Goal: Task Accomplishment & Management: Manage account settings

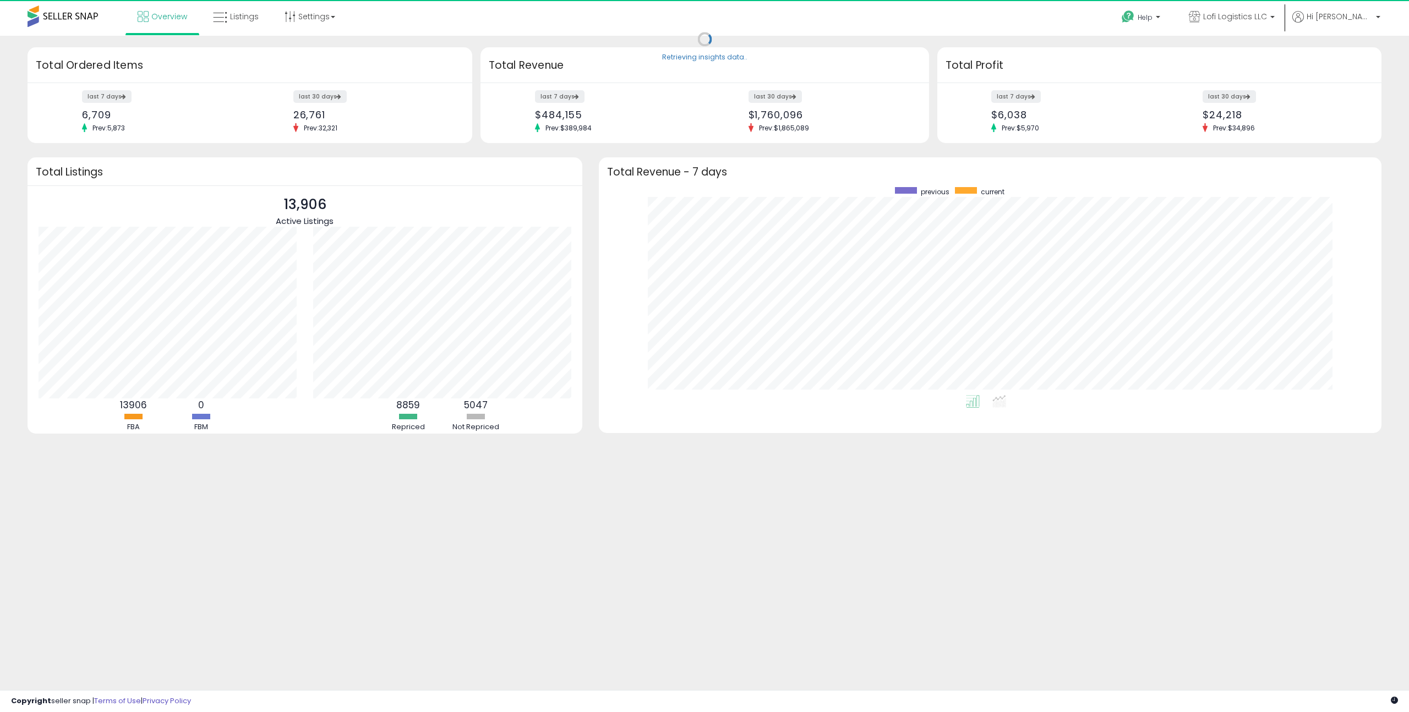
scroll to position [208, 761]
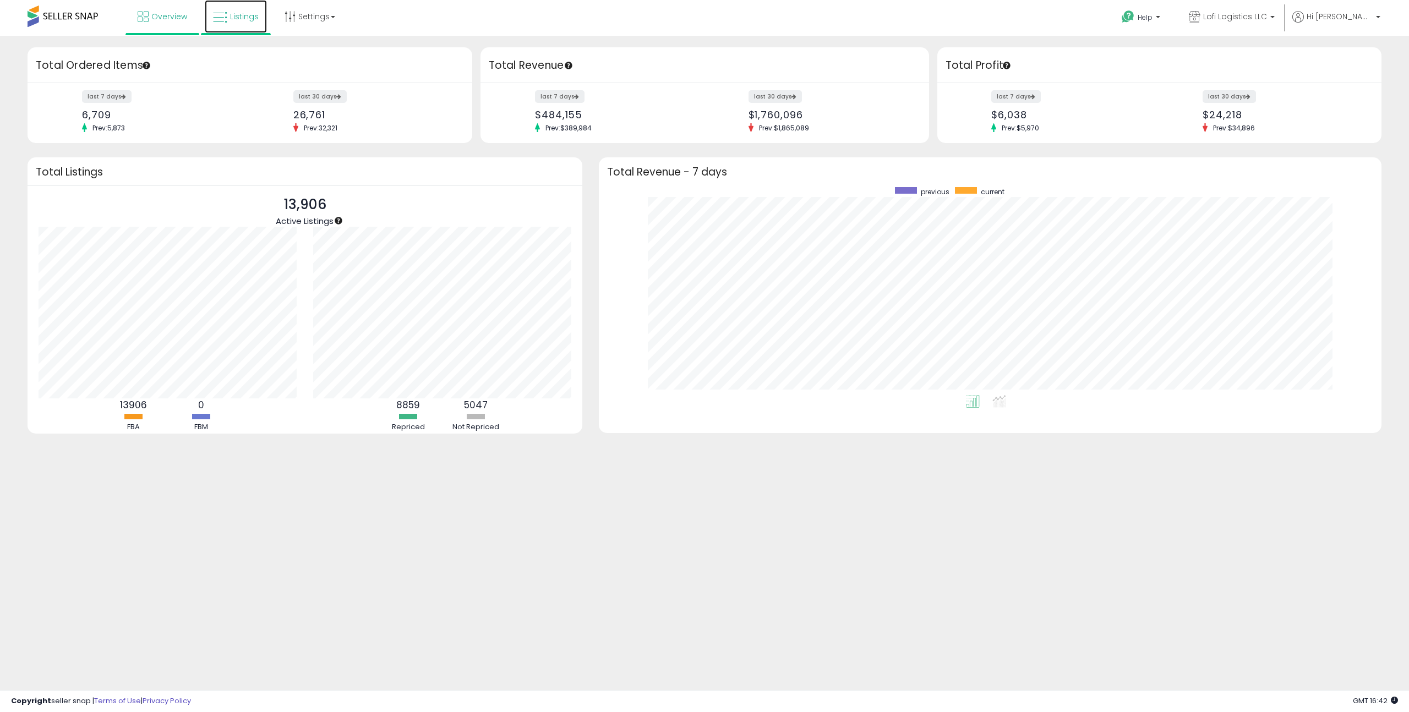
click at [233, 25] on link "Listings" at bounding box center [236, 16] width 62 height 33
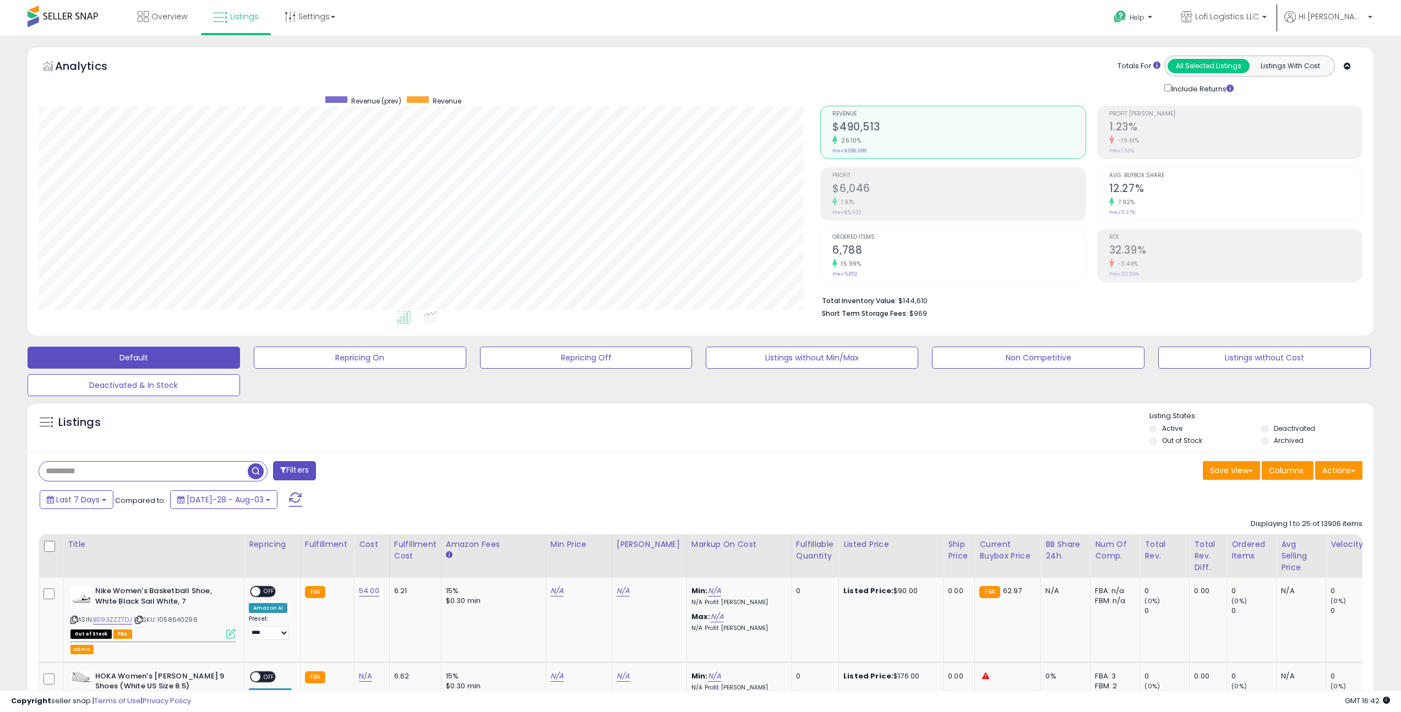
click button "Filters"
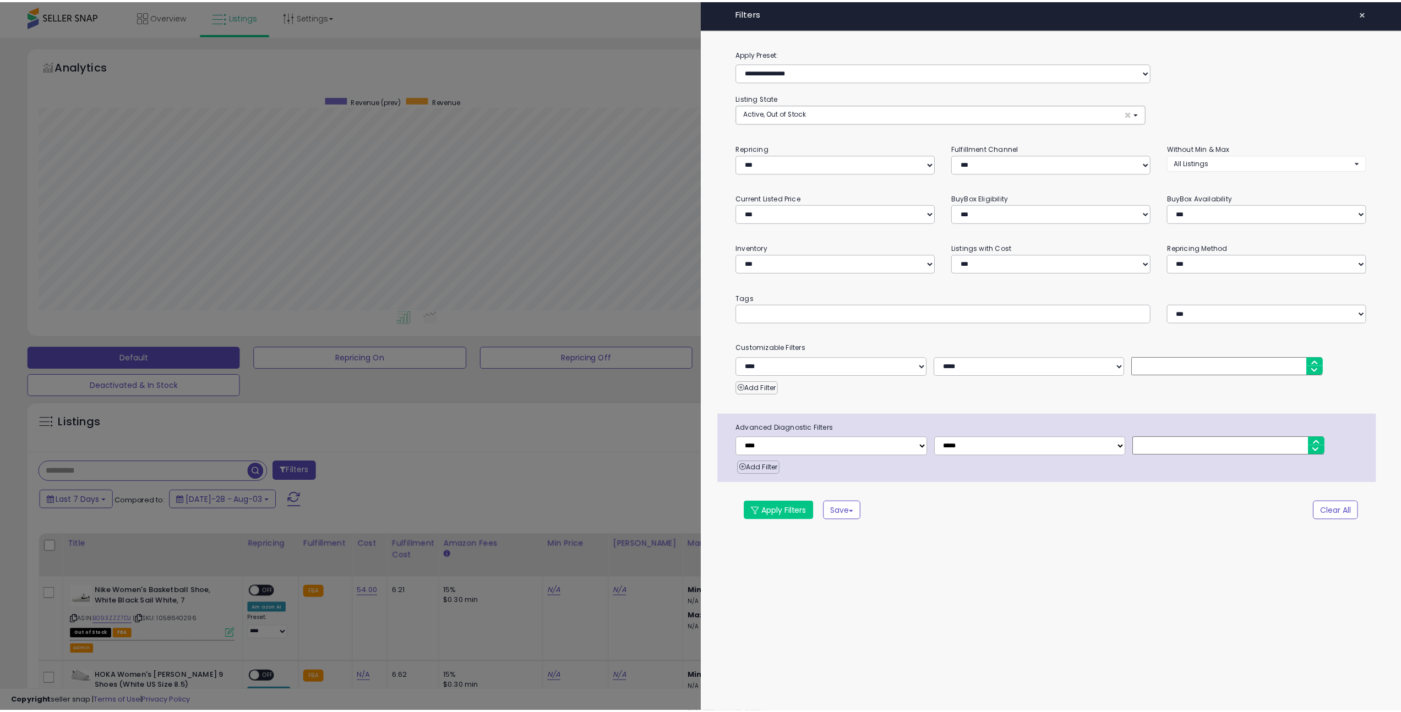
scroll to position [226, 786]
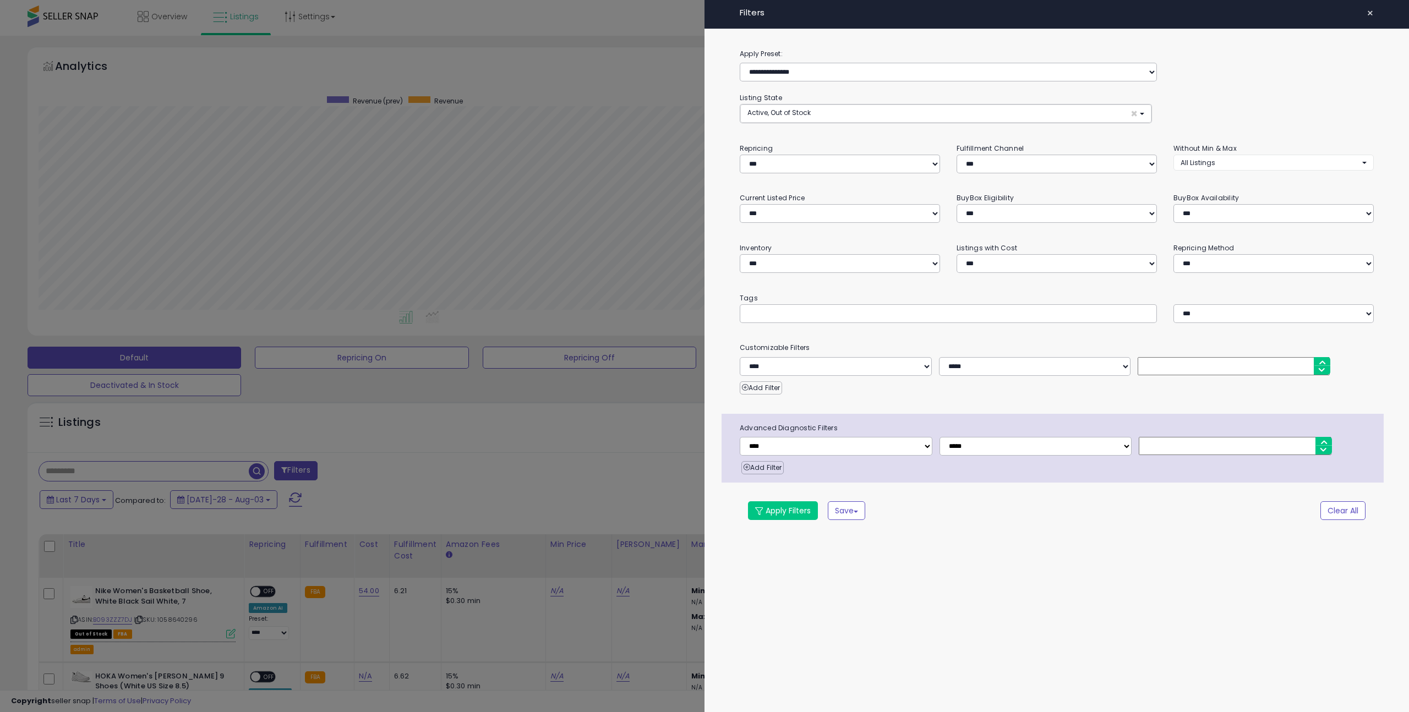
click div
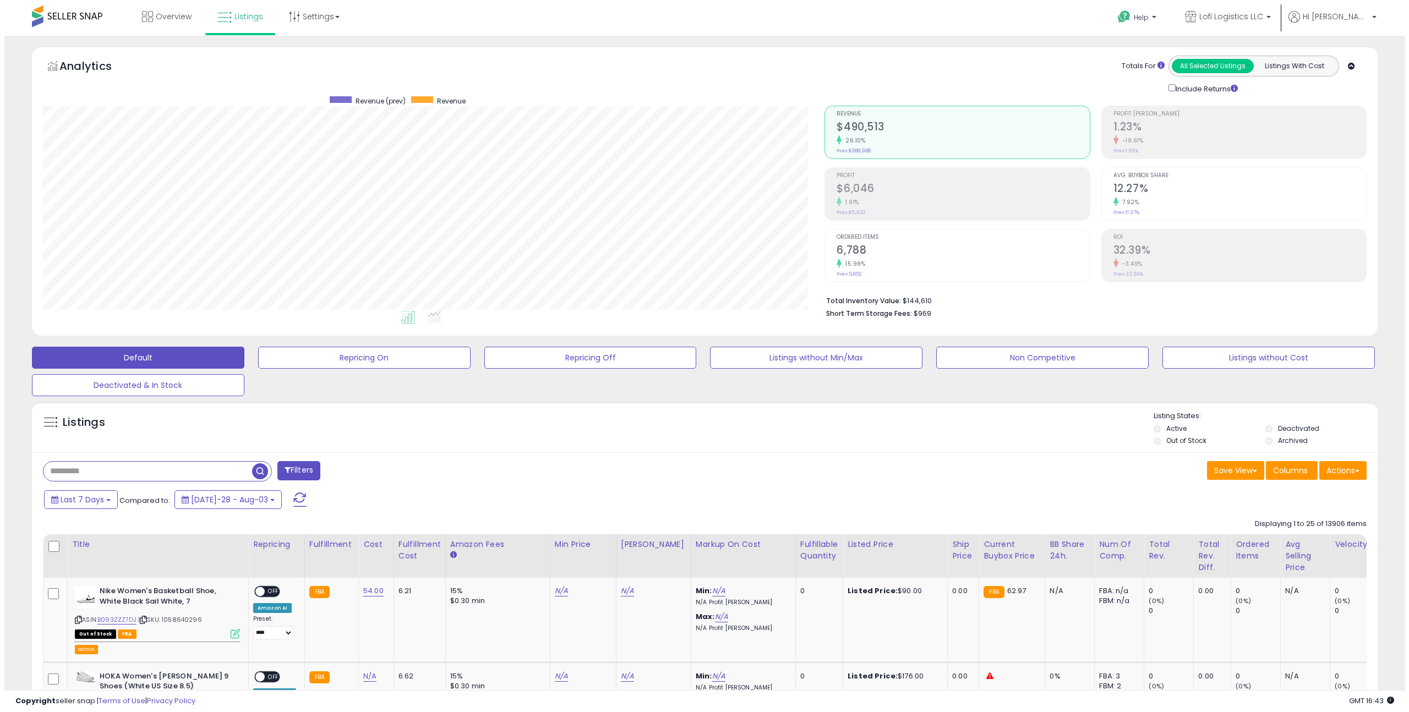
scroll to position [226, 782]
click button "Filters"
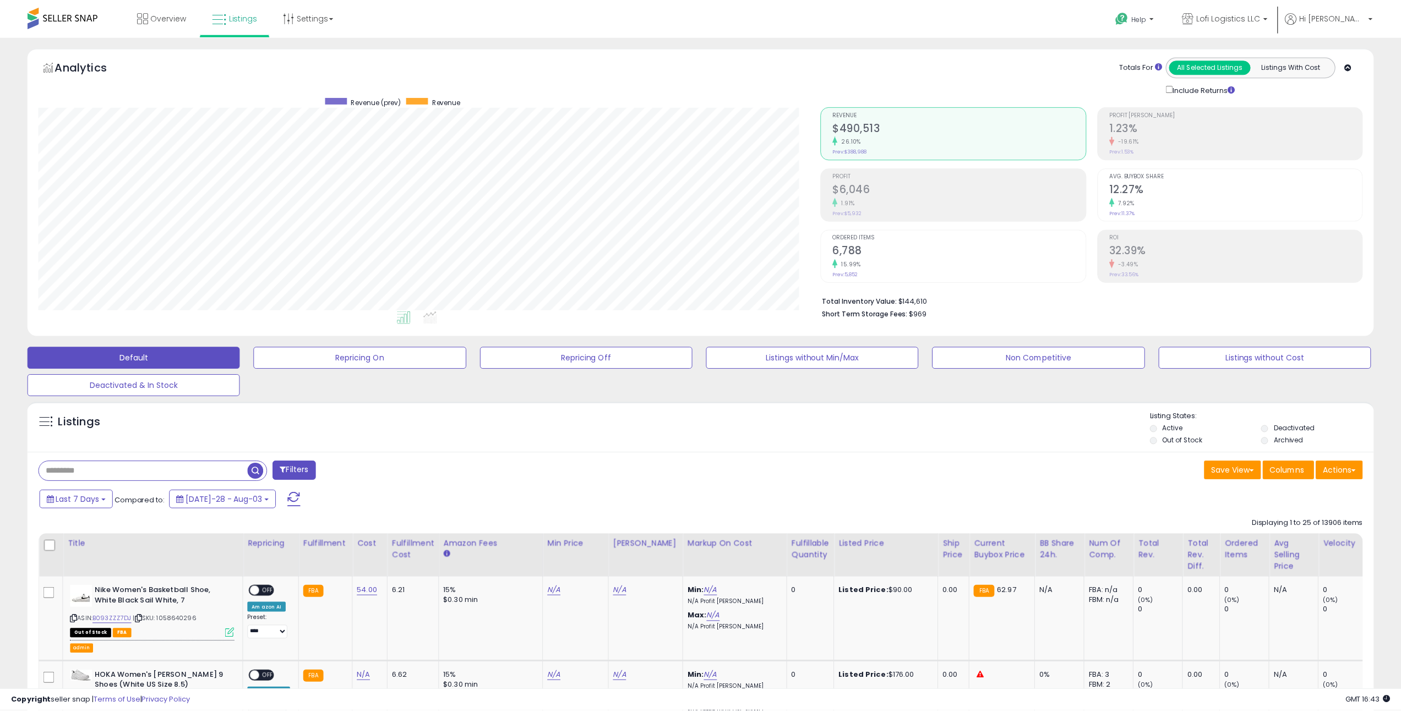
scroll to position [226, 786]
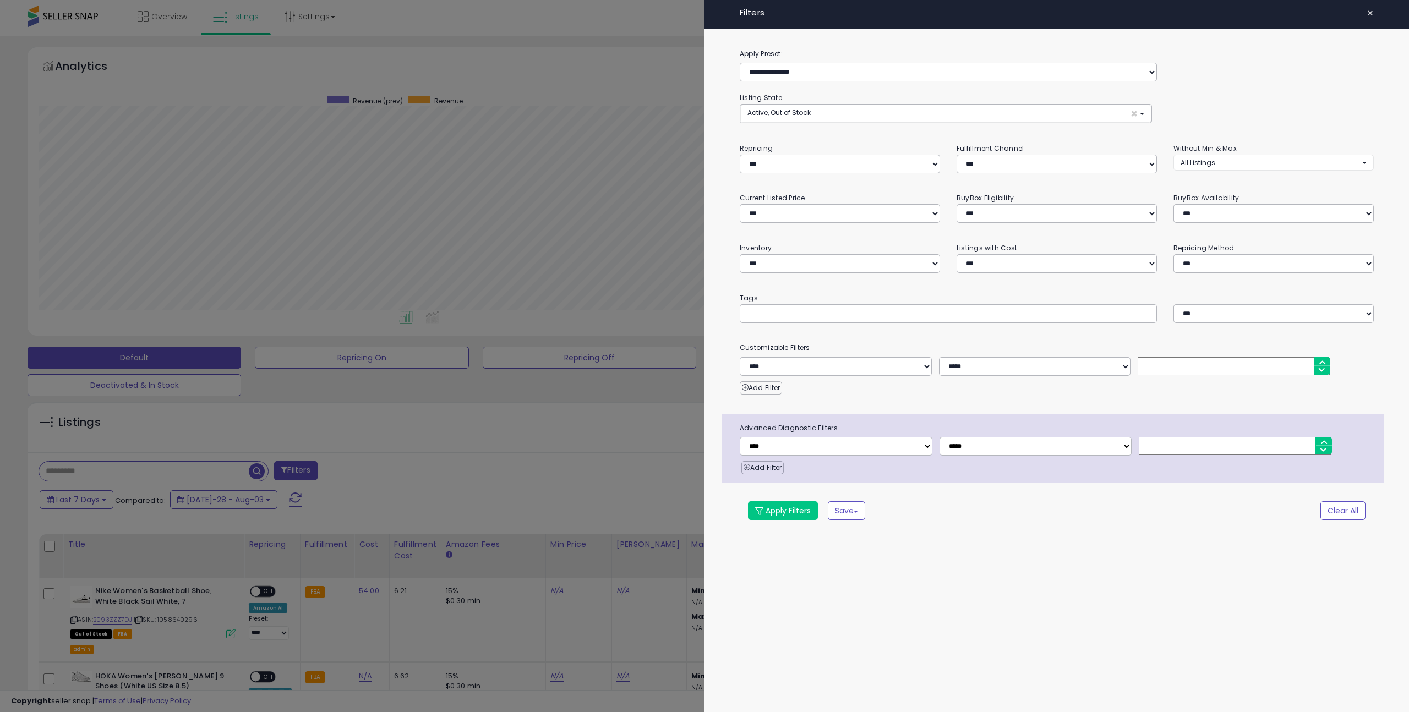
click button "×"
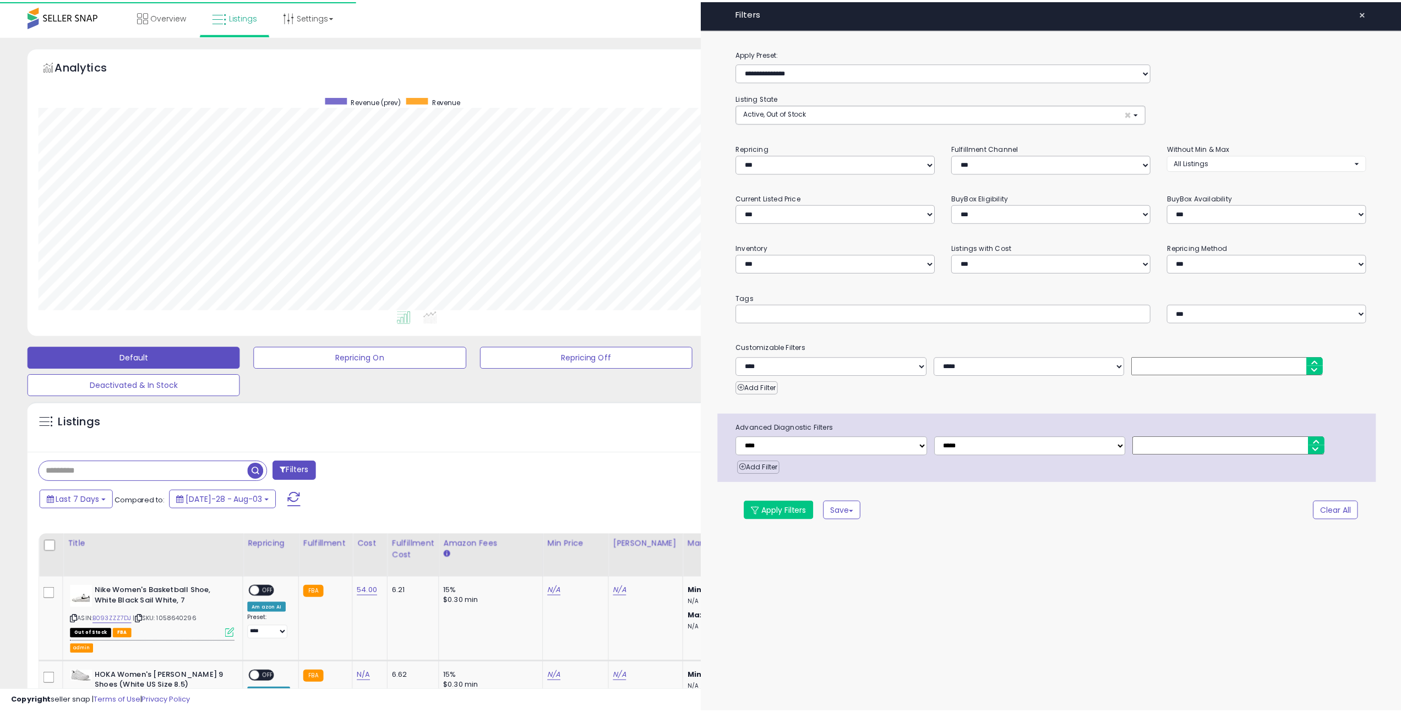
scroll to position [550078, 549522]
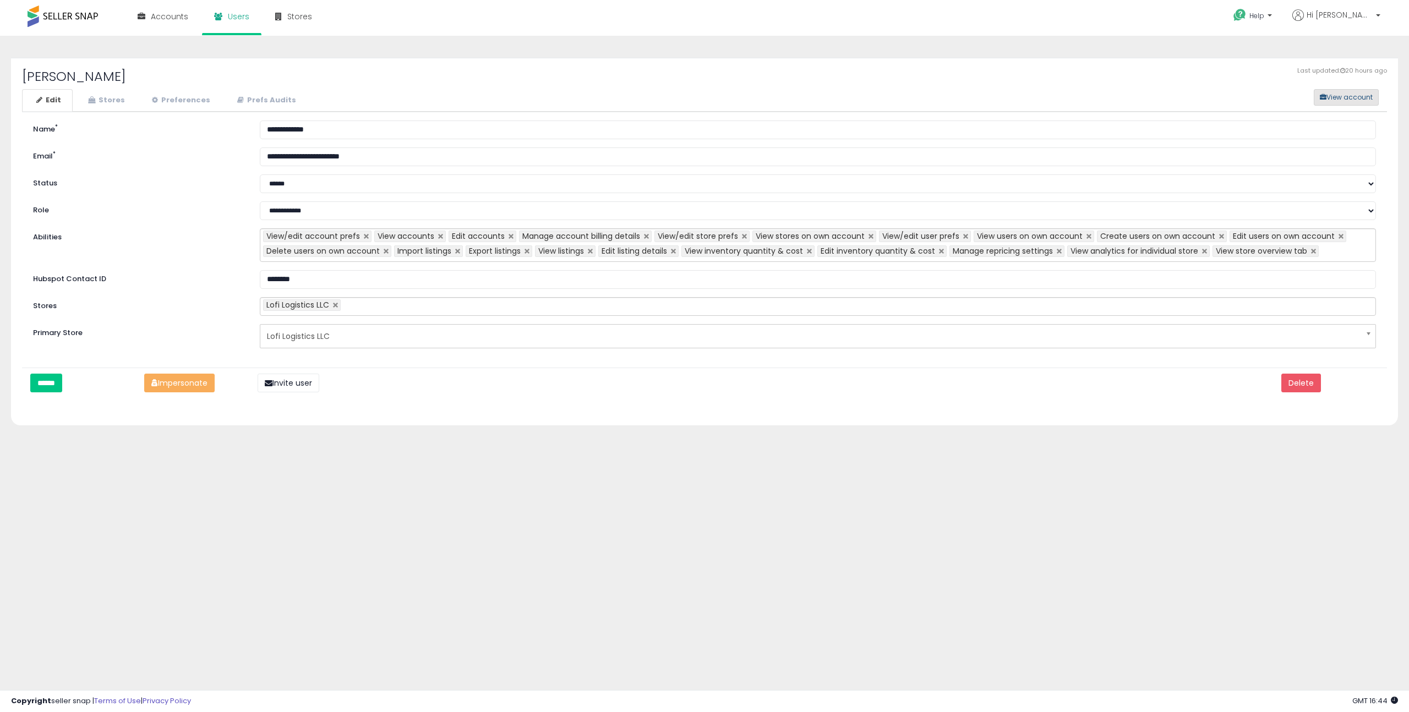
click at [1350, 96] on button "View account" at bounding box center [1346, 97] width 65 height 17
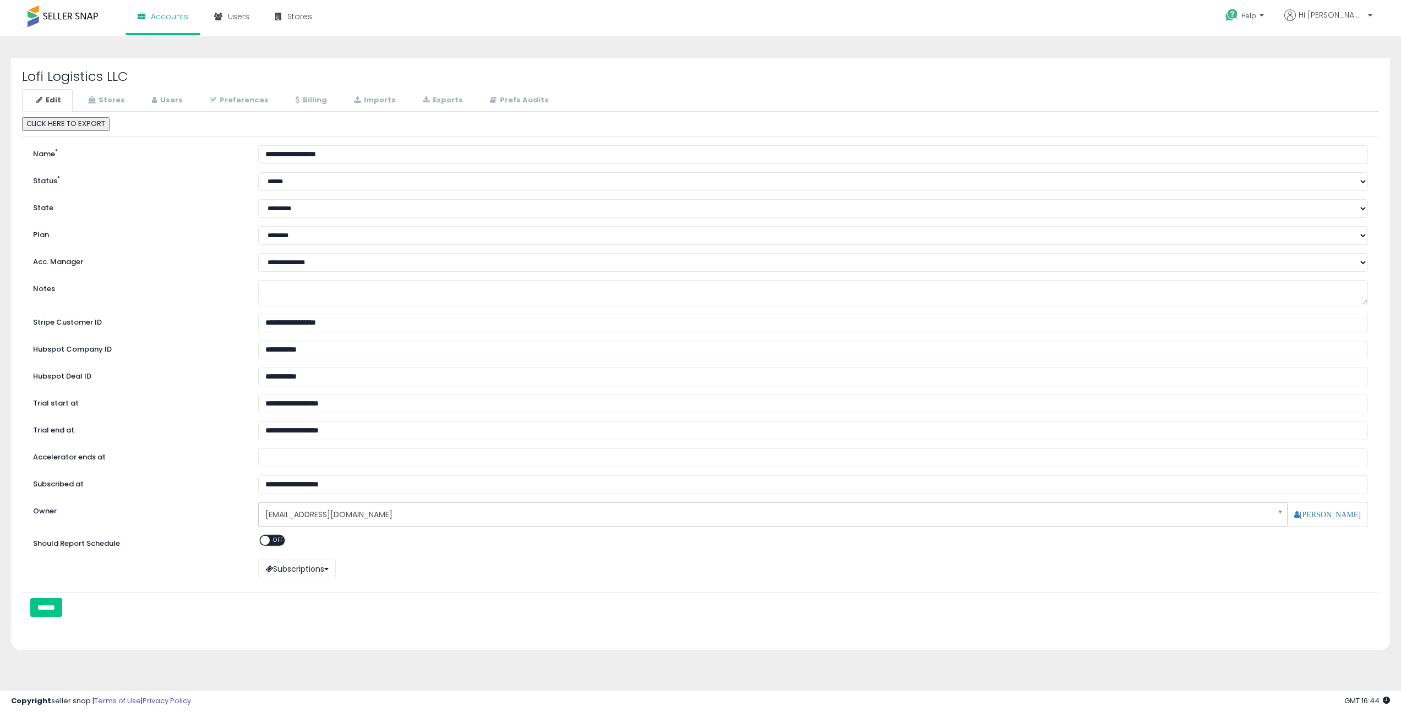
click at [63, 75] on h2 "Lofi Logistics LLC" at bounding box center [700, 76] width 1356 height 14
copy div "Lofi Logistics LLC"
click at [162, 32] on link "Accounts" at bounding box center [162, 16] width 67 height 33
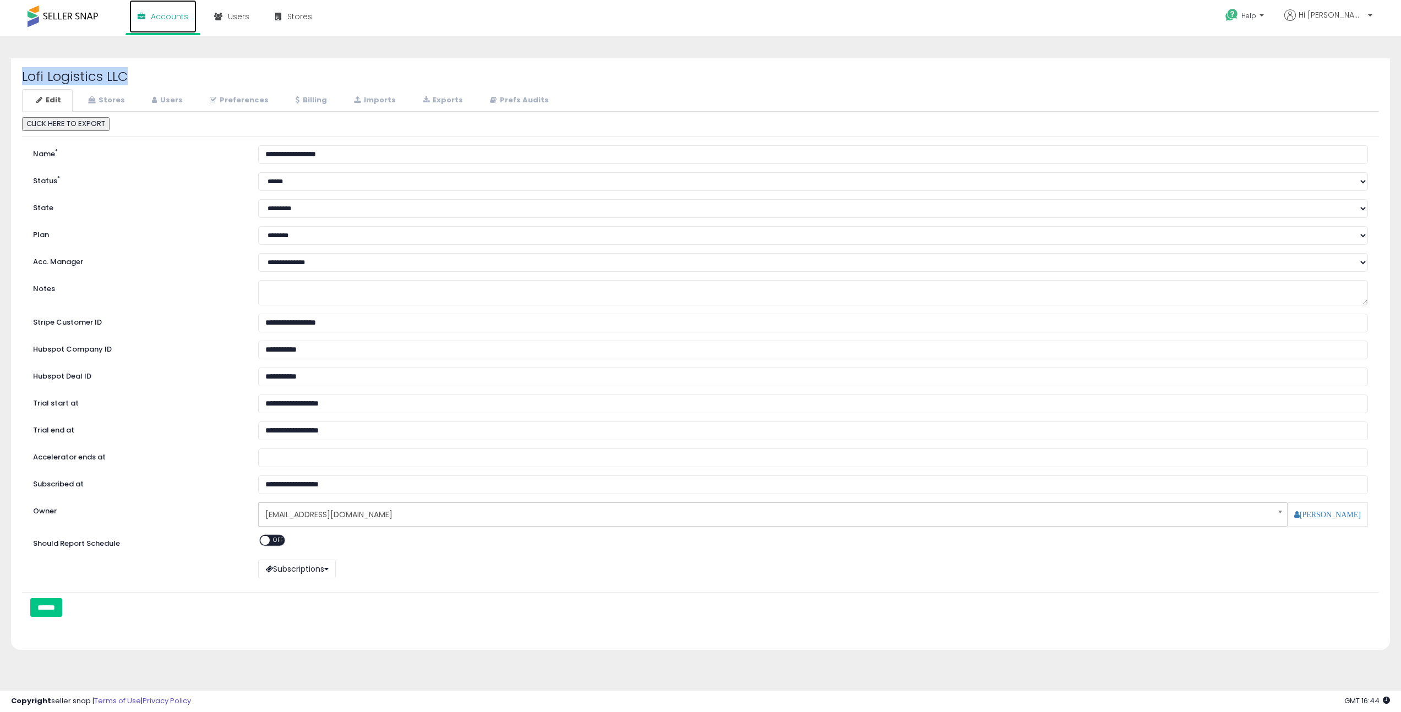
click at [165, 19] on span "Accounts" at bounding box center [169, 16] width 37 height 11
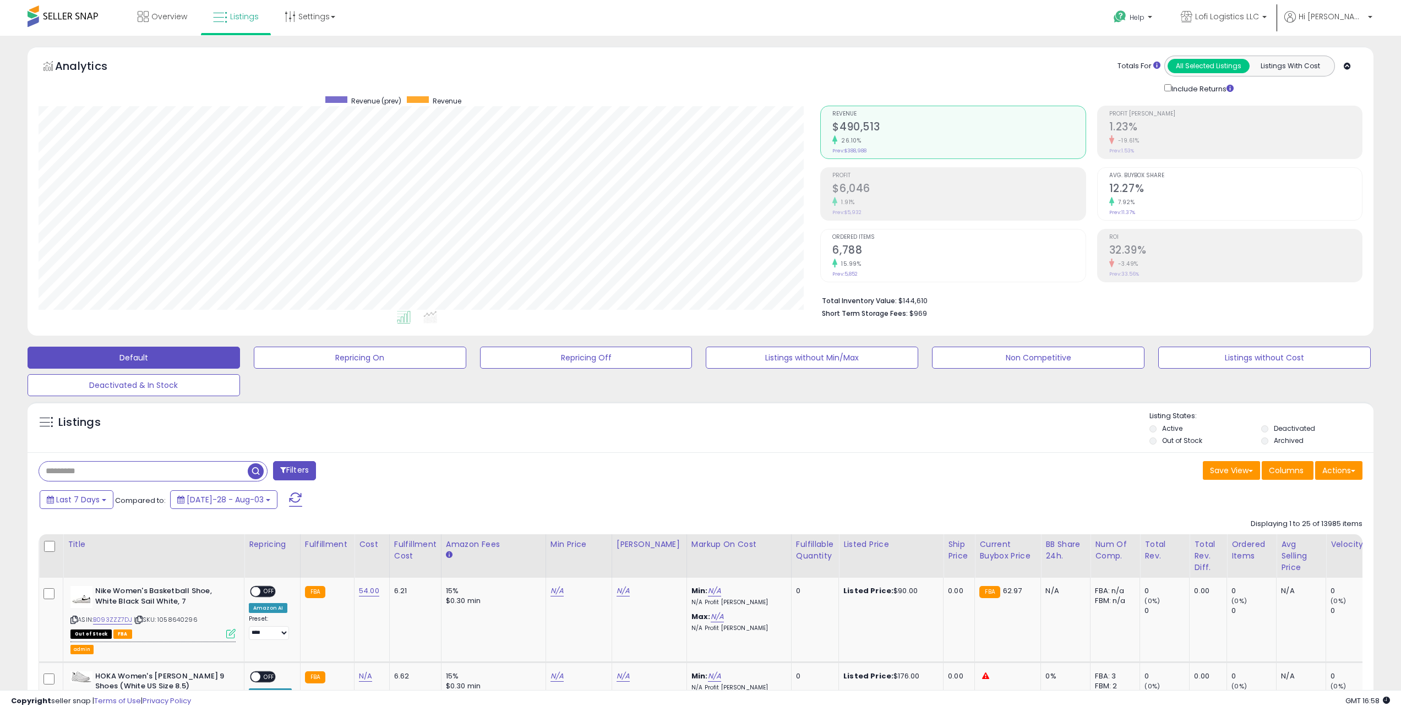
scroll to position [226, 782]
click at [1356, 23] on p "Hi John" at bounding box center [1328, 18] width 88 height 14
click at [1259, 21] on span "Lofi Logistics LLC" at bounding box center [1227, 16] width 64 height 11
click at [1370, 21] on b at bounding box center [1370, 20] width 4 height 8
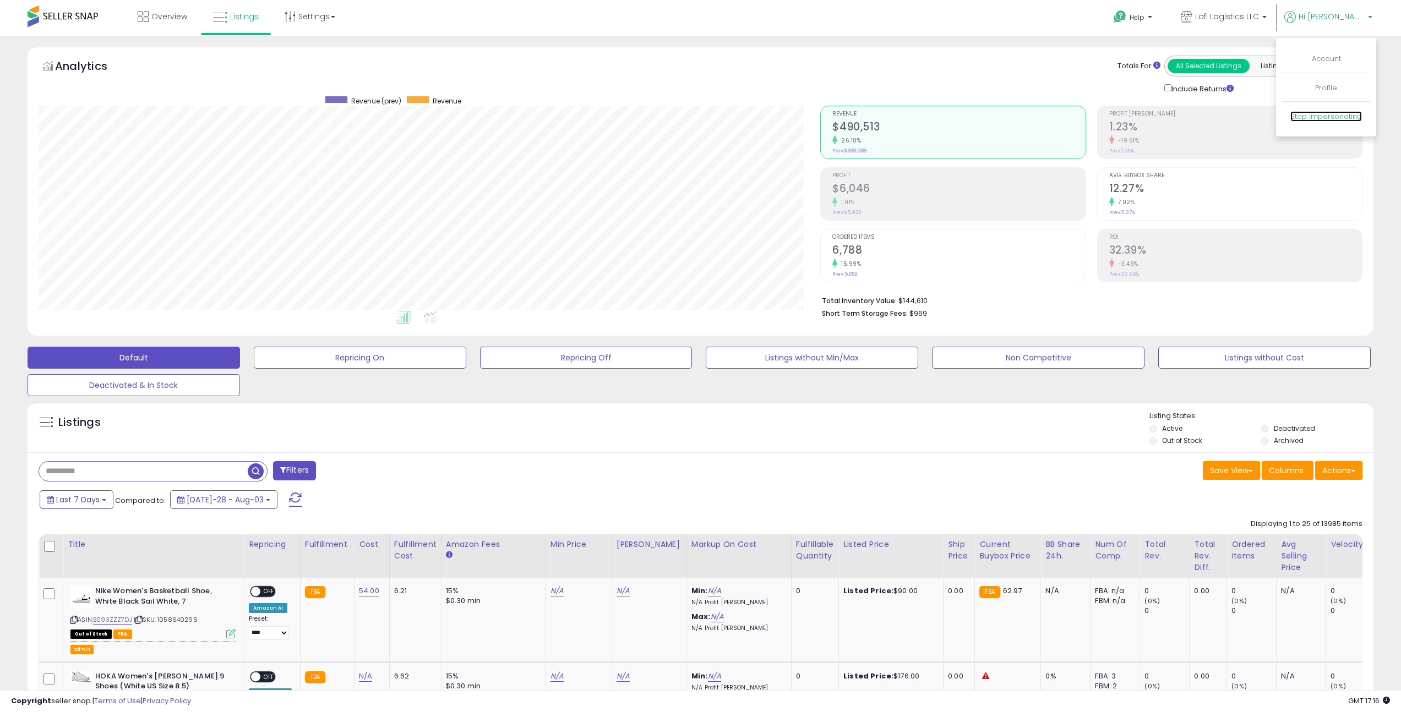
click at [1328, 118] on link "Stop impersonating" at bounding box center [1326, 116] width 72 height 10
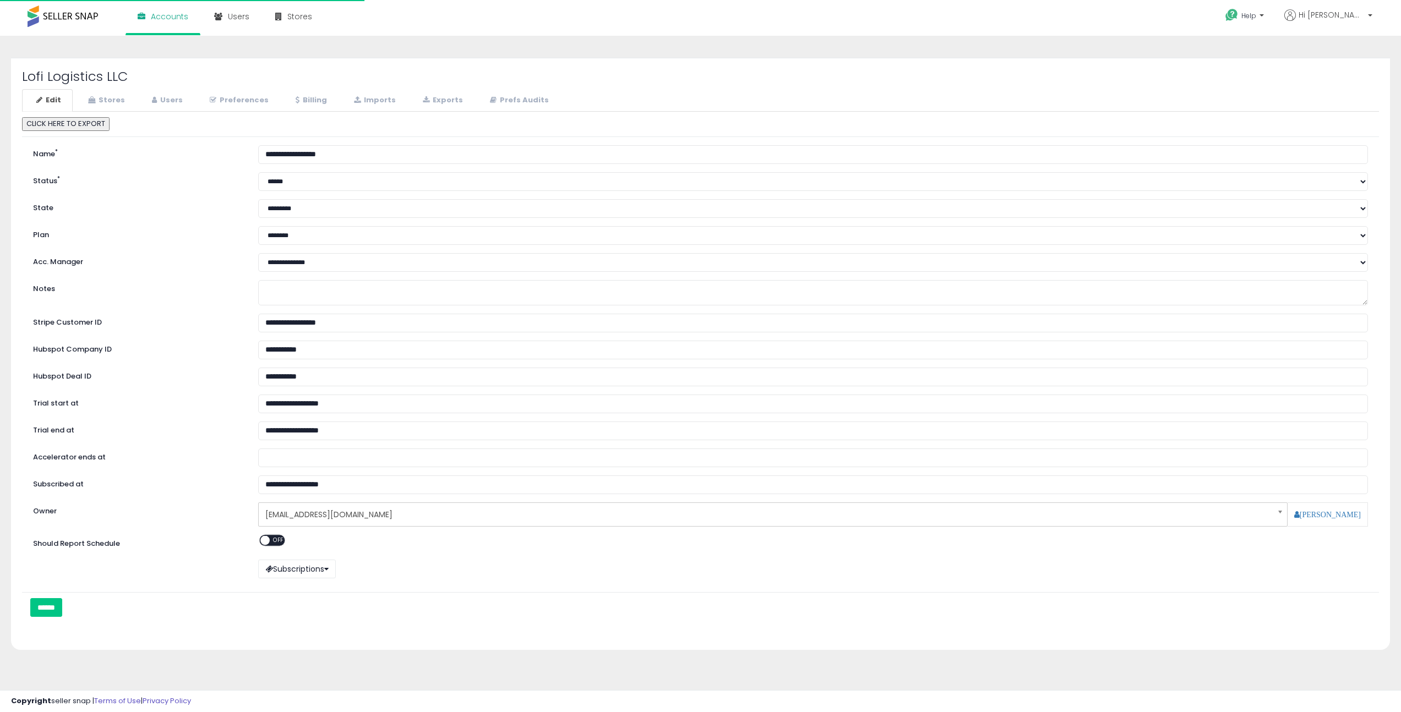
select select "**"
click at [110, 105] on link "Stores" at bounding box center [105, 100] width 63 height 23
select select "**"
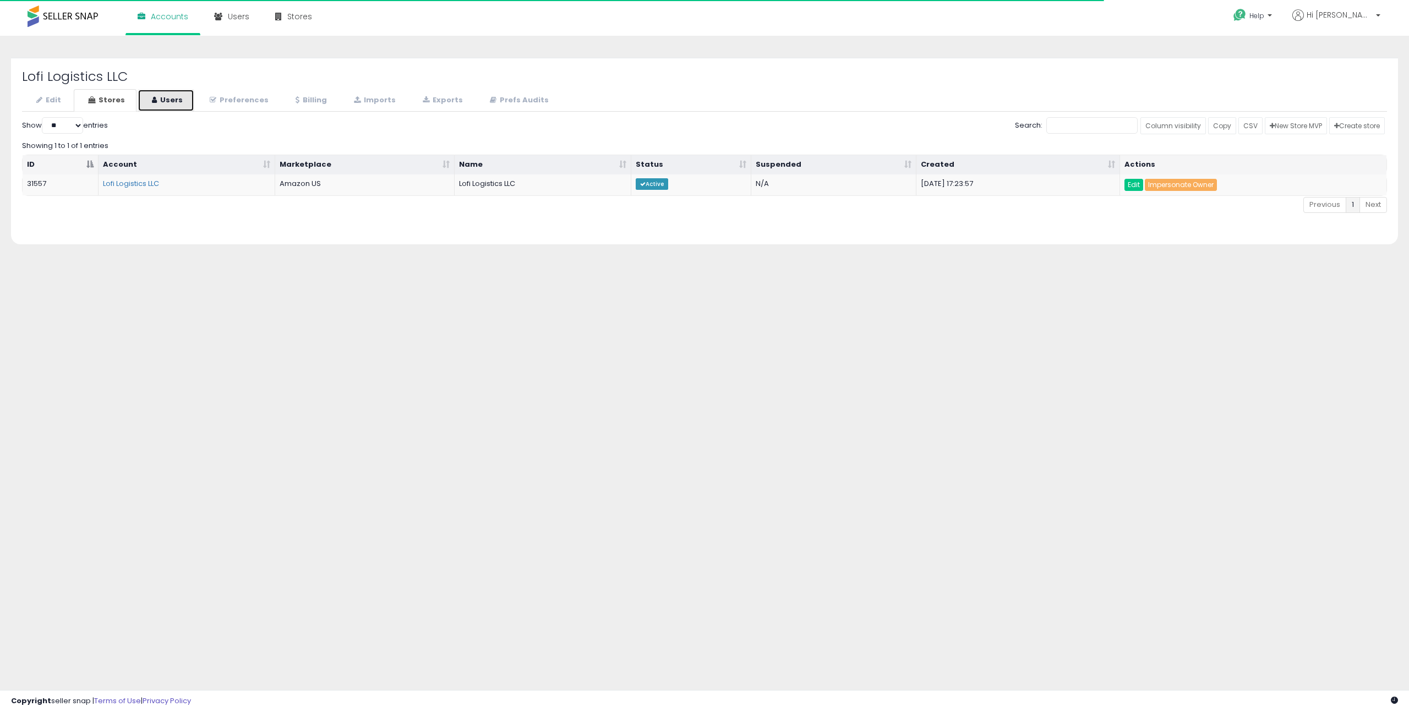
click at [184, 101] on link "Users" at bounding box center [166, 100] width 57 height 23
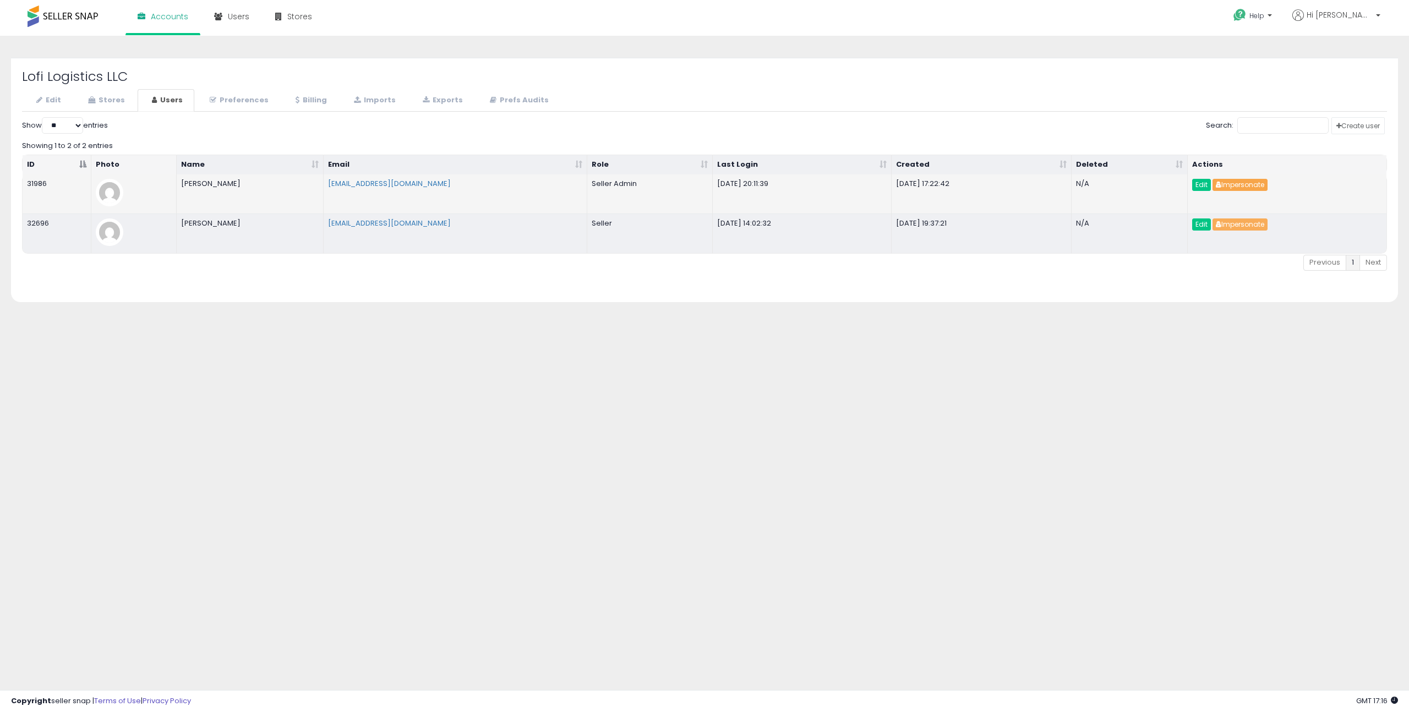
click at [1256, 189] on button "Impersonate" at bounding box center [1239, 185] width 55 height 12
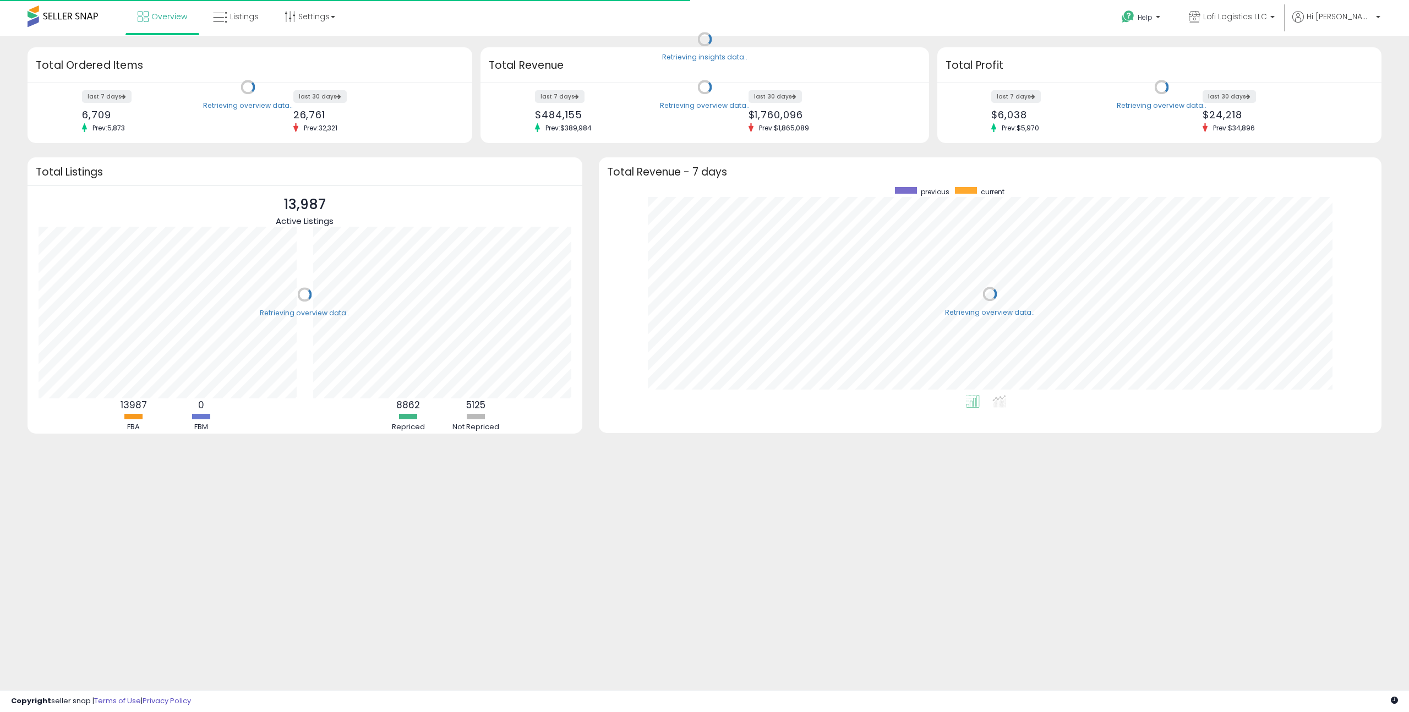
scroll to position [208, 761]
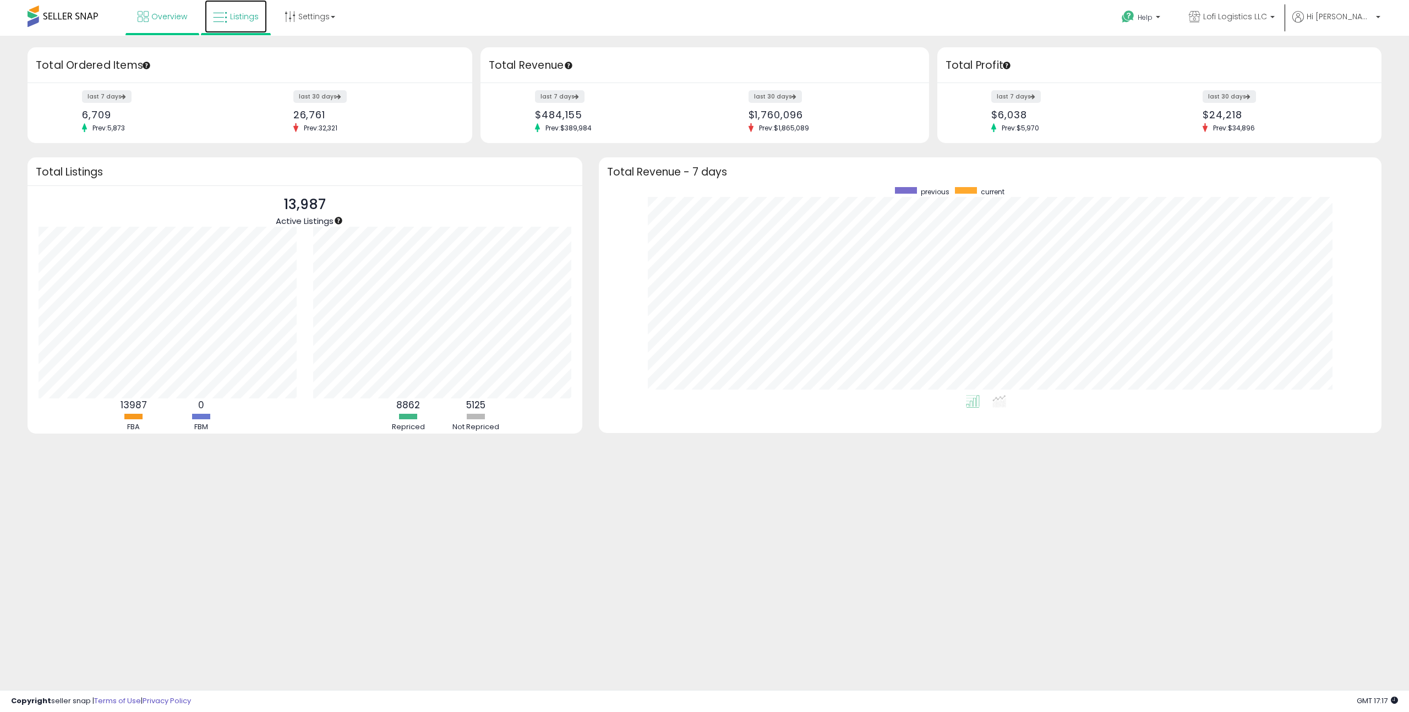
click at [247, 27] on link "Listings" at bounding box center [236, 16] width 62 height 33
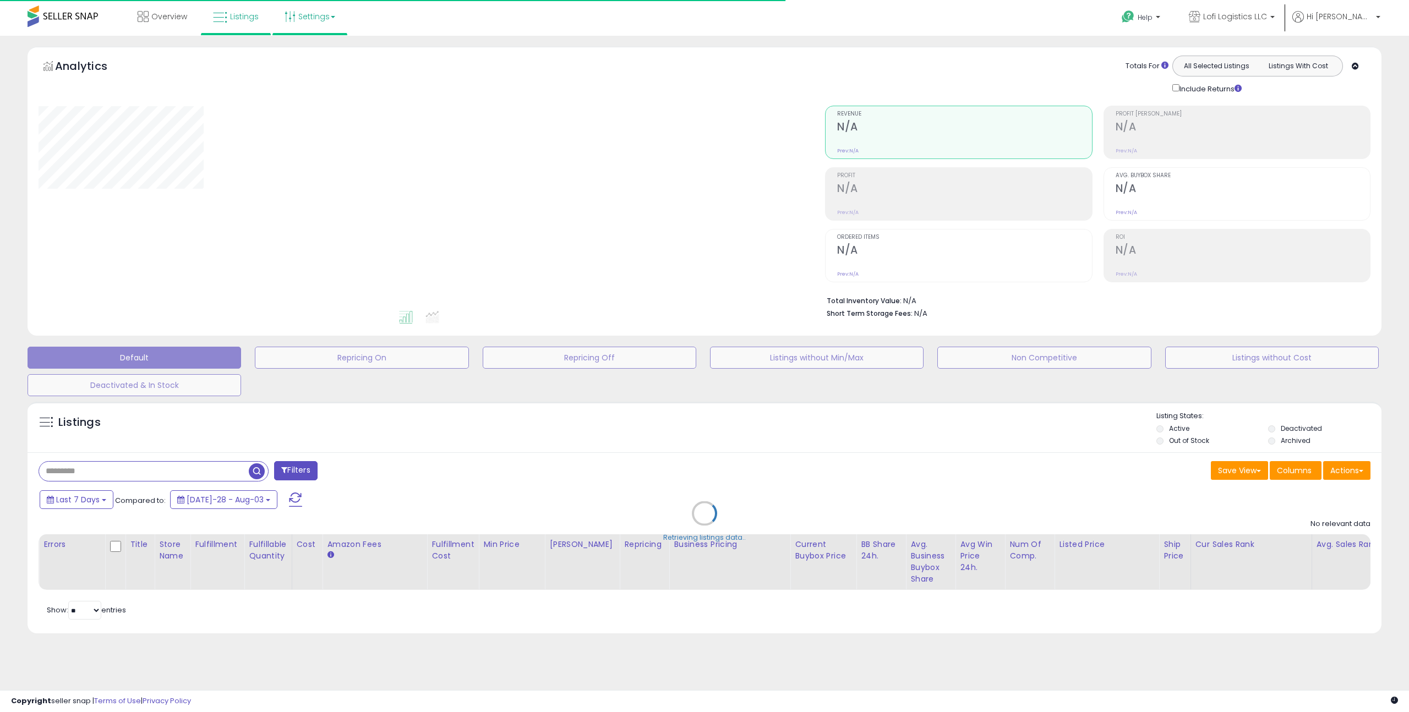
click at [295, 21] on link "Settings" at bounding box center [309, 16] width 67 height 33
click at [329, 54] on link "Store settings" at bounding box center [312, 56] width 50 height 10
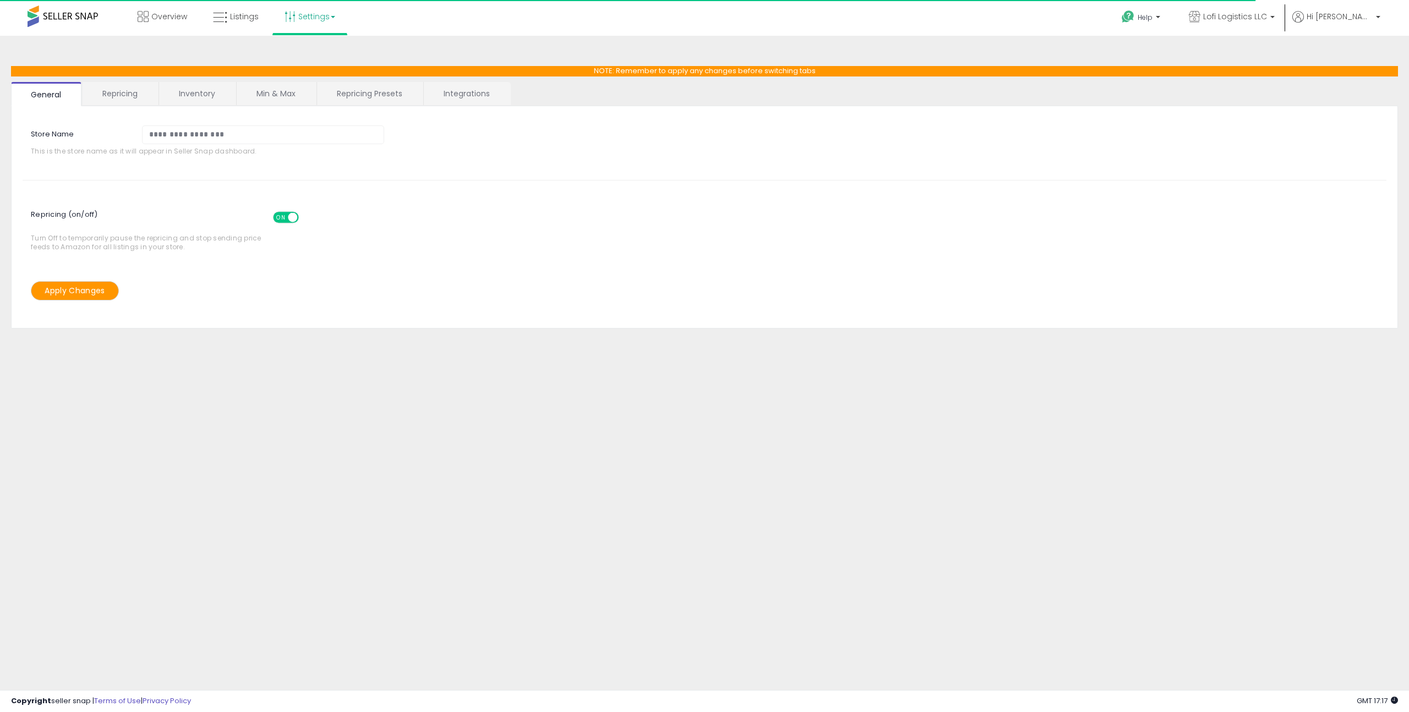
click at [135, 101] on link "Repricing" at bounding box center [120, 93] width 75 height 23
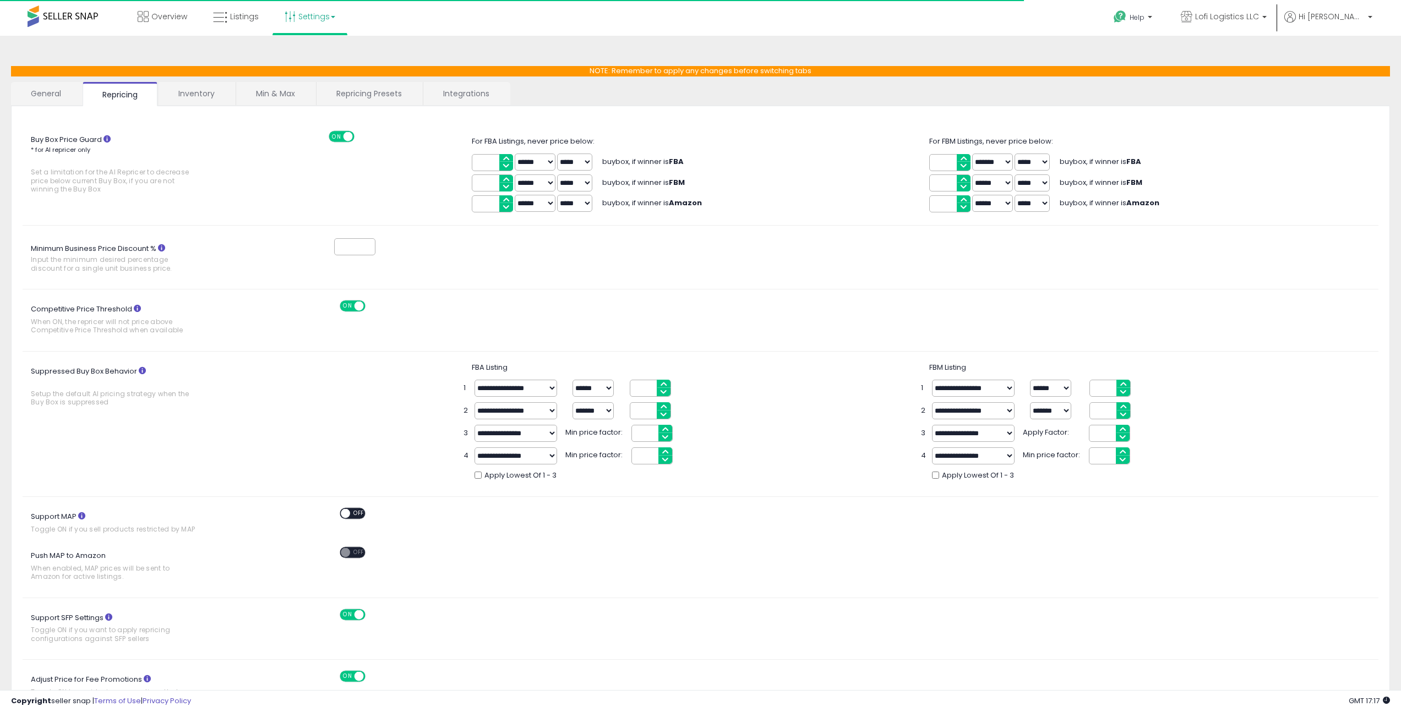
click at [201, 100] on link "Inventory" at bounding box center [196, 93] width 76 height 23
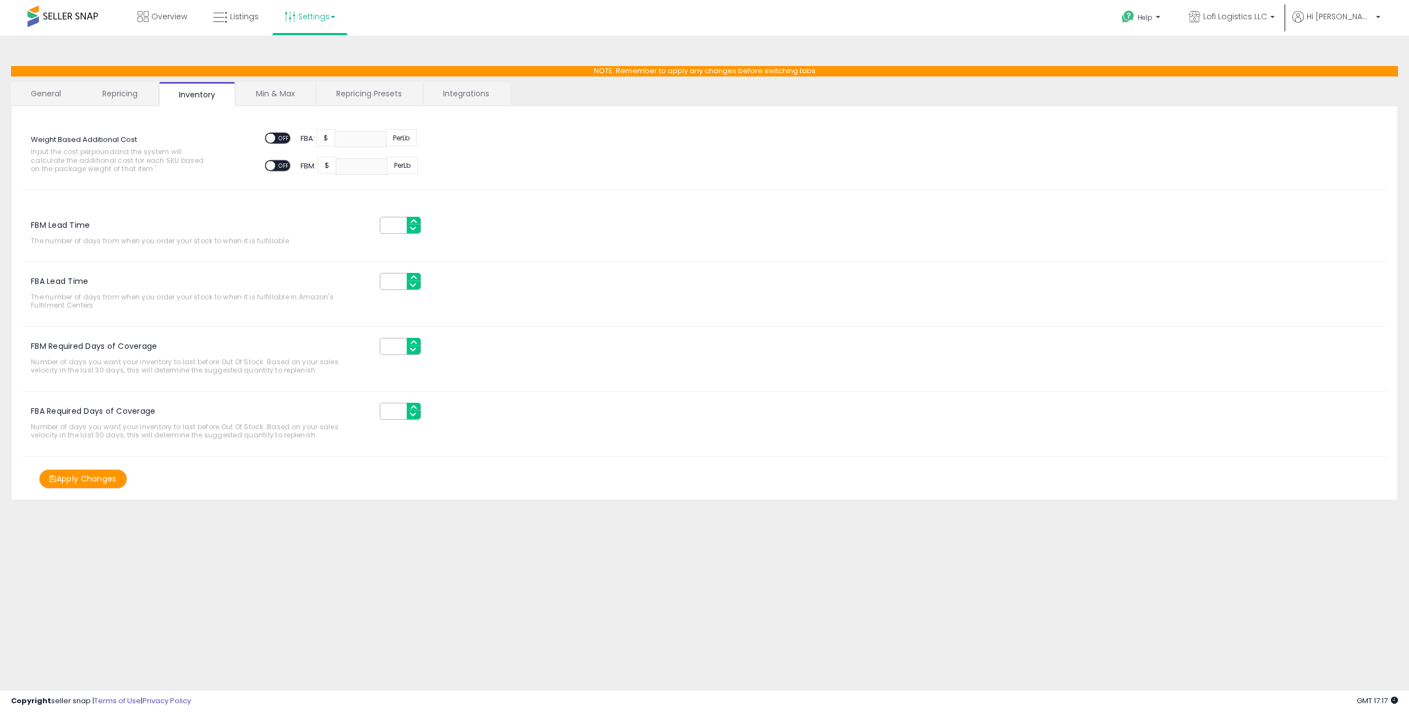
click at [276, 96] on link "Min & Max" at bounding box center [275, 93] width 79 height 23
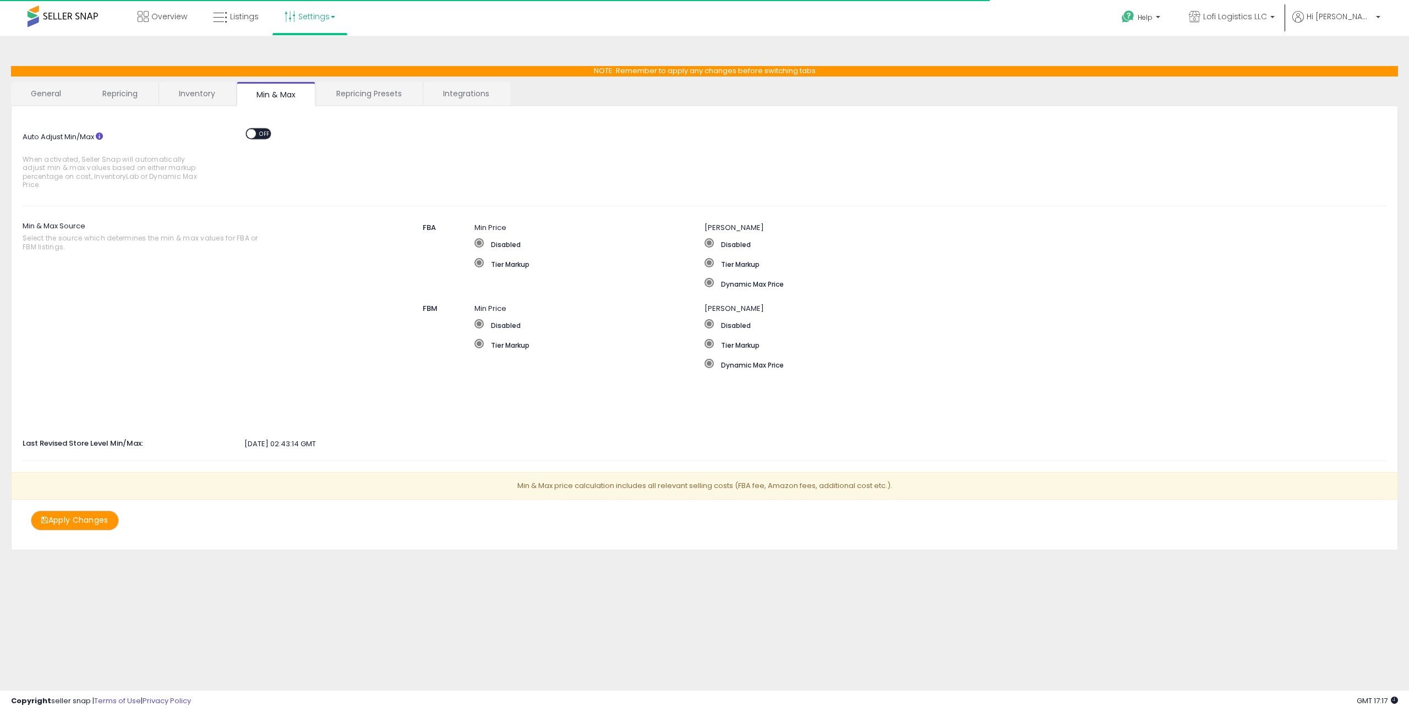
click at [358, 96] on link "Repricing Presets" at bounding box center [368, 93] width 105 height 23
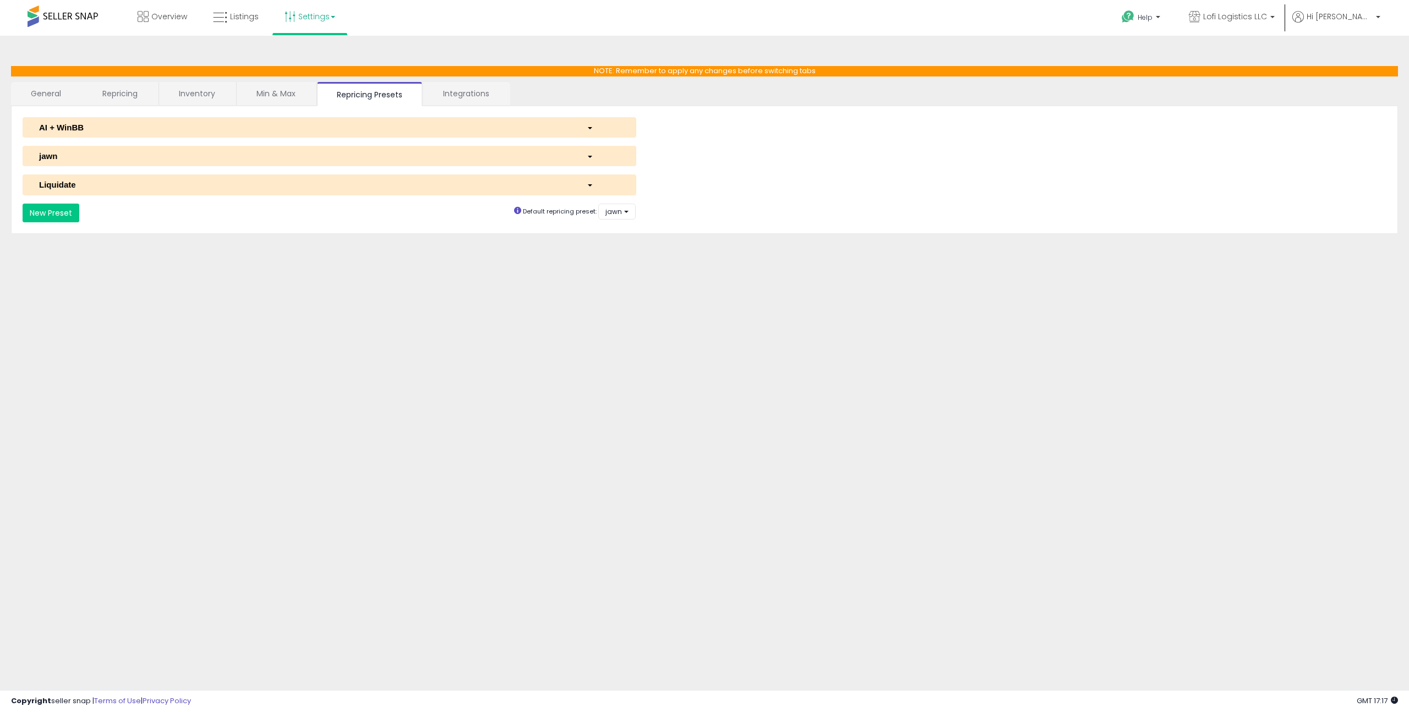
click at [263, 122] on div "AI + WinBB" at bounding box center [305, 128] width 548 height 12
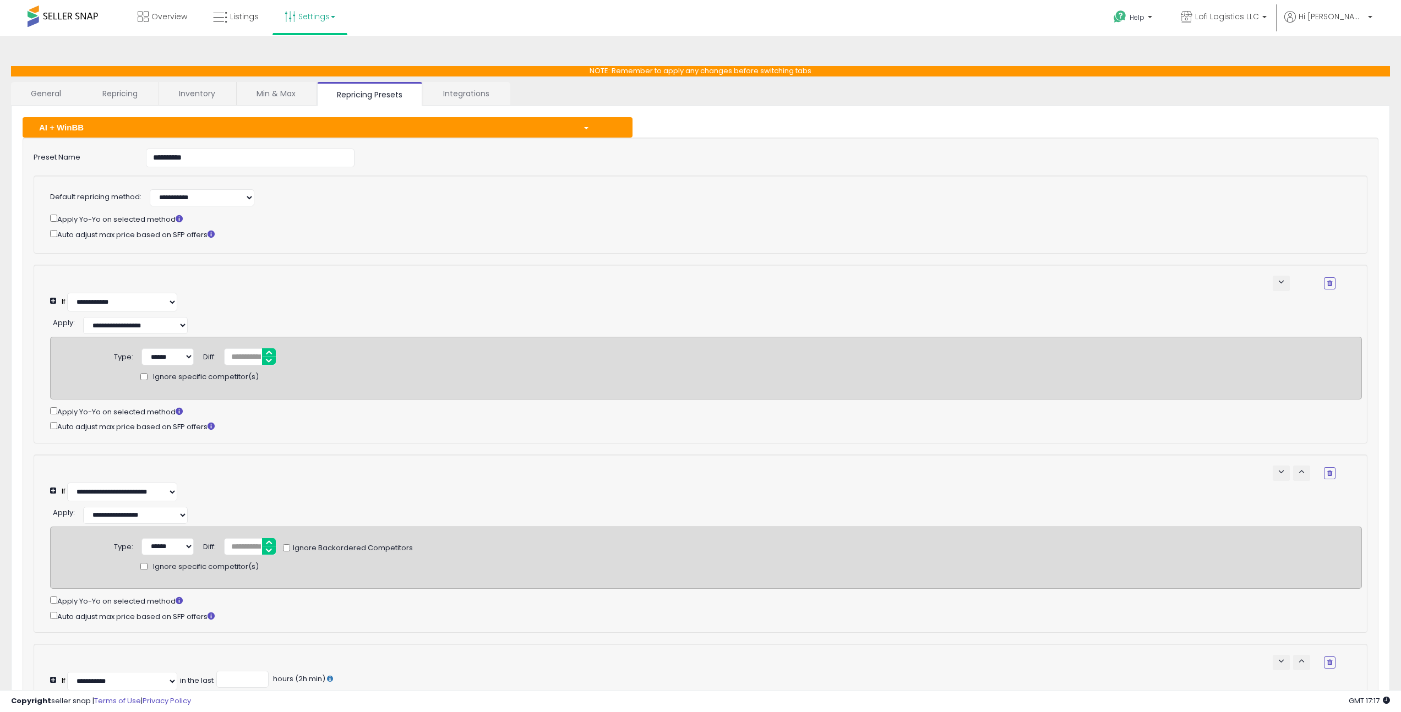
click at [335, 130] on div "AI + WinBB" at bounding box center [303, 128] width 544 height 12
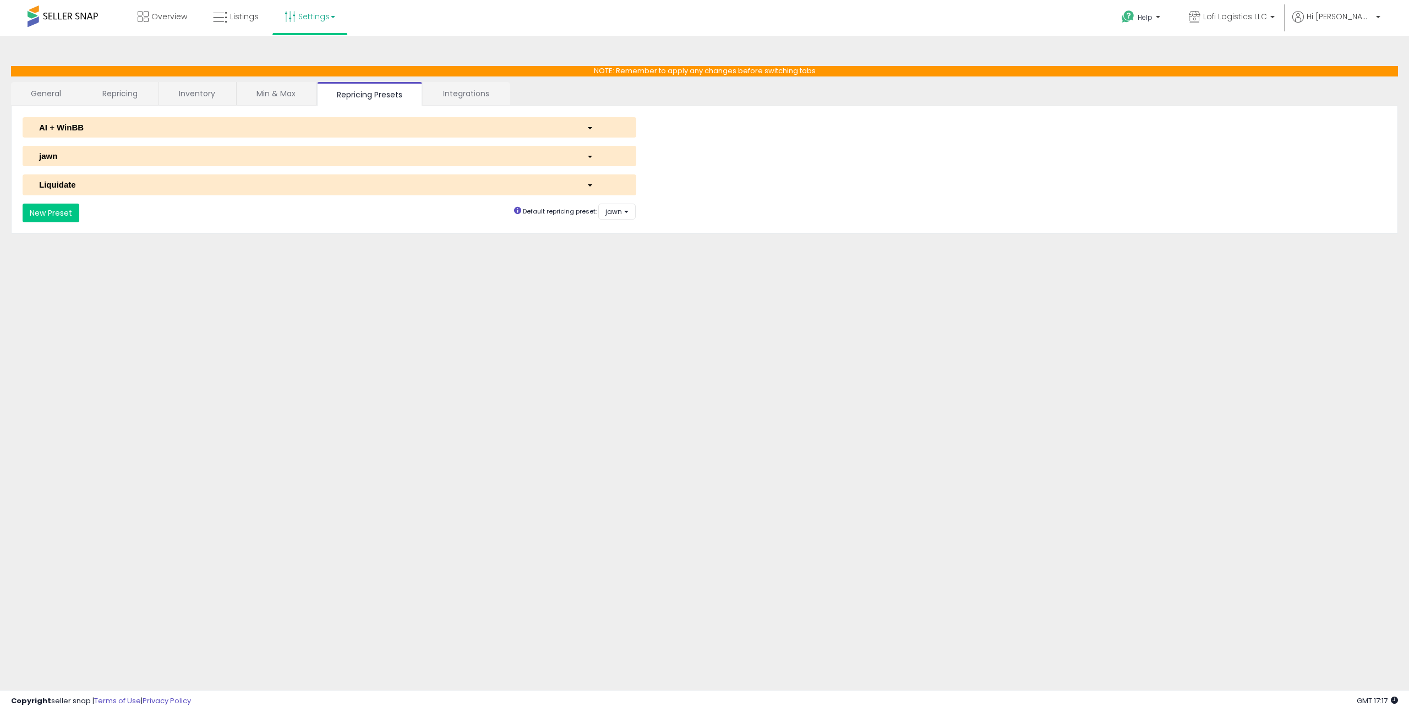
click at [115, 159] on div "jawn" at bounding box center [305, 156] width 548 height 12
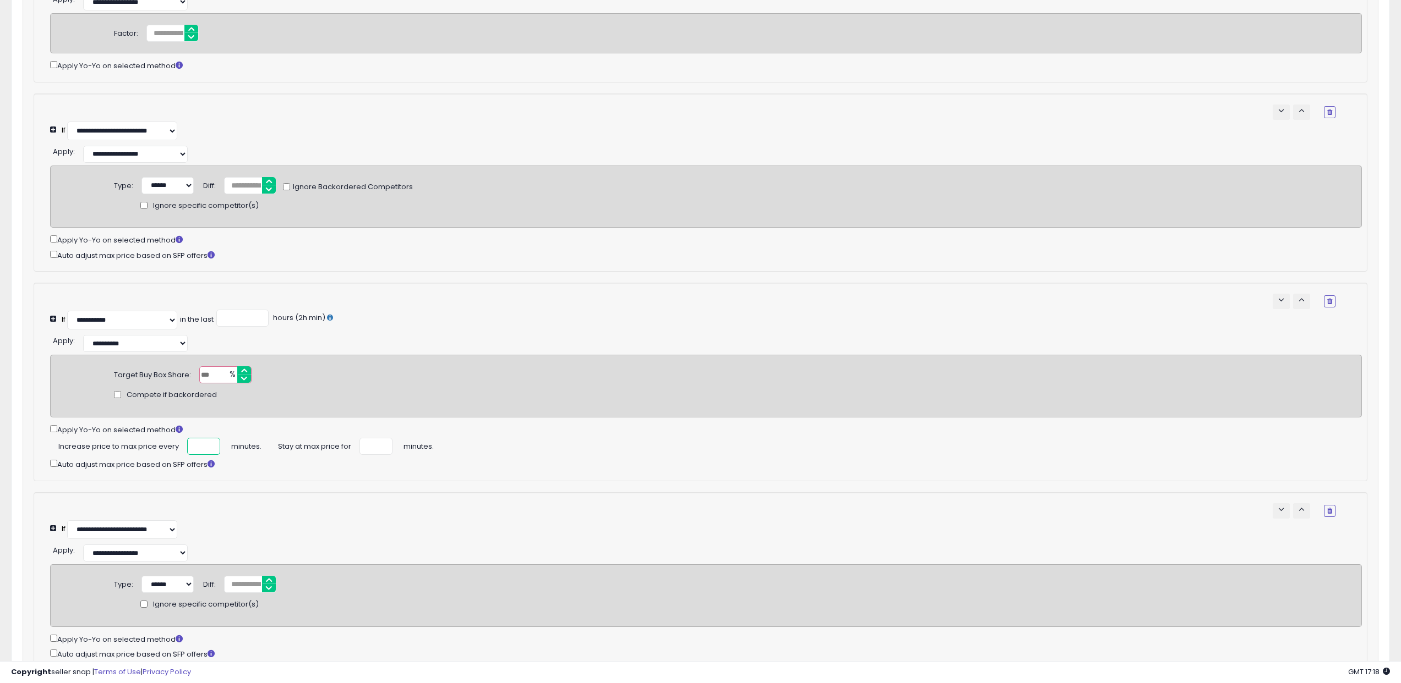
scroll to position [0, 7]
drag, startPoint x: 192, startPoint y: 468, endPoint x: 215, endPoint y: 468, distance: 23.1
click at [215, 455] on input "****" at bounding box center [203, 446] width 33 height 17
click at [227, 436] on div "Apply Yo-Yo on selected method" at bounding box center [705, 429] width 1311 height 13
drag, startPoint x: 193, startPoint y: 471, endPoint x: 216, endPoint y: 470, distance: 23.1
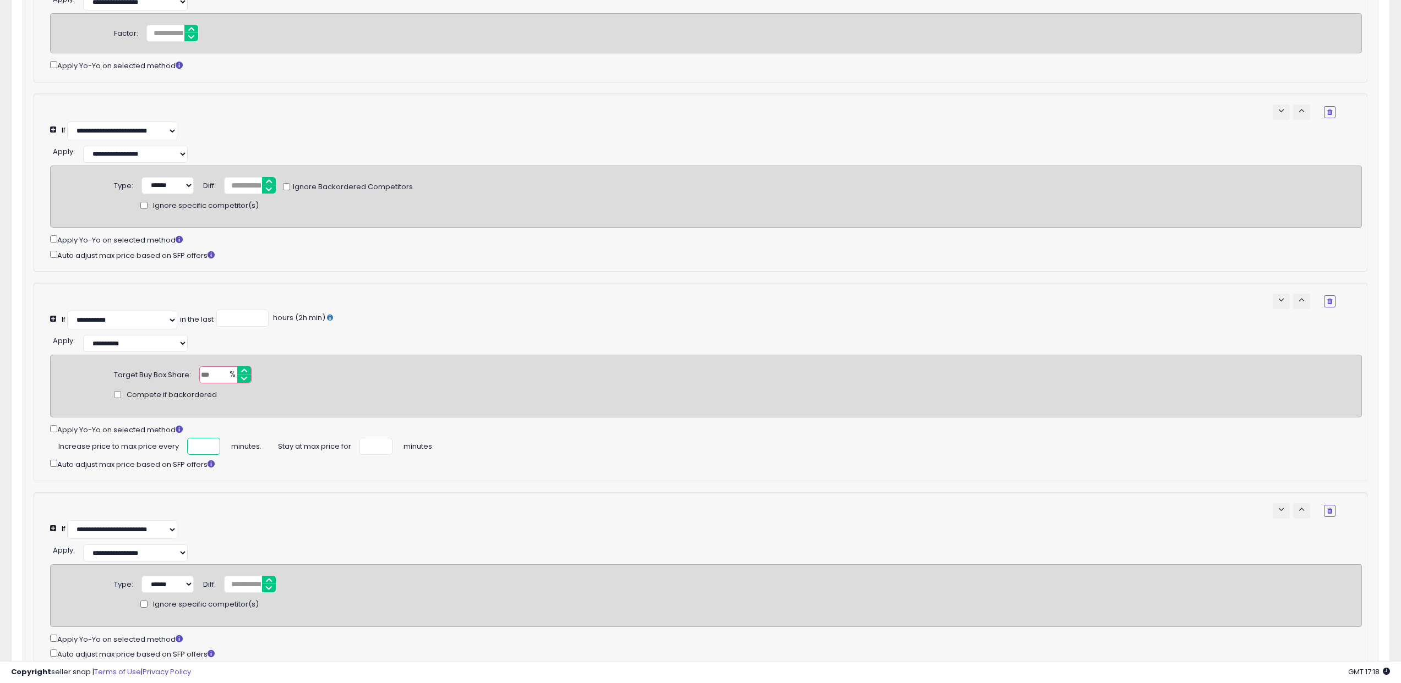
click at [216, 455] on input "****" at bounding box center [203, 446] width 33 height 17
click at [237, 436] on div "Apply Yo-Yo on selected method" at bounding box center [705, 429] width 1311 height 13
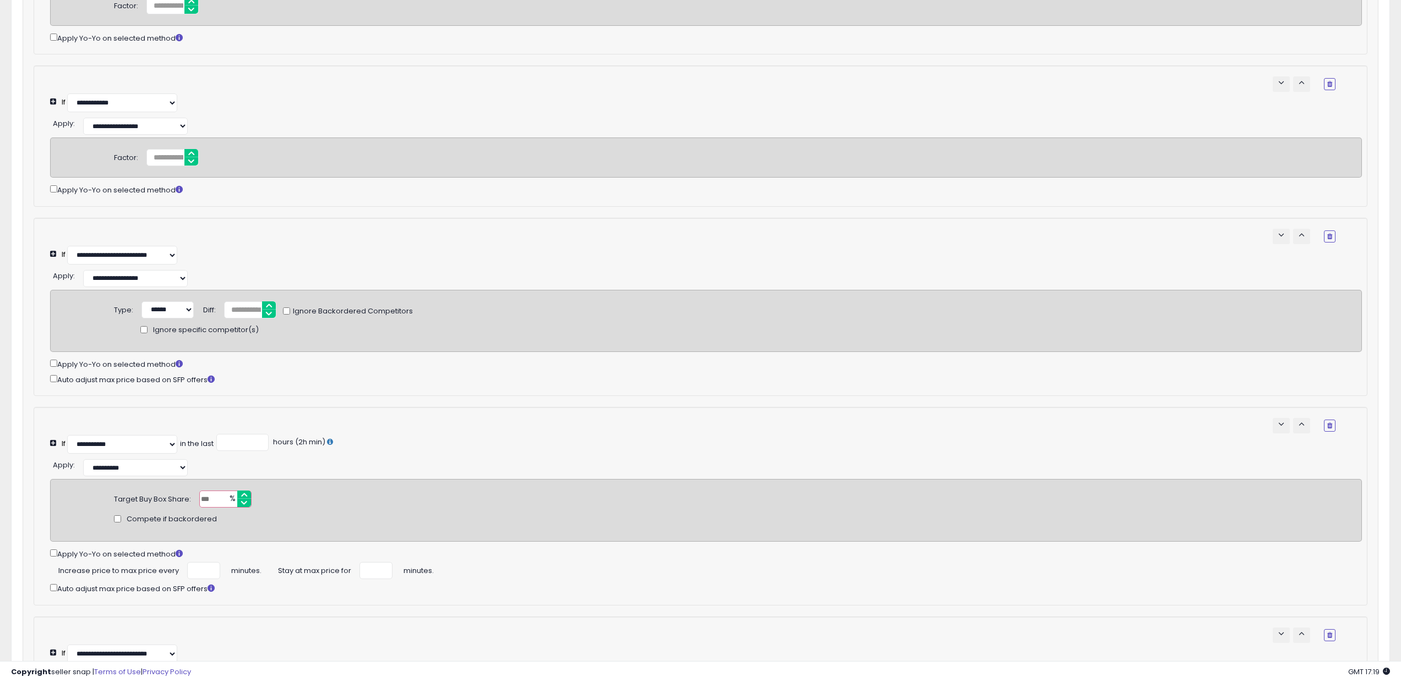
scroll to position [401, 0]
click at [138, 264] on select "**********" at bounding box center [122, 254] width 110 height 19
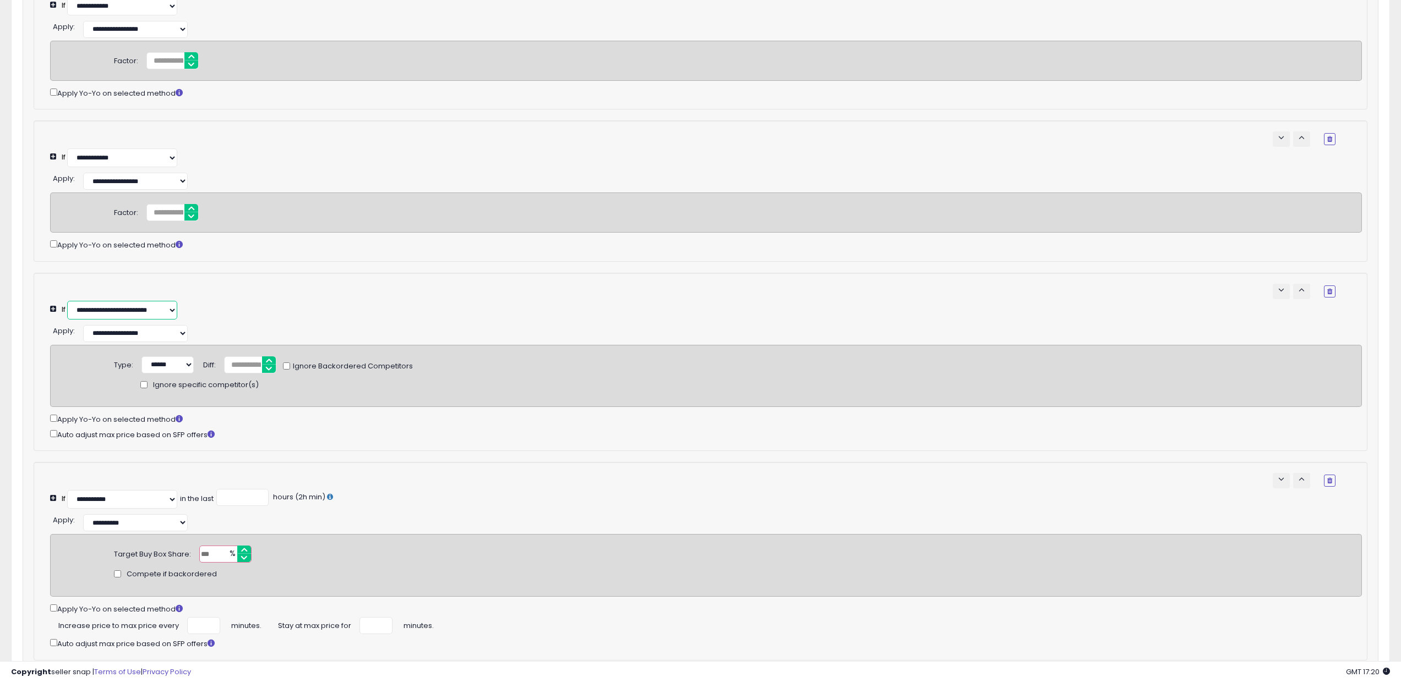
scroll to position [0, 0]
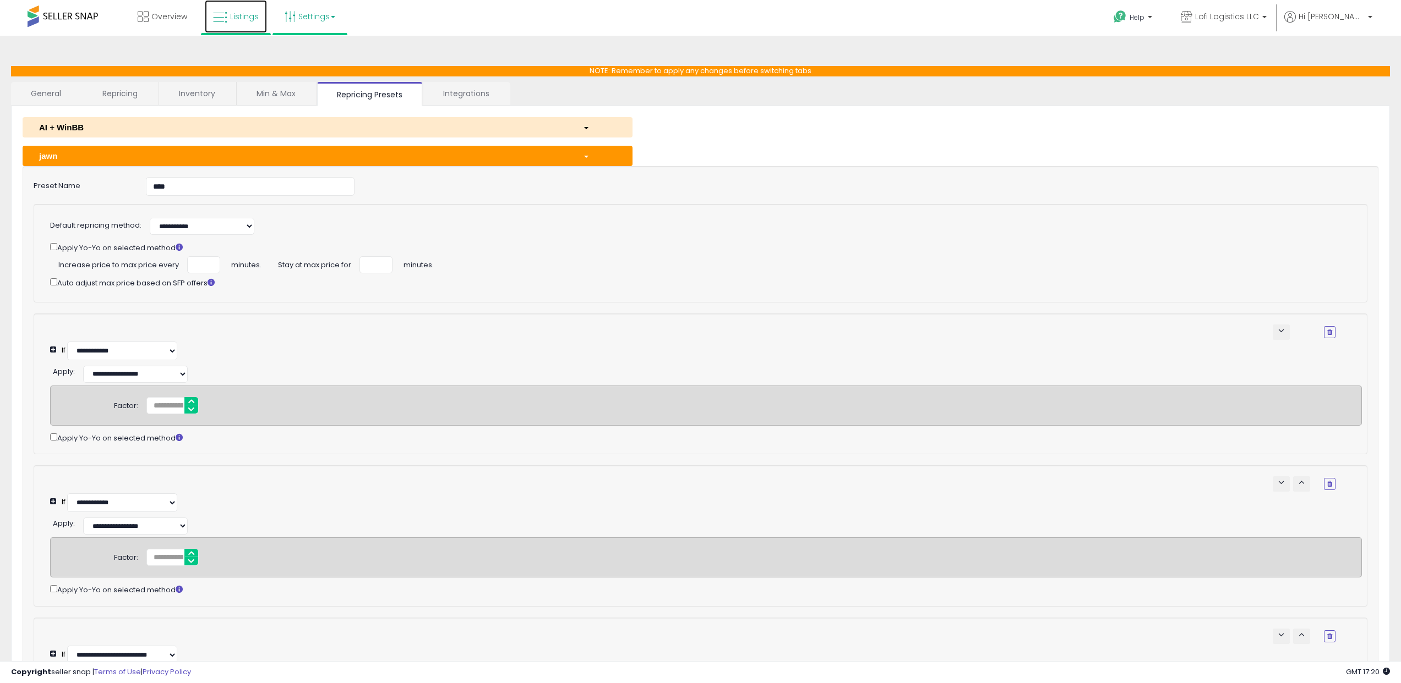
click at [235, 22] on link "Listings" at bounding box center [236, 16] width 62 height 33
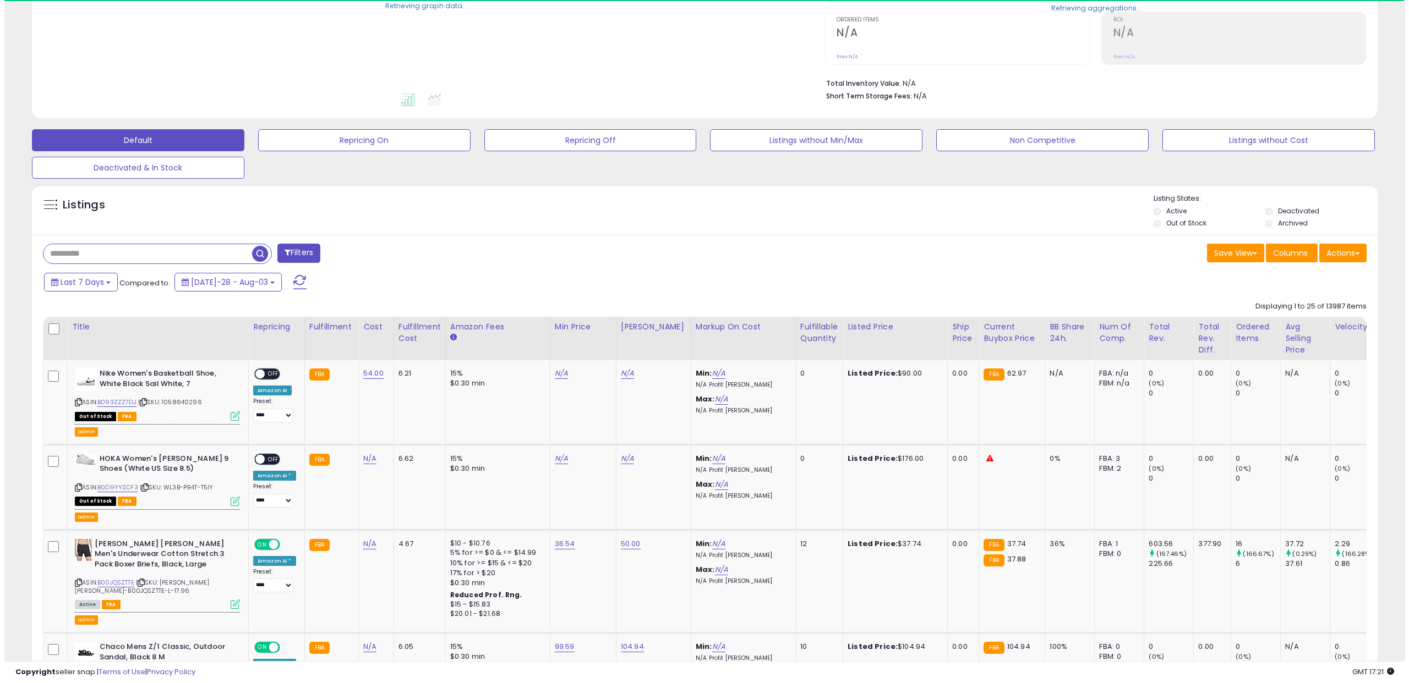
scroll to position [217, 0]
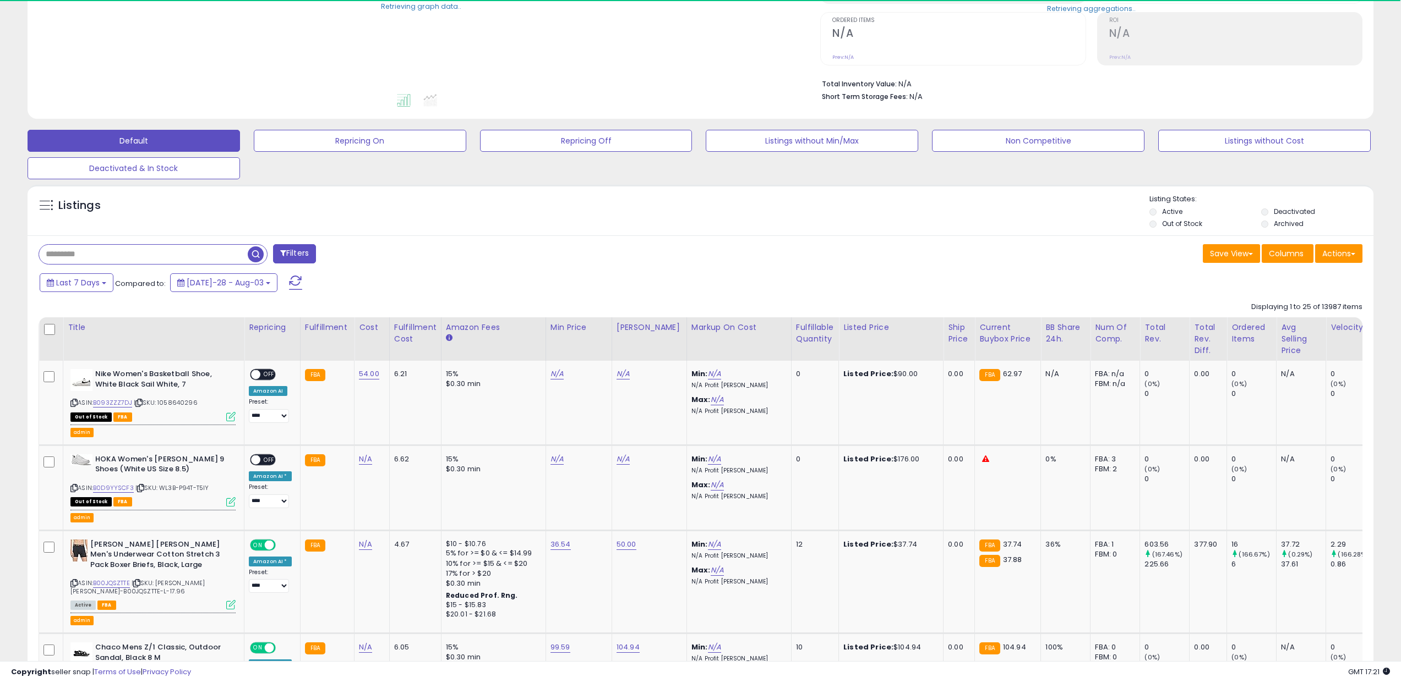
click at [295, 247] on button "Filters" at bounding box center [294, 253] width 43 height 19
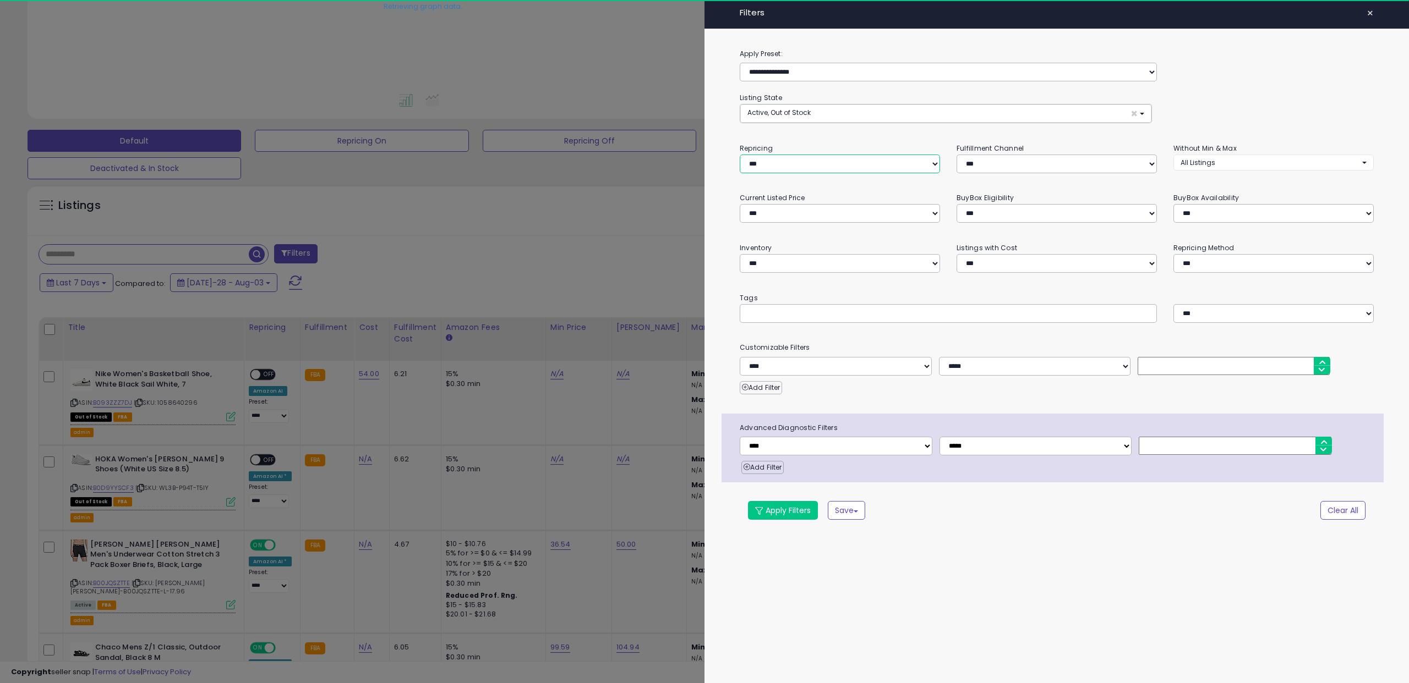
click at [804, 165] on select "**********" at bounding box center [840, 164] width 200 height 19
select select "**"
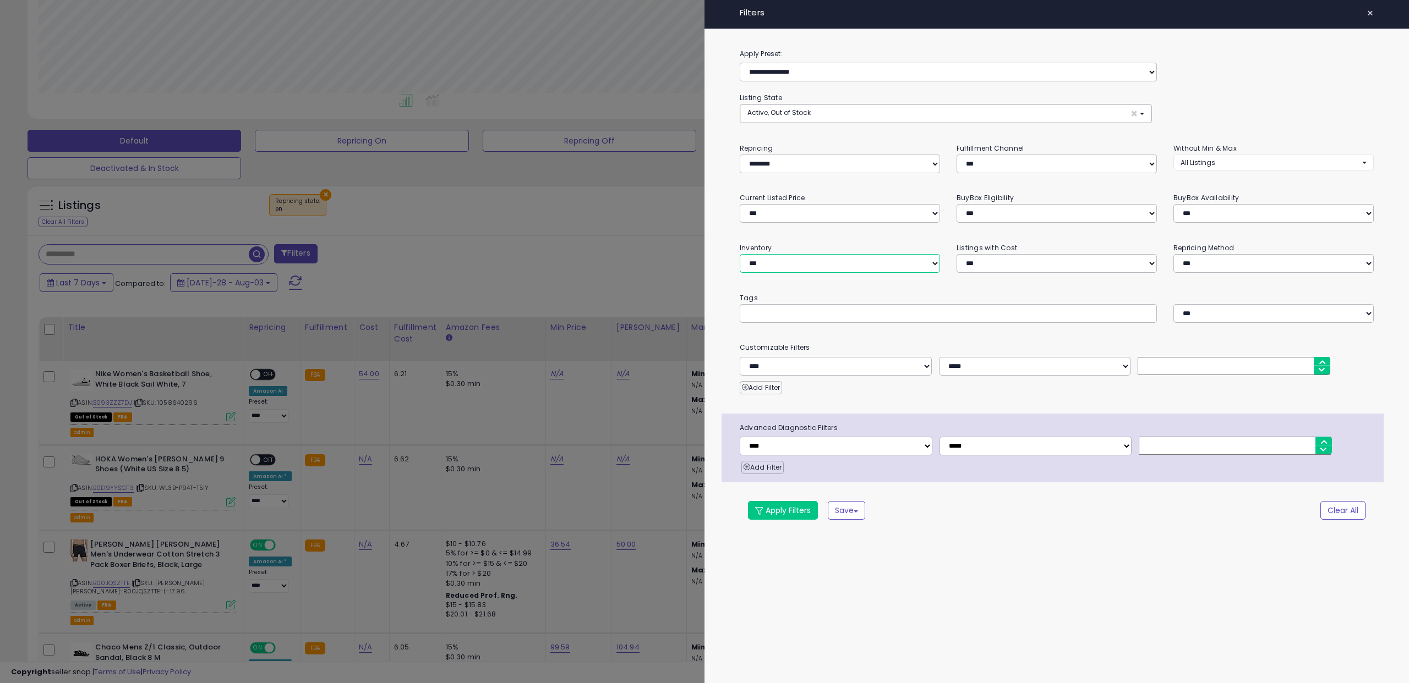
click at [791, 263] on select "**********" at bounding box center [840, 263] width 200 height 19
select select "********"
click at [1248, 210] on select "**********" at bounding box center [1273, 213] width 200 height 19
select select "**********"
click at [790, 512] on button "Apply Filters" at bounding box center [783, 510] width 70 height 19
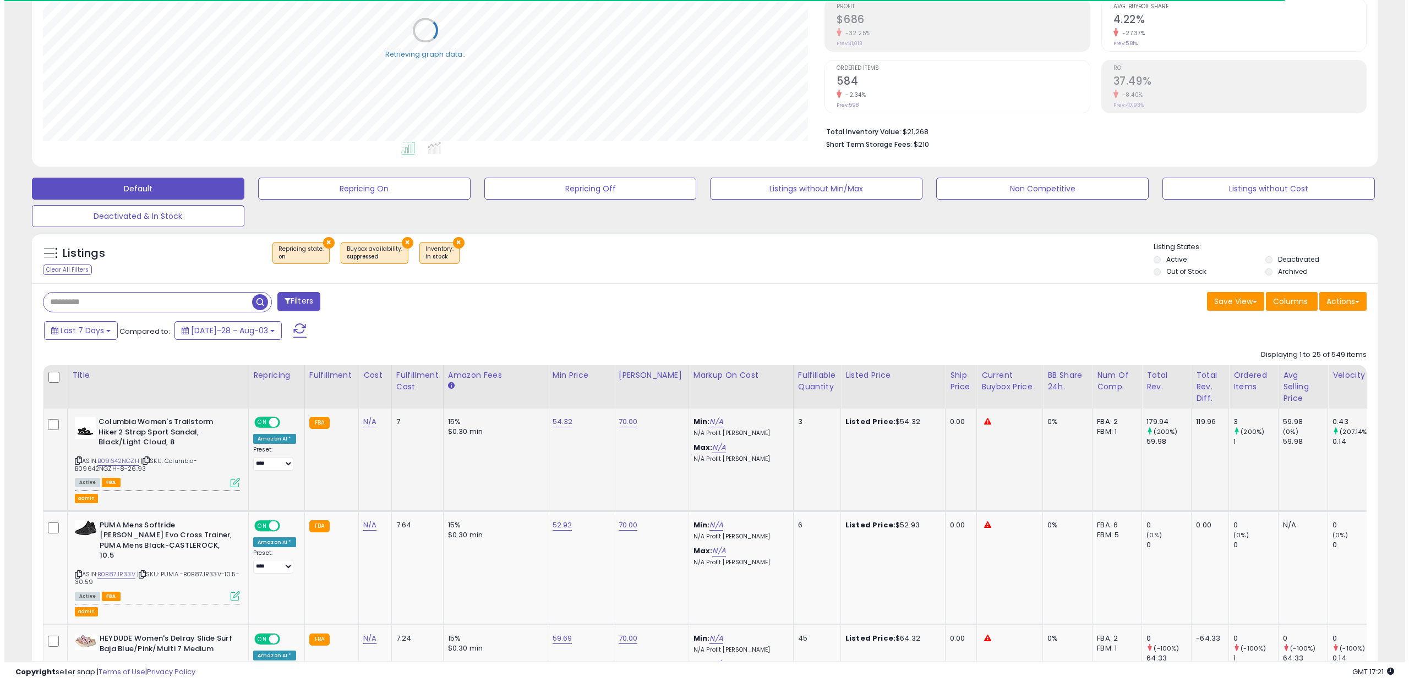
scroll to position [170, 0]
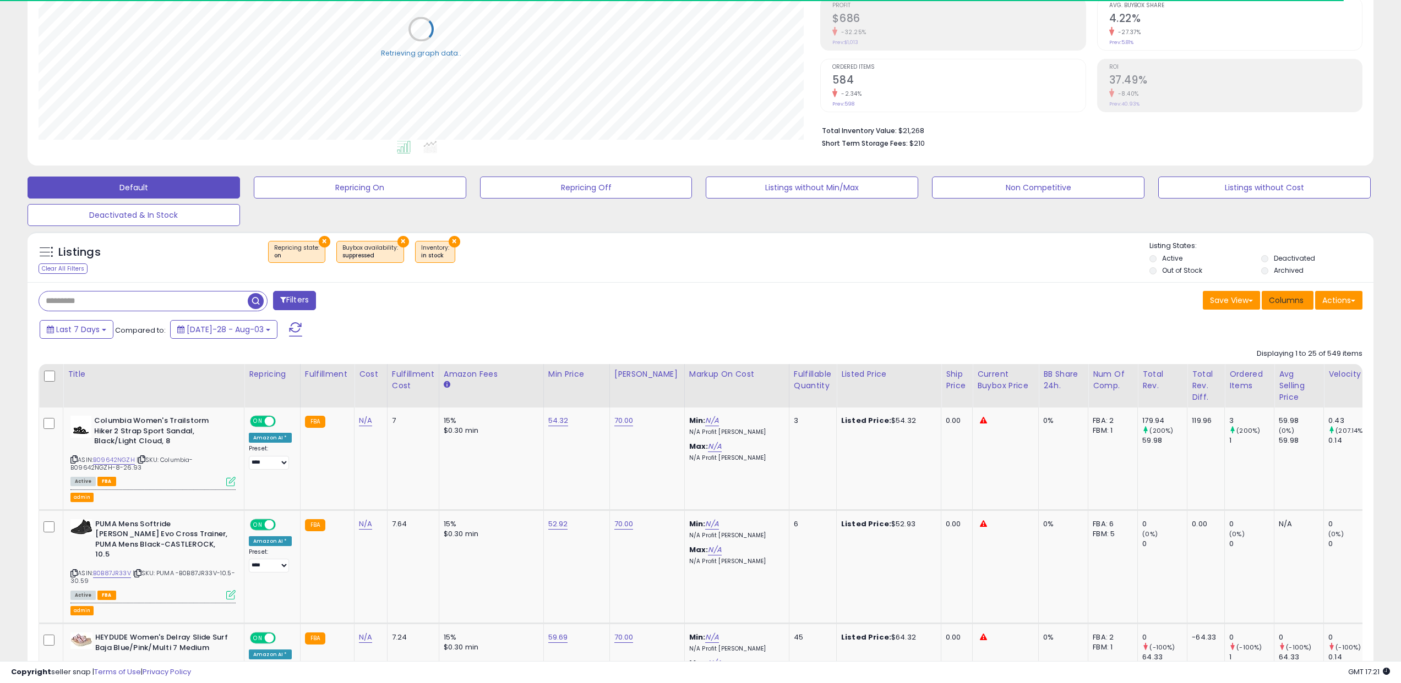
click at [1289, 306] on button "Columns" at bounding box center [1287, 300] width 52 height 19
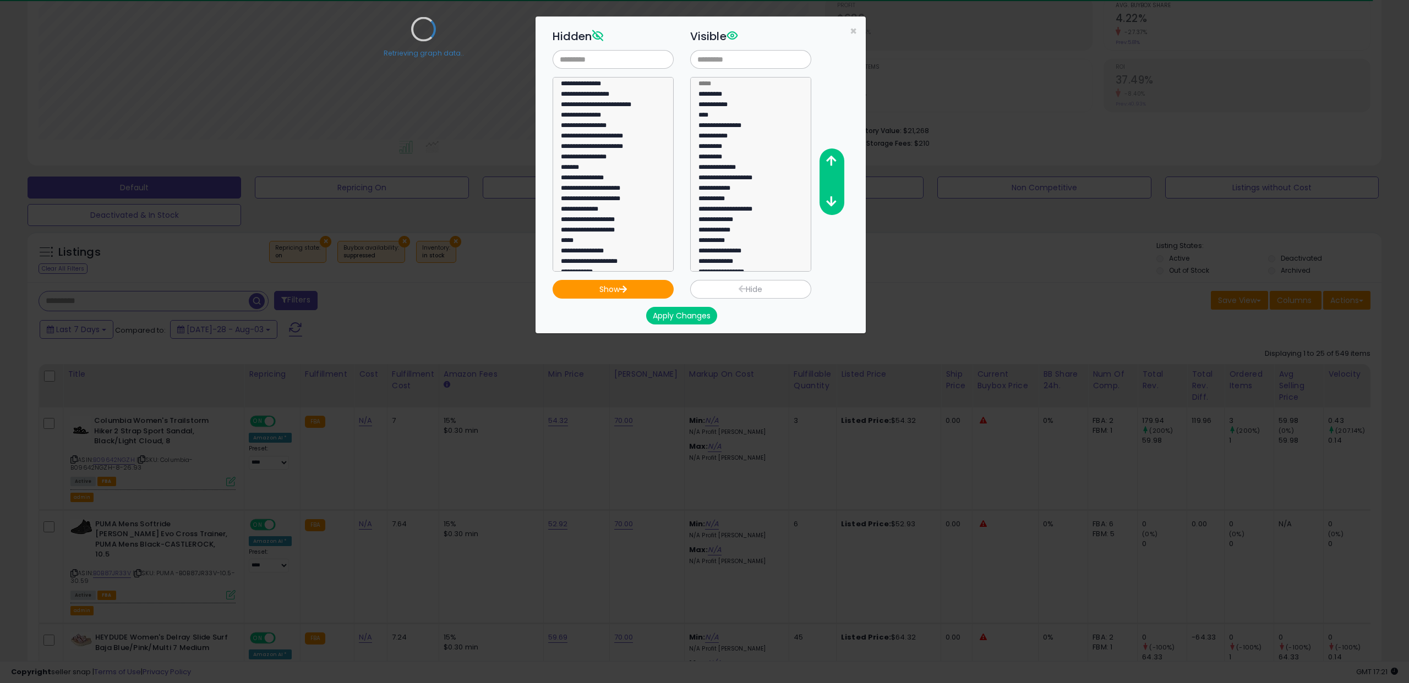
click at [600, 69] on div "Retrieving graph data.." at bounding box center [423, 38] width 786 height 226
click at [594, 53] on div "Retrieving graph data.." at bounding box center [423, 38] width 786 height 226
click at [598, 60] on div "Retrieving graph data.." at bounding box center [423, 38] width 786 height 226
click at [593, 61] on input "text" at bounding box center [613, 59] width 121 height 19
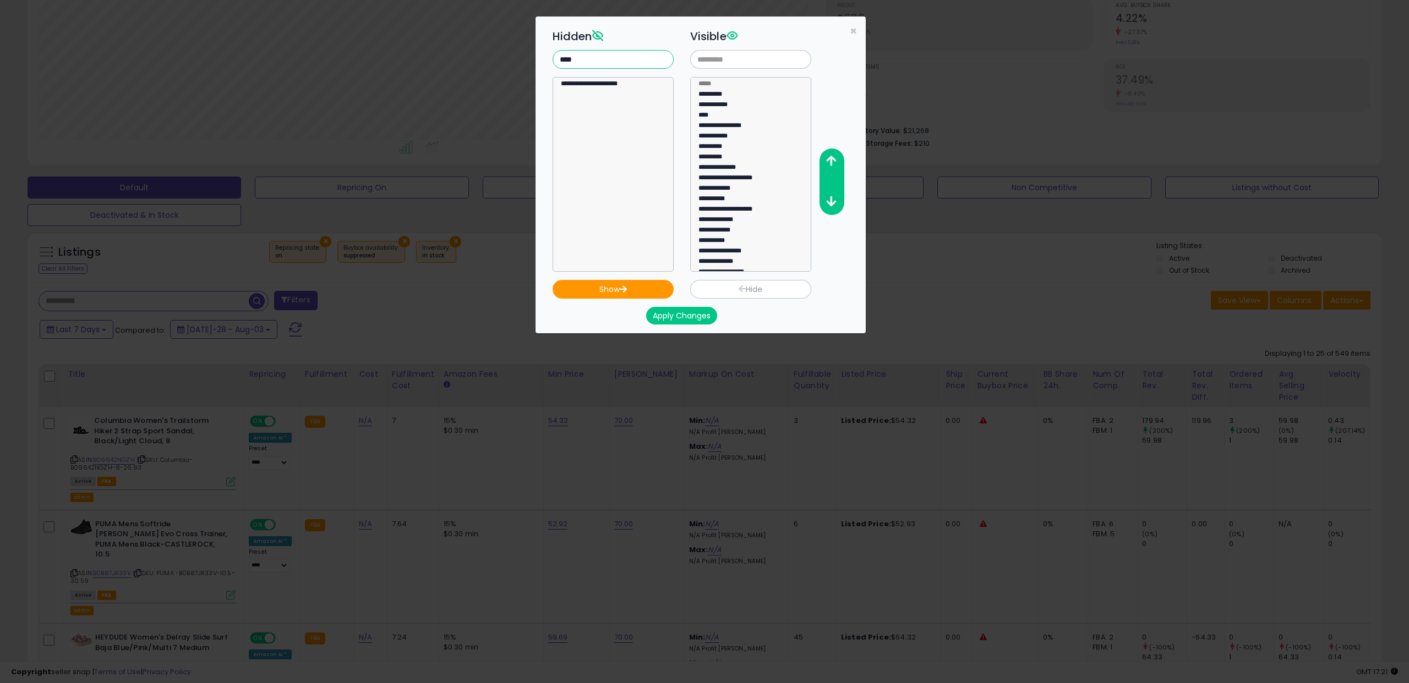
type input "****"
select select "**********"
click at [623, 84] on option "**********" at bounding box center [609, 85] width 99 height 10
click at [610, 286] on button "Show" at bounding box center [613, 289] width 121 height 19
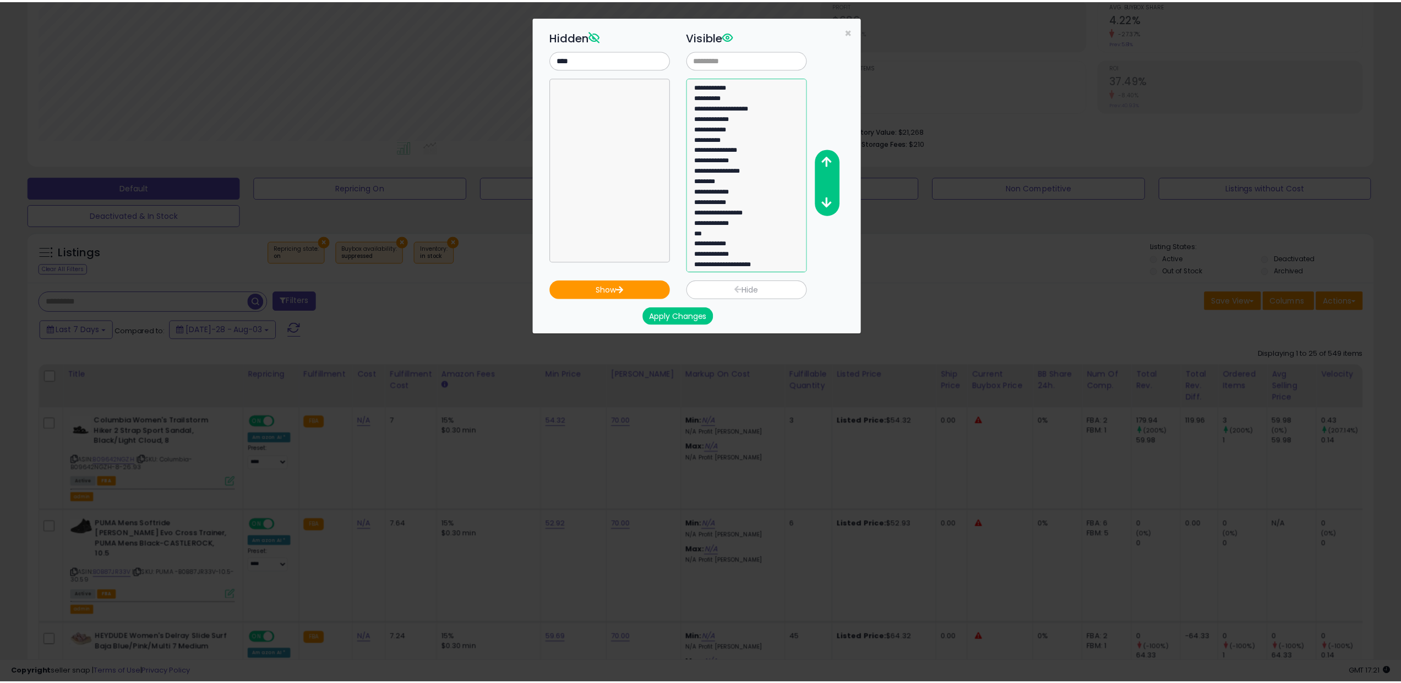
scroll to position [0, 0]
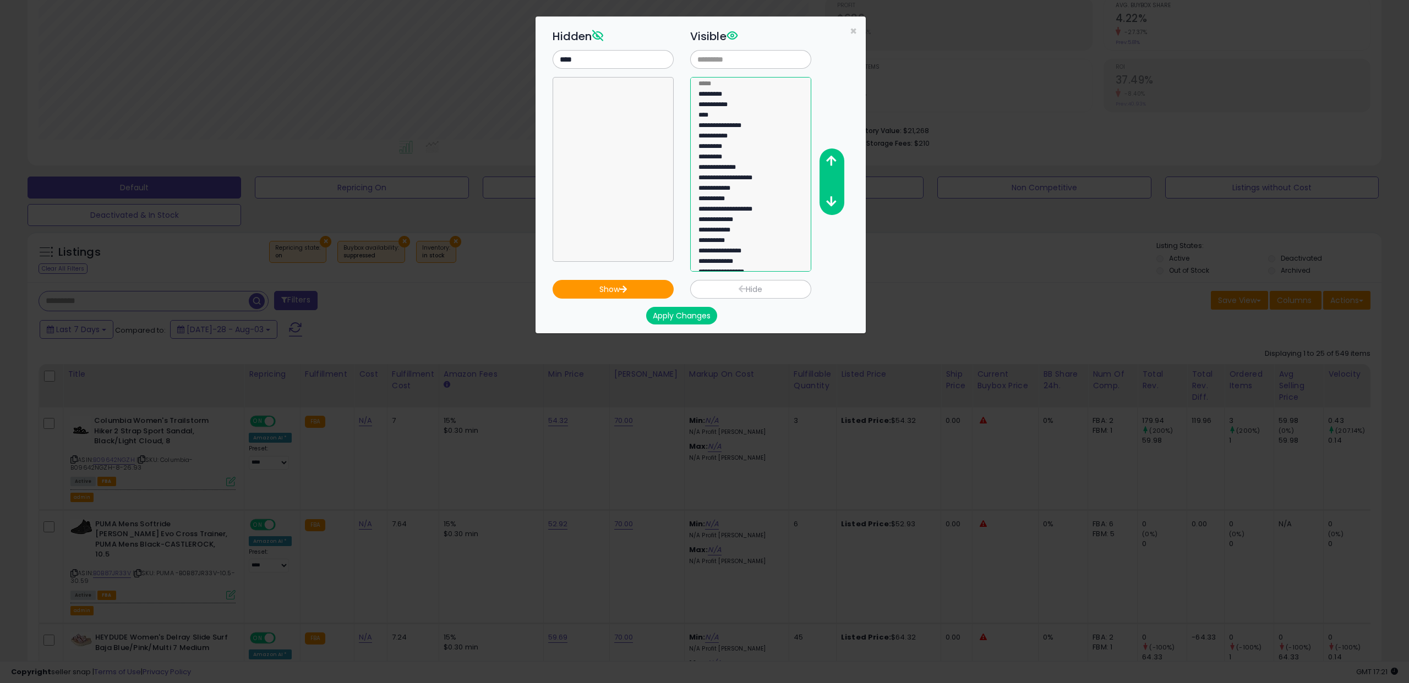
drag, startPoint x: 729, startPoint y: 255, endPoint x: 734, endPoint y: 102, distance: 153.6
select select "**********"
click at [734, 102] on select "**********" at bounding box center [750, 174] width 121 height 195
click at [835, 204] on icon "button" at bounding box center [831, 202] width 10 height 12
click at [697, 317] on button "Apply Changes" at bounding box center [681, 316] width 71 height 18
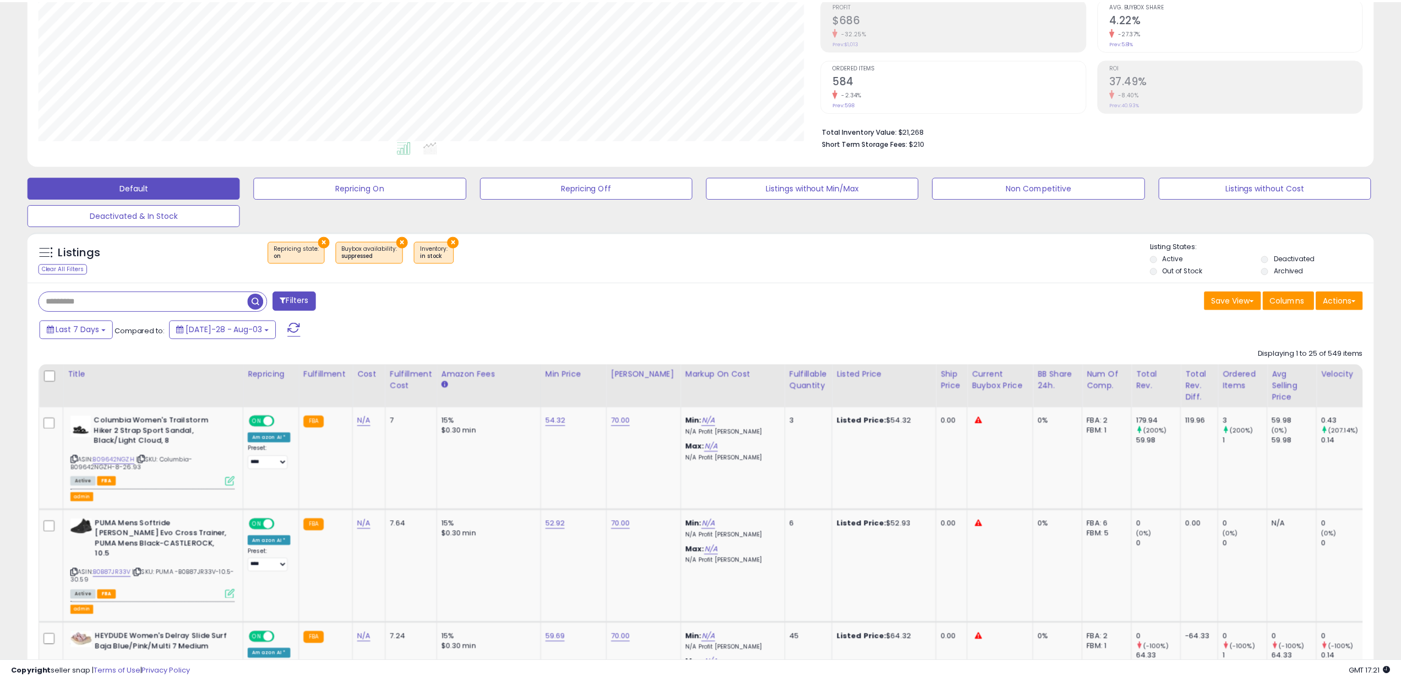
scroll to position [550078, 549522]
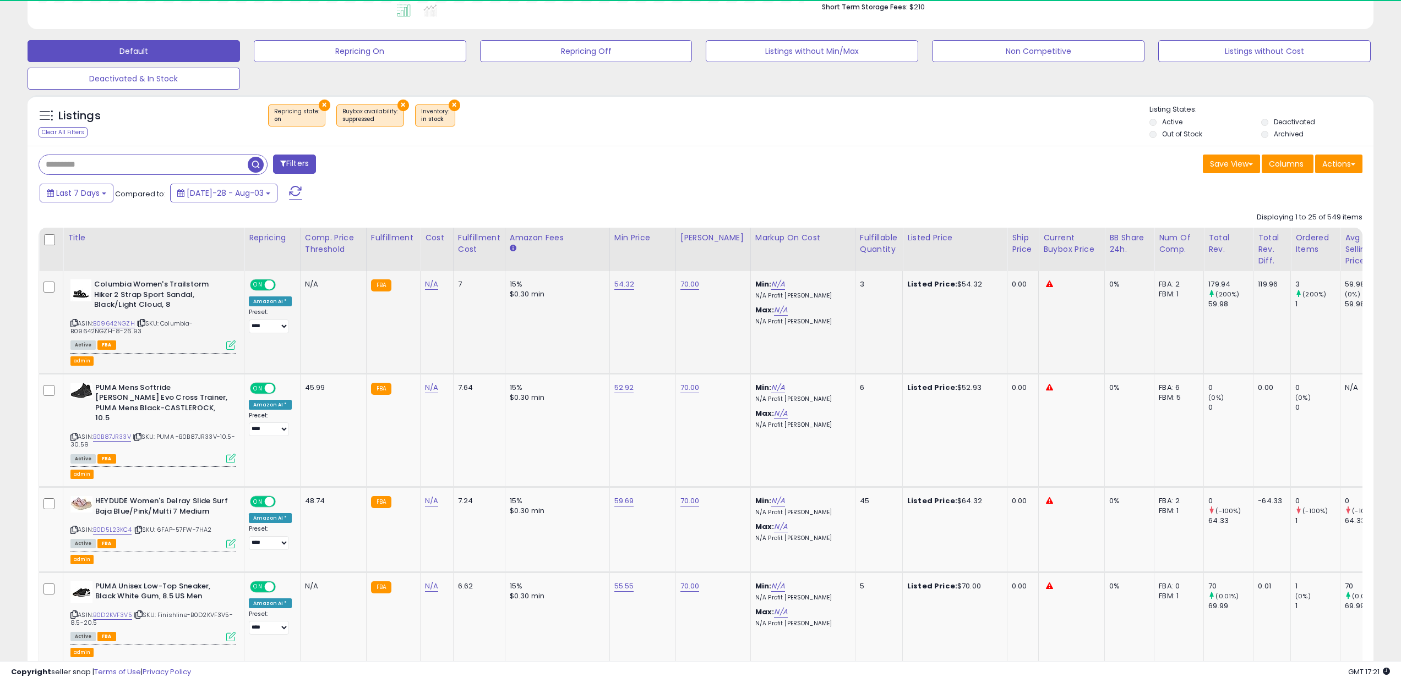
scroll to position [308, 0]
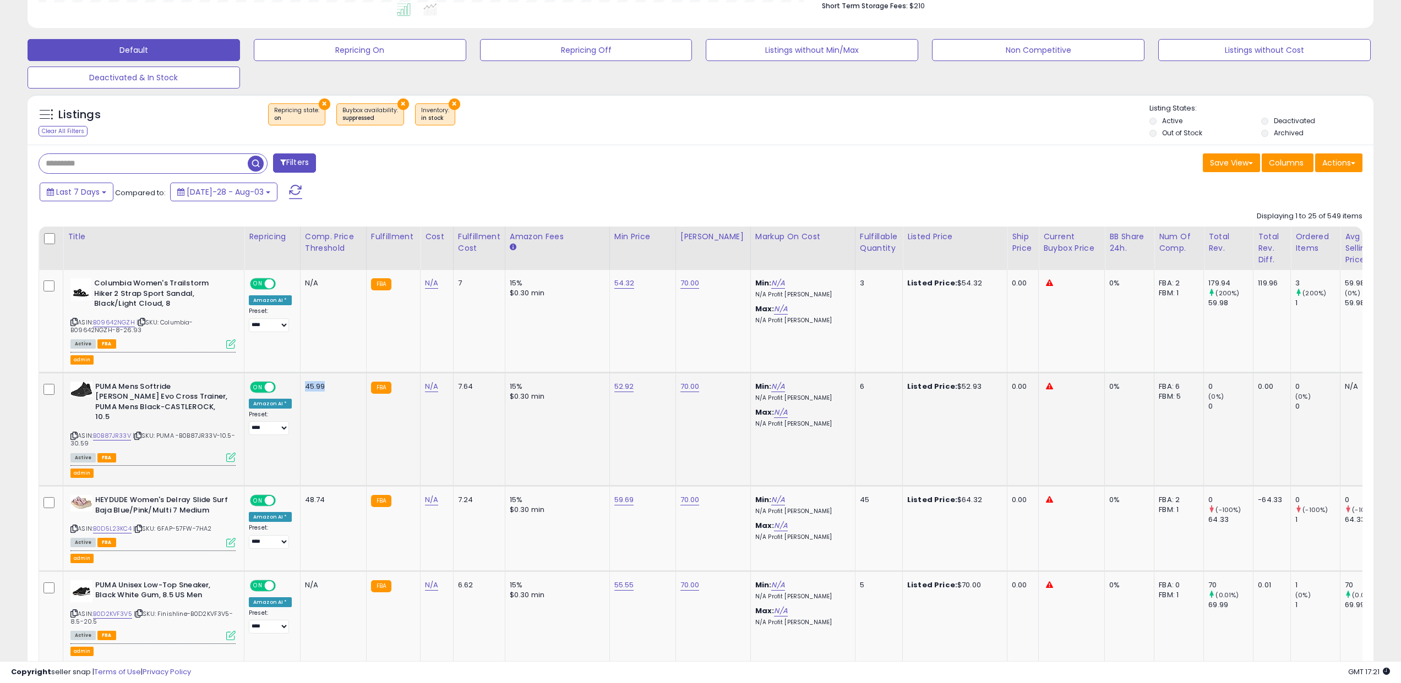
drag, startPoint x: 302, startPoint y: 384, endPoint x: 332, endPoint y: 384, distance: 30.3
click at [332, 384] on div "45.99" at bounding box center [331, 387] width 53 height 10
drag, startPoint x: 644, startPoint y: 387, endPoint x: 592, endPoint y: 388, distance: 52.3
click at [535, 423] on td "15% $0.30 min" at bounding box center [557, 429] width 105 height 113
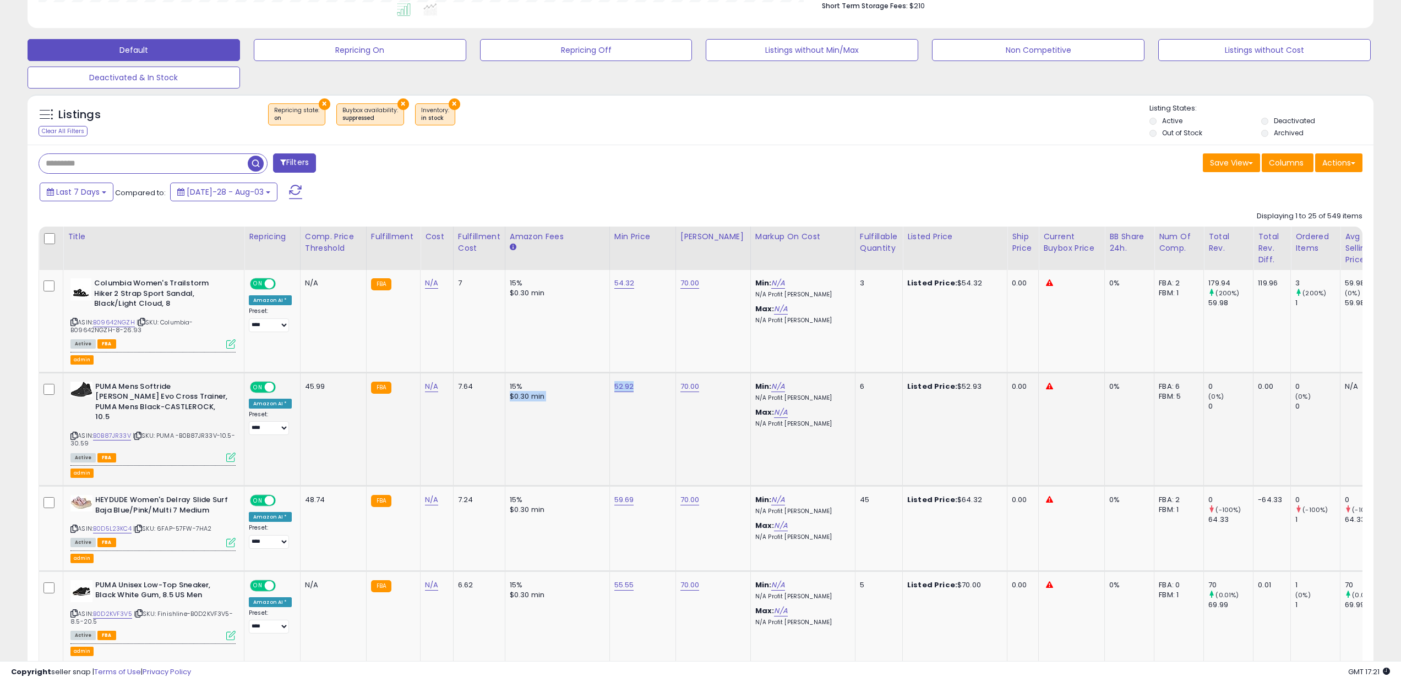
drag, startPoint x: 632, startPoint y: 387, endPoint x: 588, endPoint y: 387, distance: 44.0
click at [664, 427] on td "52.92" at bounding box center [642, 429] width 66 height 113
drag, startPoint x: 648, startPoint y: 387, endPoint x: 595, endPoint y: 385, distance: 52.9
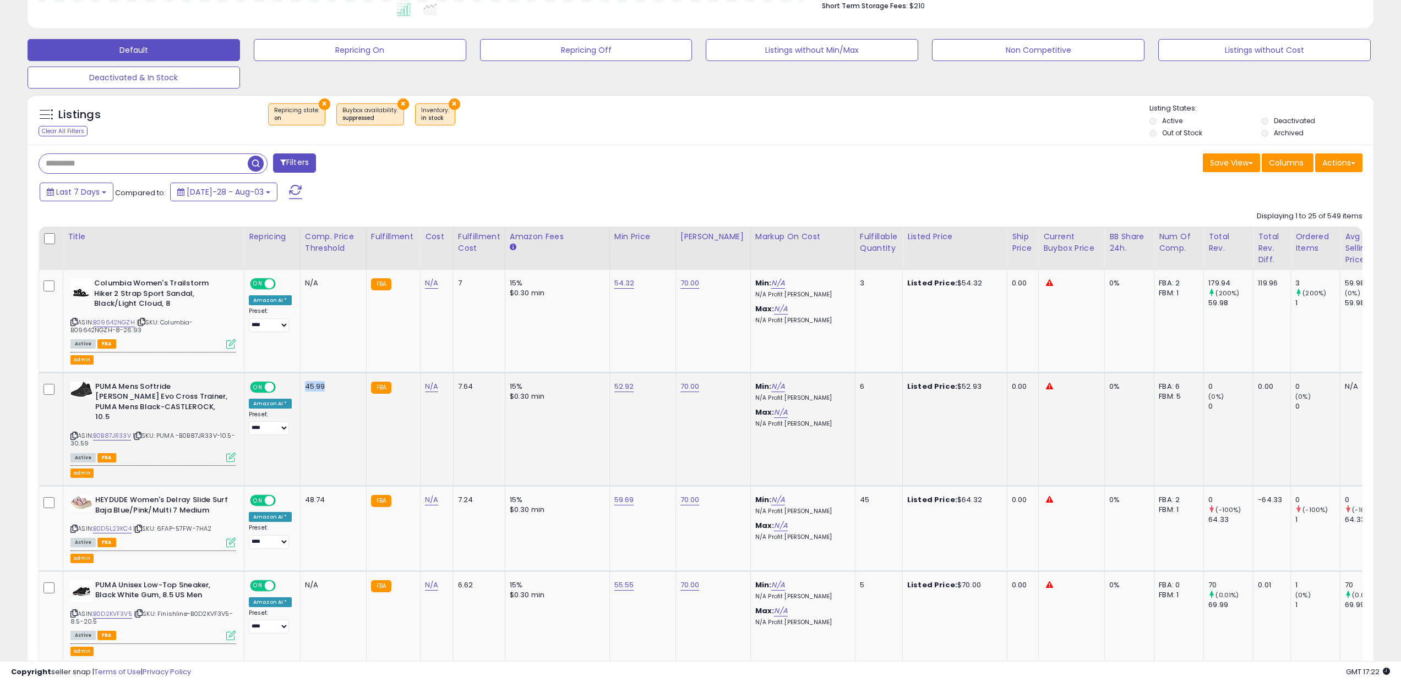
drag, startPoint x: 329, startPoint y: 390, endPoint x: 297, endPoint y: 384, distance: 31.8
click at [300, 384] on td "45.99" at bounding box center [333, 429] width 66 height 113
click at [330, 419] on td "45.99" at bounding box center [333, 429] width 66 height 113
click at [318, 390] on div "45.99" at bounding box center [331, 387] width 53 height 10
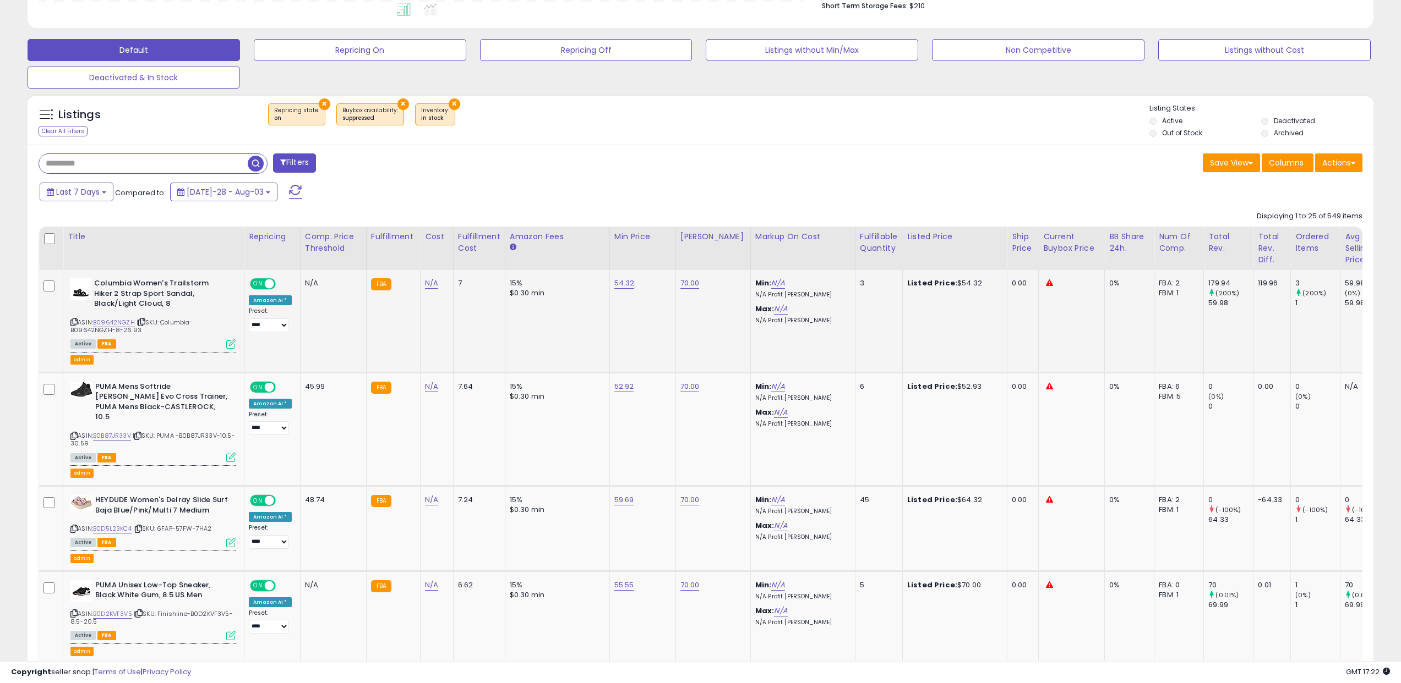
drag, startPoint x: 1059, startPoint y: 282, endPoint x: 1021, endPoint y: 282, distance: 37.4
click at [1021, 486] on tr "**********" at bounding box center [915, 528] width 1753 height 85
drag, startPoint x: 336, startPoint y: 279, endPoint x: 303, endPoint y: 283, distance: 33.2
click at [305, 283] on div "N/A" at bounding box center [331, 283] width 53 height 10
drag, startPoint x: 1044, startPoint y: 283, endPoint x: 1030, endPoint y: 284, distance: 14.4
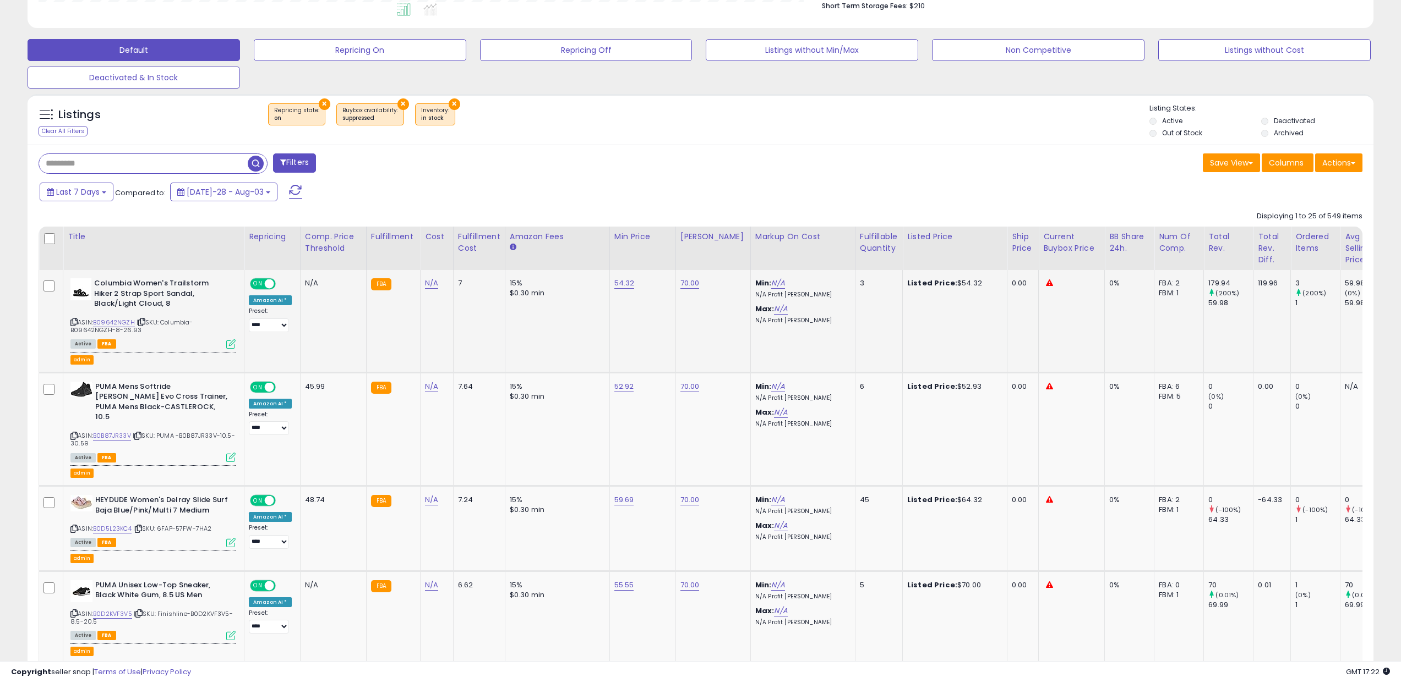
click at [1043, 284] on div at bounding box center [1069, 283] width 53 height 10
drag, startPoint x: 335, startPoint y: 400, endPoint x: 303, endPoint y: 392, distance: 33.0
click at [335, 400] on td "45.99" at bounding box center [333, 429] width 66 height 113
drag, startPoint x: 303, startPoint y: 384, endPoint x: 326, endPoint y: 383, distance: 22.6
click at [326, 383] on div "45.99" at bounding box center [331, 387] width 53 height 10
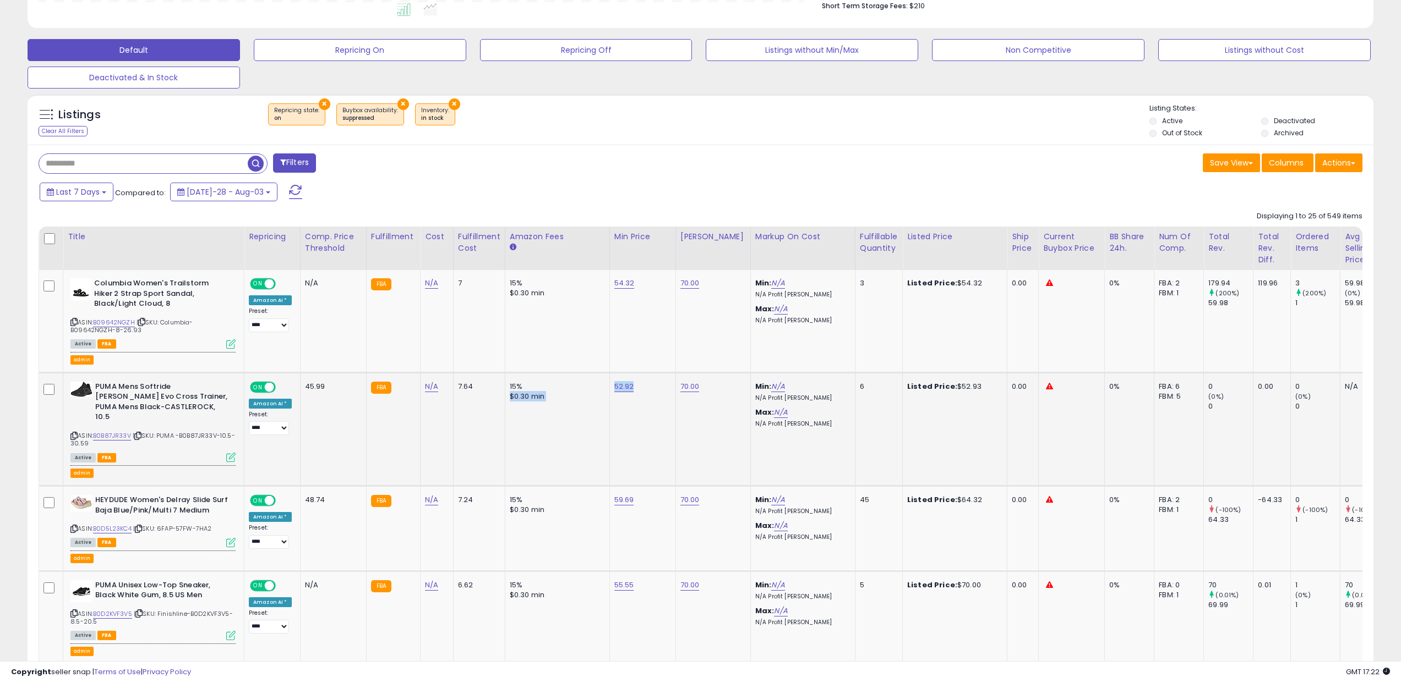
drag, startPoint x: 657, startPoint y: 388, endPoint x: 604, endPoint y: 390, distance: 52.3
drag, startPoint x: 324, startPoint y: 287, endPoint x: 302, endPoint y: 285, distance: 22.2
click at [305, 285] on div "N/A" at bounding box center [331, 283] width 53 height 10
click at [358, 343] on td "N/A" at bounding box center [333, 321] width 66 height 102
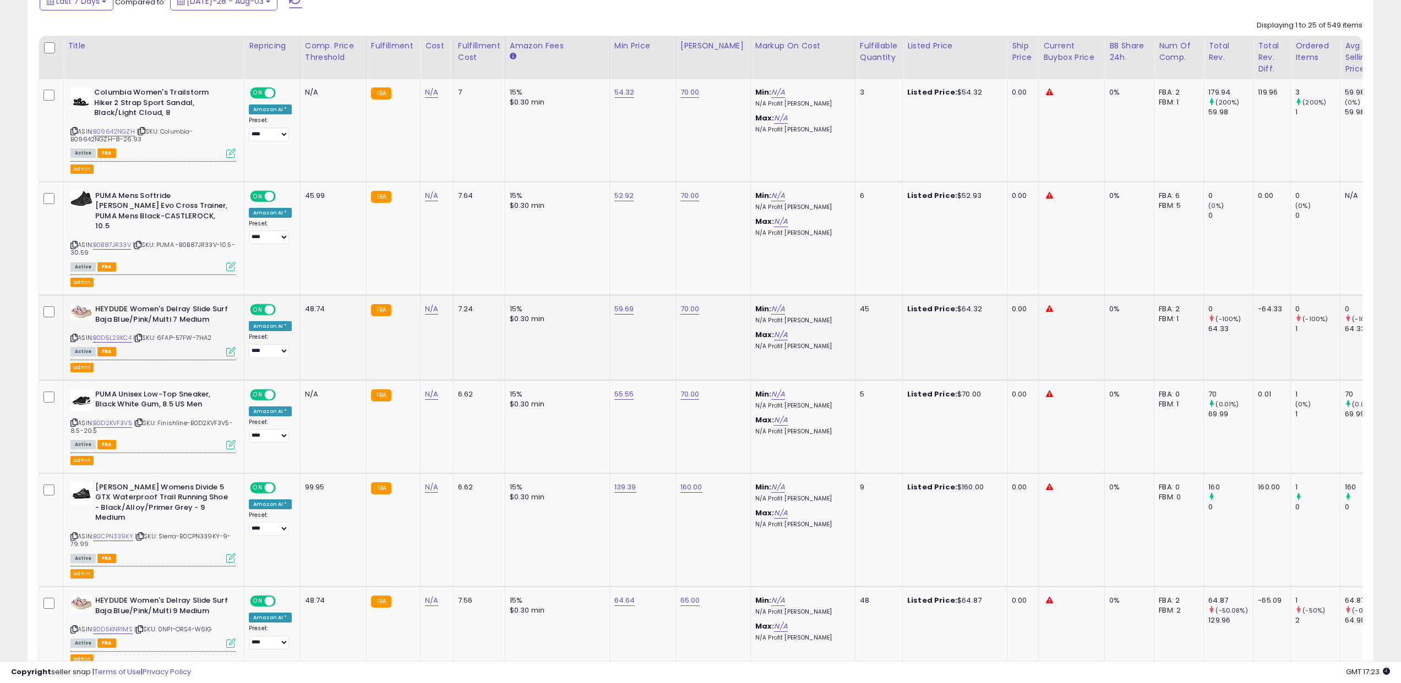
scroll to position [511, 0]
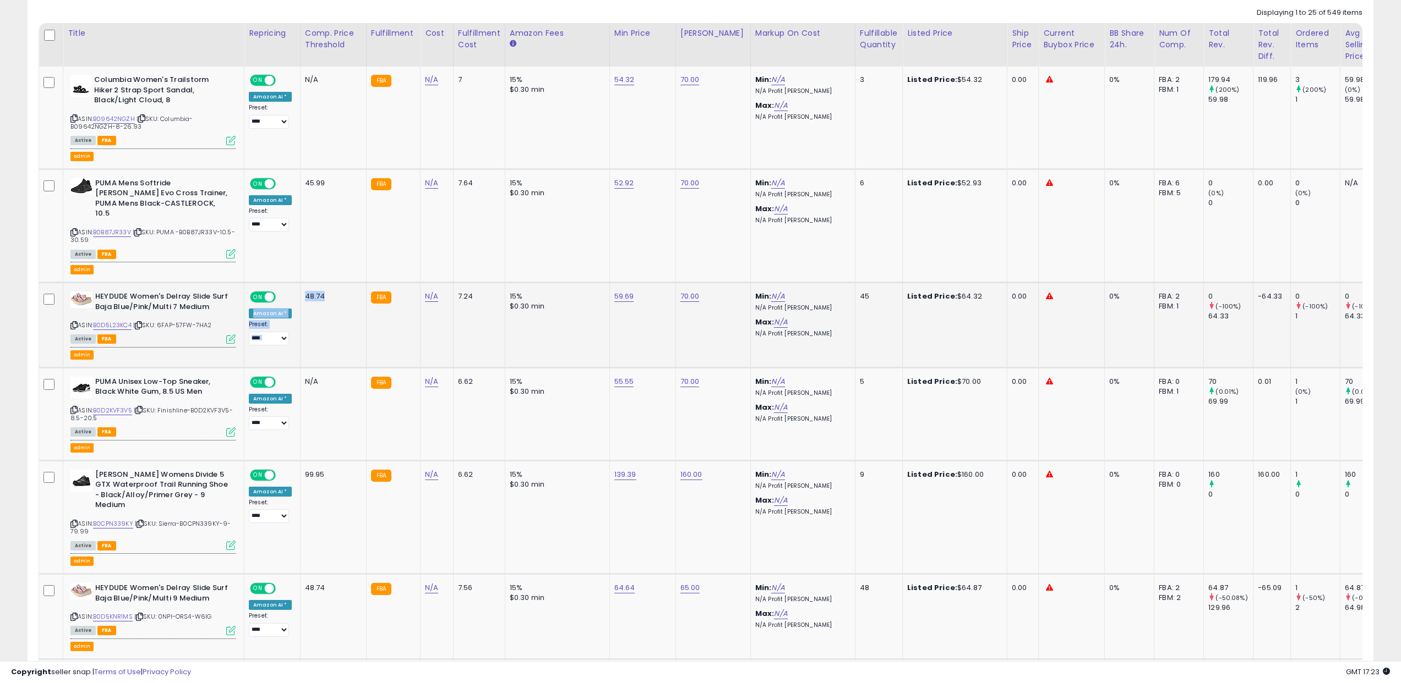
drag, startPoint x: 321, startPoint y: 285, endPoint x: 297, endPoint y: 285, distance: 24.2
click at [300, 285] on td "48.74" at bounding box center [333, 324] width 66 height 85
click at [331, 296] on td "48.74" at bounding box center [333, 324] width 66 height 85
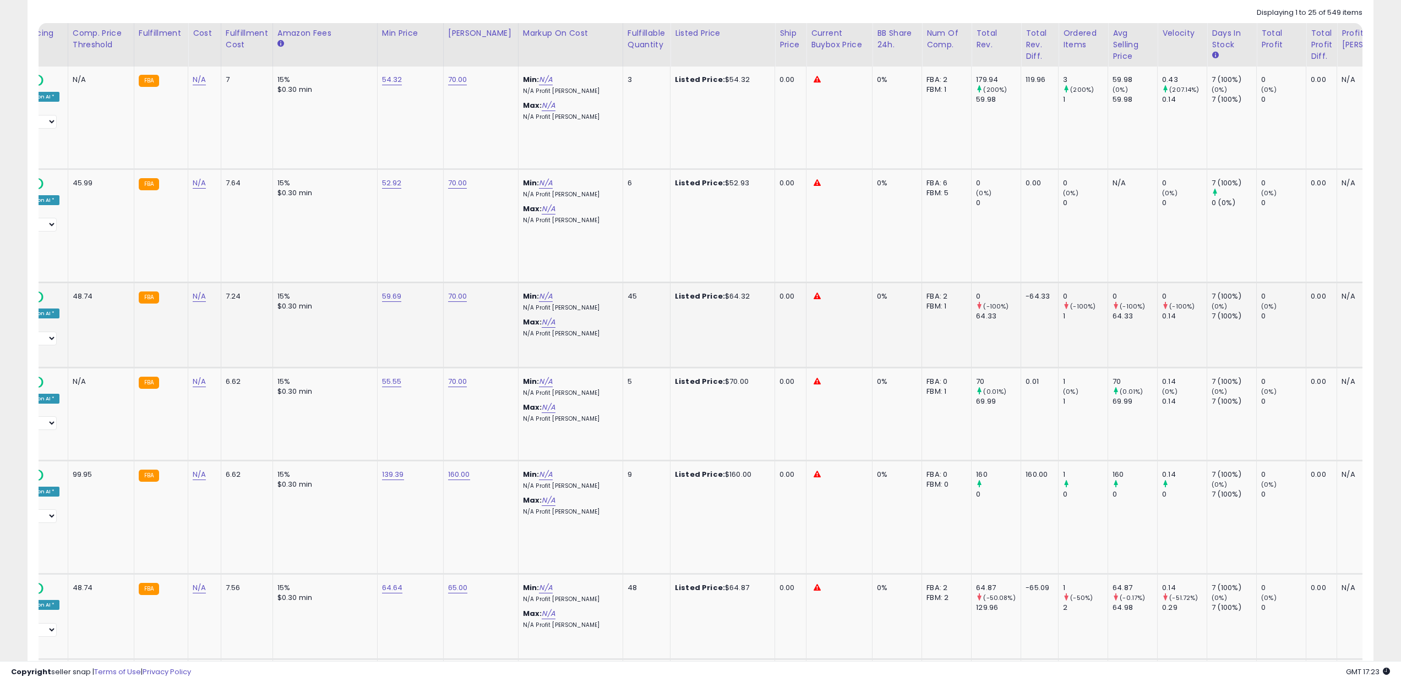
scroll to position [0, 234]
drag, startPoint x: 1059, startPoint y: 76, endPoint x: 1043, endPoint y: 78, distance: 16.0
click at [1057, 78] on td "3 (200%) 1" at bounding box center [1082, 118] width 50 height 102
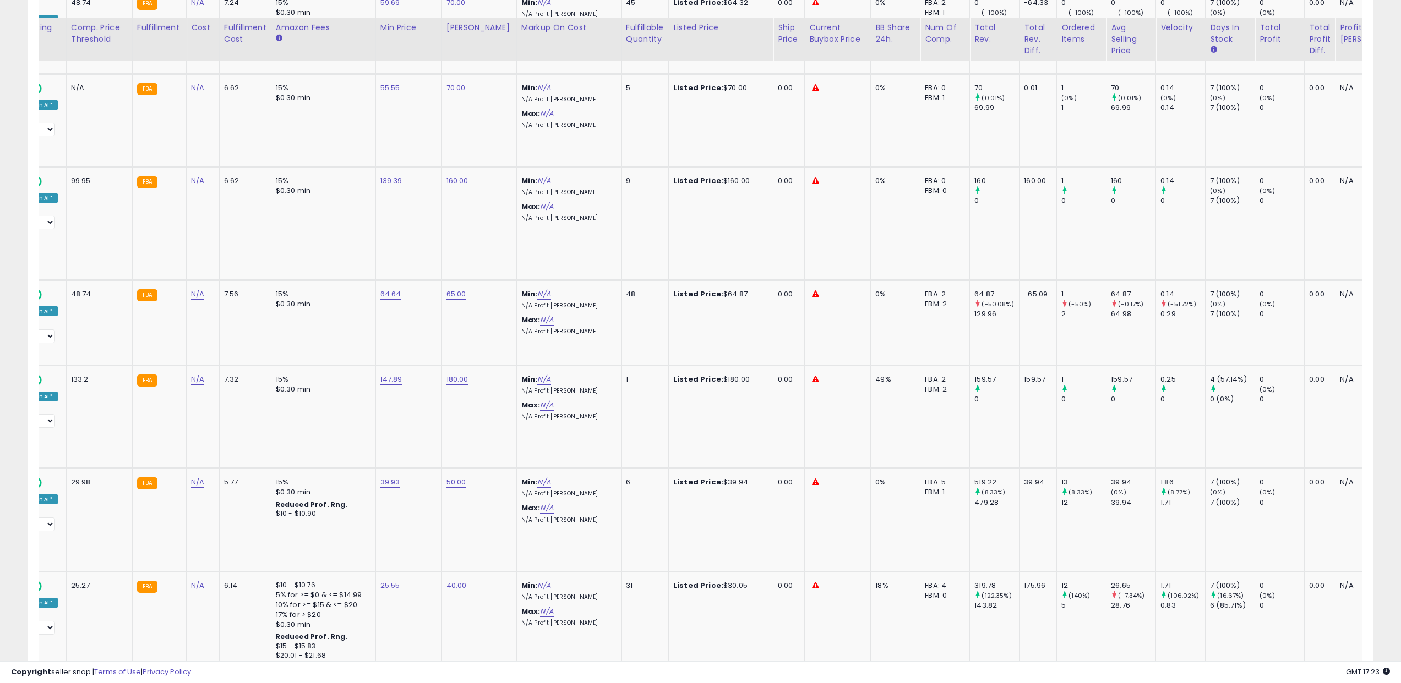
scroll to position [825, 0]
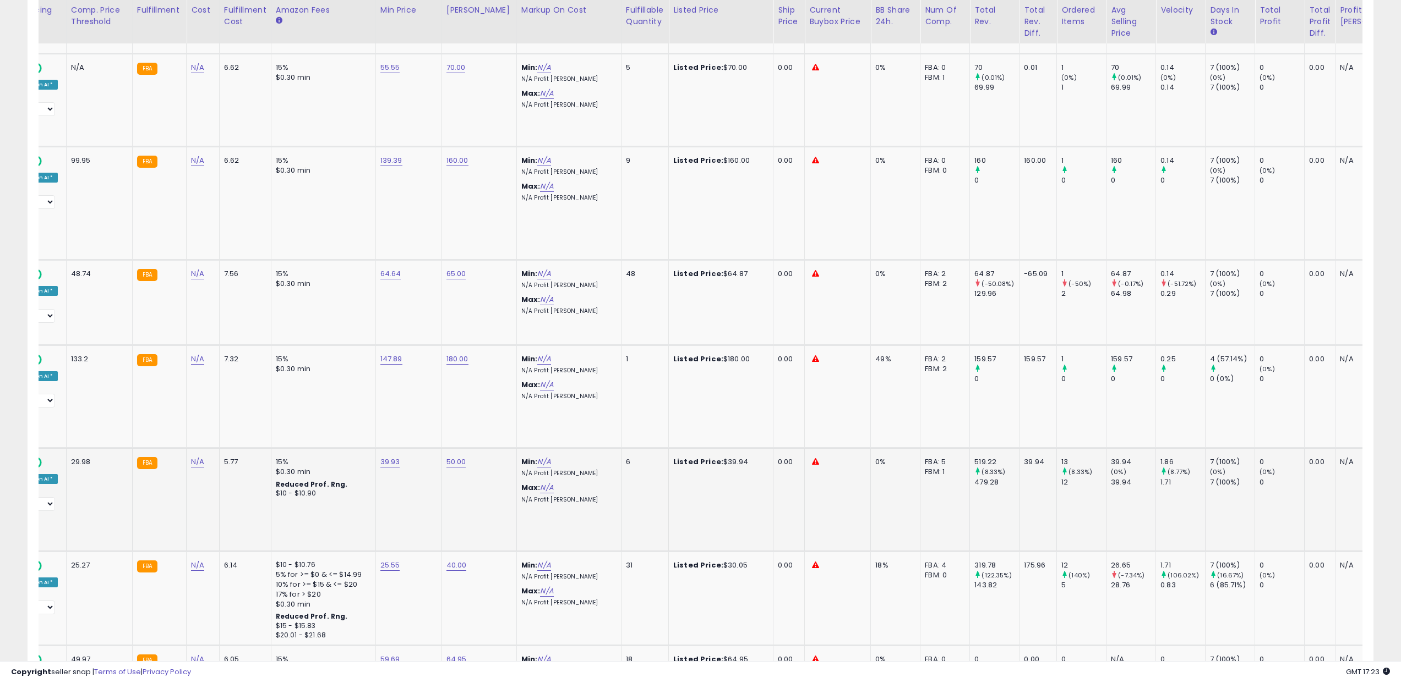
drag, startPoint x: 1067, startPoint y: 437, endPoint x: 1035, endPoint y: 440, distance: 32.0
click at [1035, 448] on tr "**********" at bounding box center [681, 499] width 1753 height 103
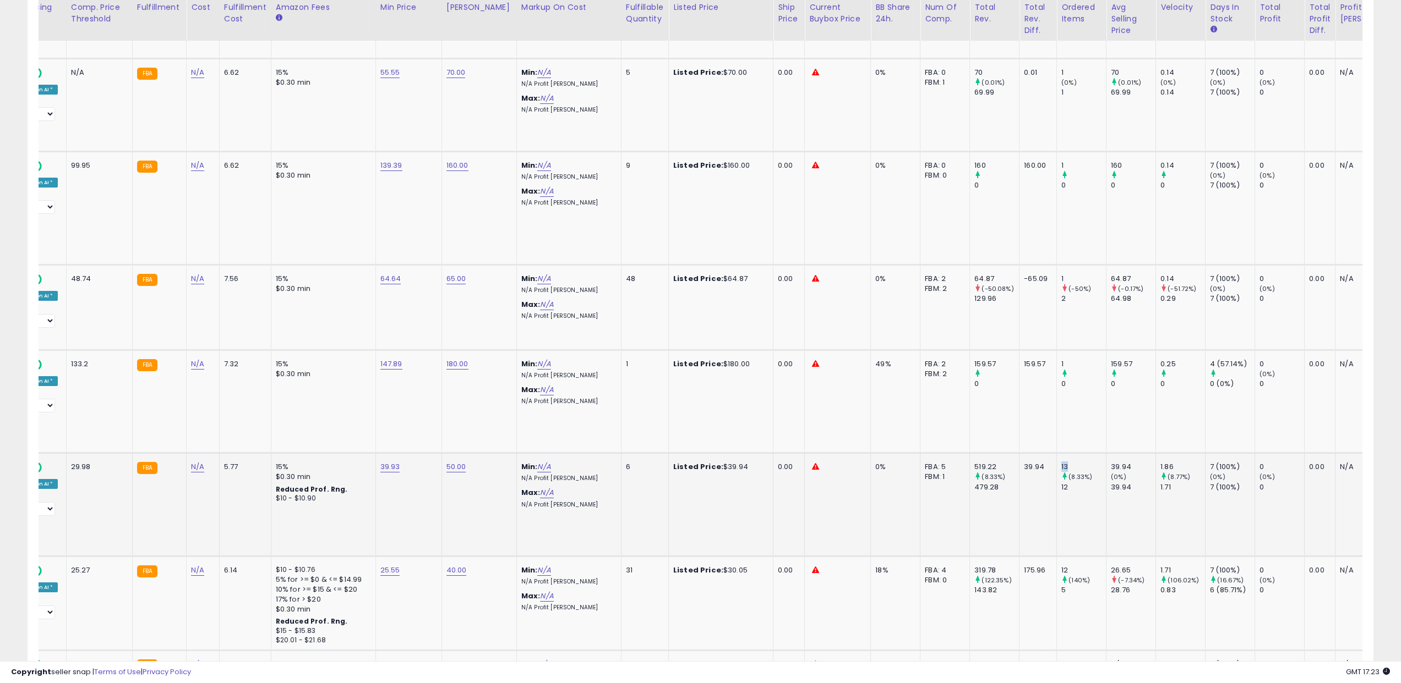
drag, startPoint x: 1063, startPoint y: 449, endPoint x: 1034, endPoint y: 451, distance: 29.2
click at [1034, 453] on tr "**********" at bounding box center [681, 504] width 1753 height 103
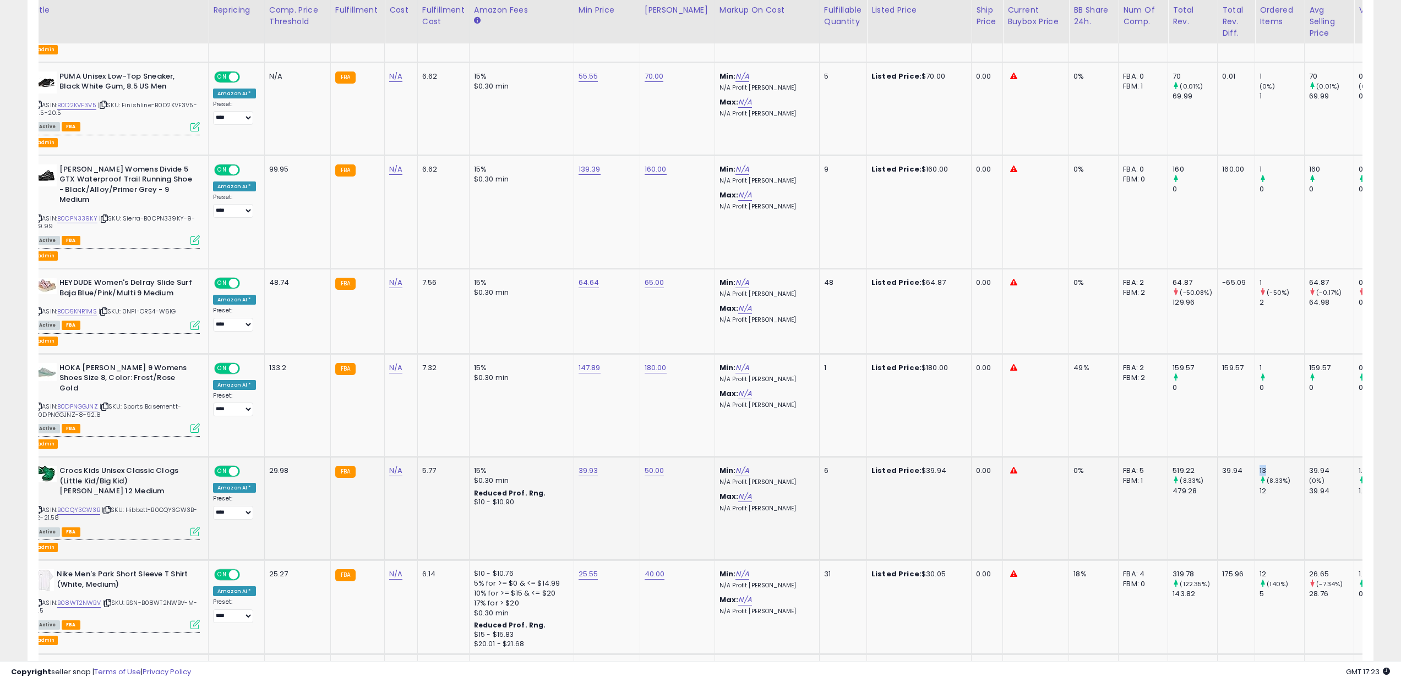
scroll to position [0, 0]
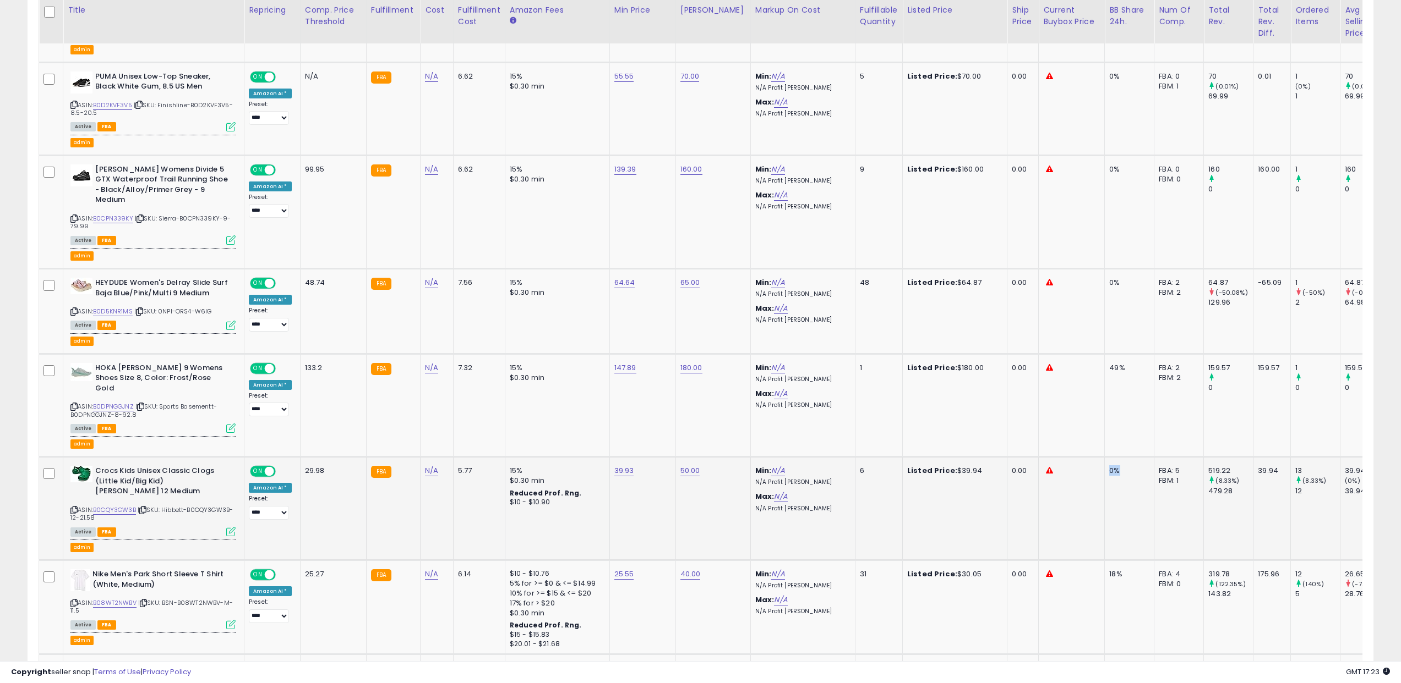
drag, startPoint x: 1112, startPoint y: 455, endPoint x: 1090, endPoint y: 452, distance: 22.3
click at [1104, 457] on td "0%" at bounding box center [1129, 508] width 50 height 103
drag, startPoint x: 649, startPoint y: 451, endPoint x: 598, endPoint y: 450, distance: 51.2
click at [598, 457] on tr "**********" at bounding box center [915, 508] width 1753 height 103
click at [646, 466] on td "39.93" at bounding box center [642, 508] width 66 height 103
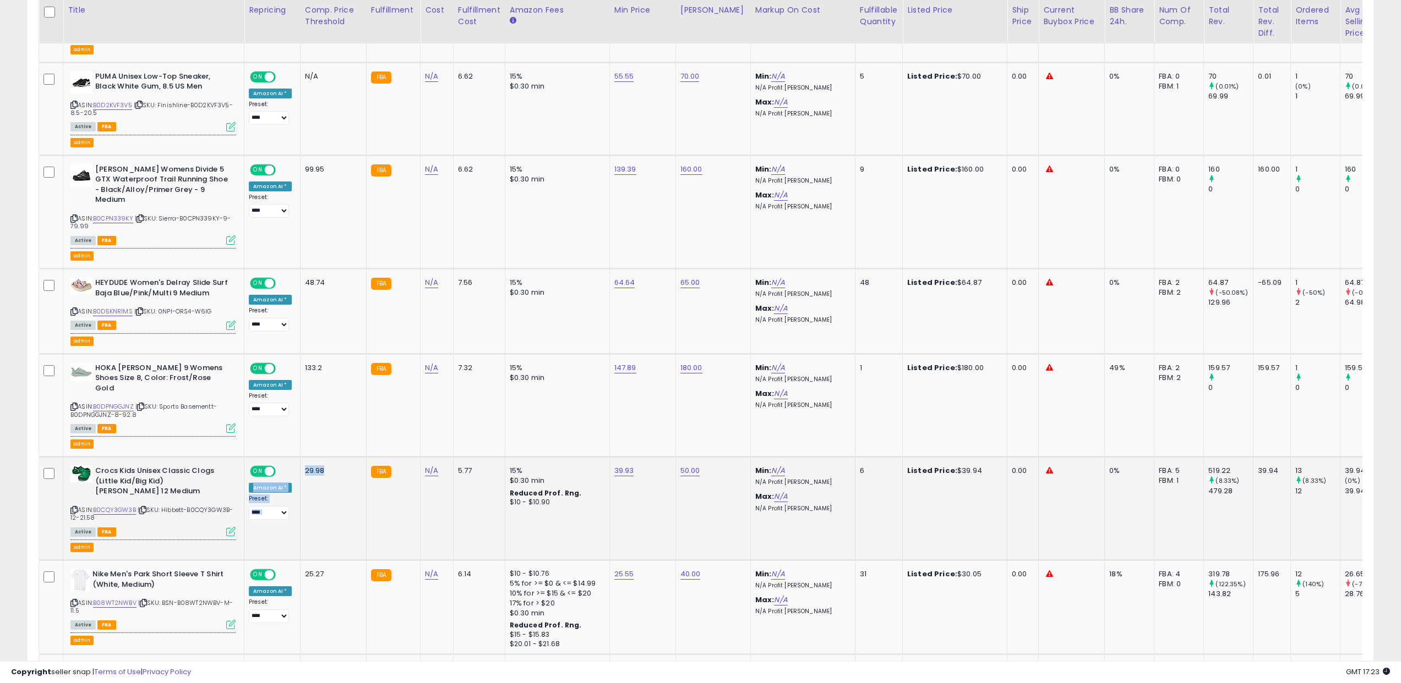
drag, startPoint x: 325, startPoint y: 450, endPoint x: 296, endPoint y: 450, distance: 28.6
click at [296, 457] on tr "**********" at bounding box center [915, 508] width 1753 height 103
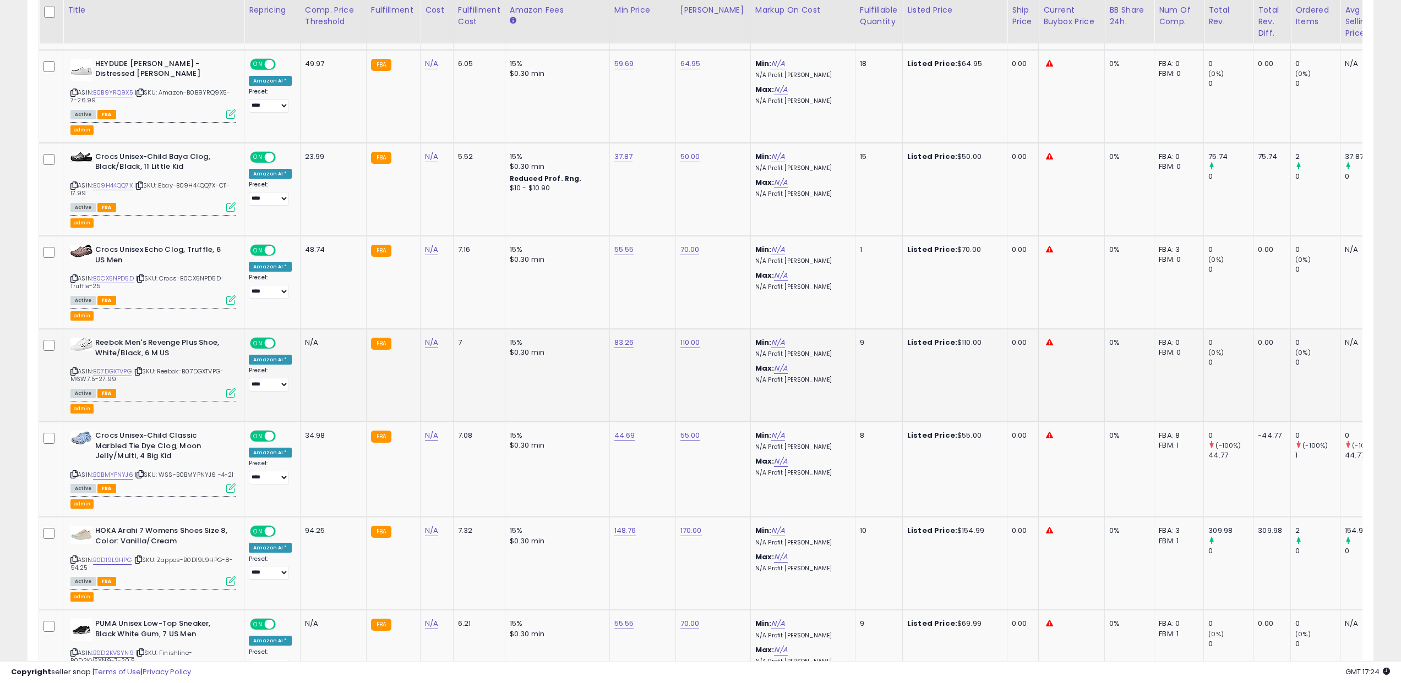
scroll to position [1437, 0]
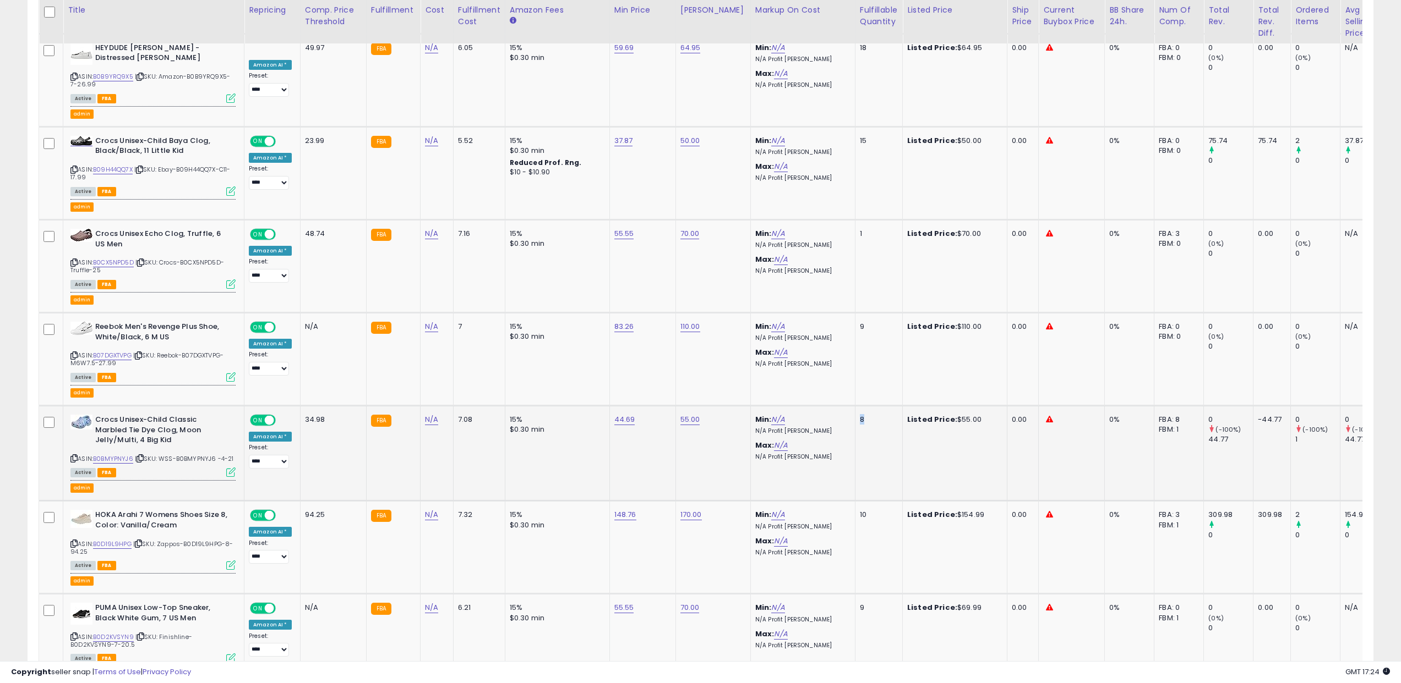
drag, startPoint x: 864, startPoint y: 399, endPoint x: 846, endPoint y: 398, distance: 17.6
click at [860, 415] on div "8" at bounding box center [877, 420] width 34 height 10
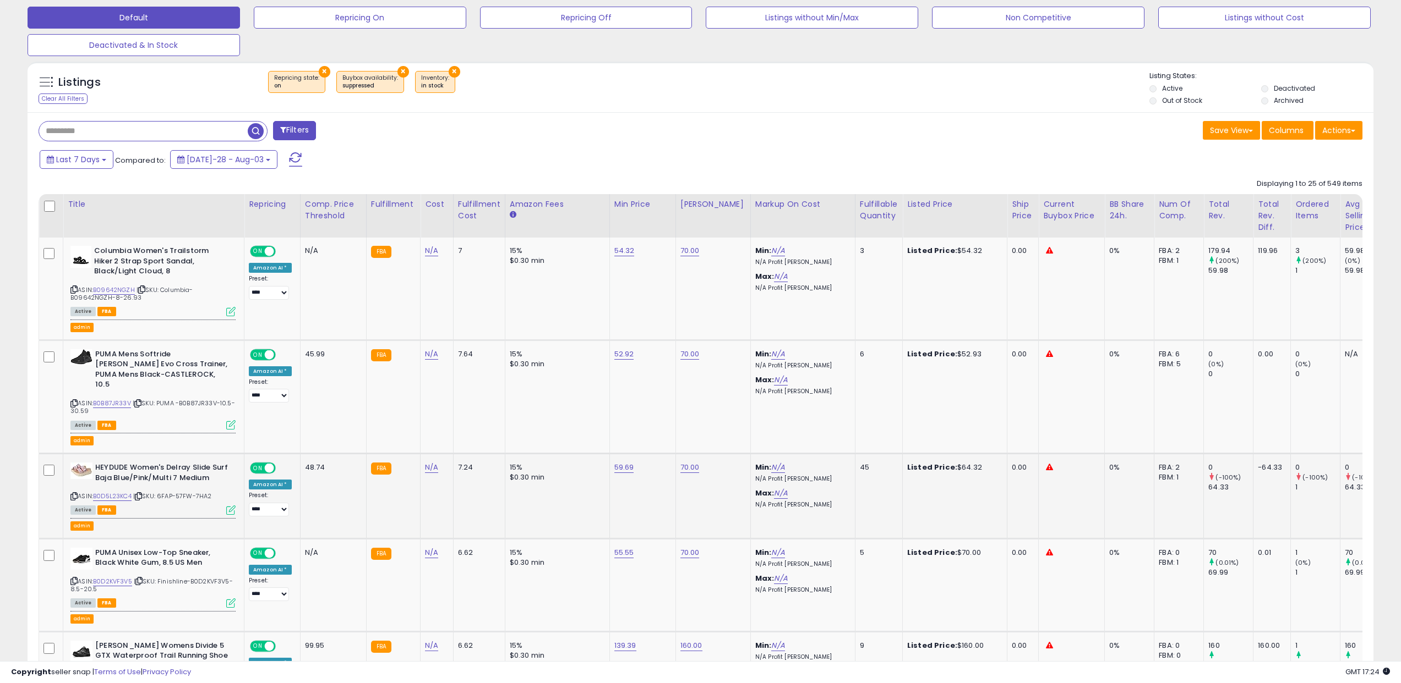
scroll to position [348, 0]
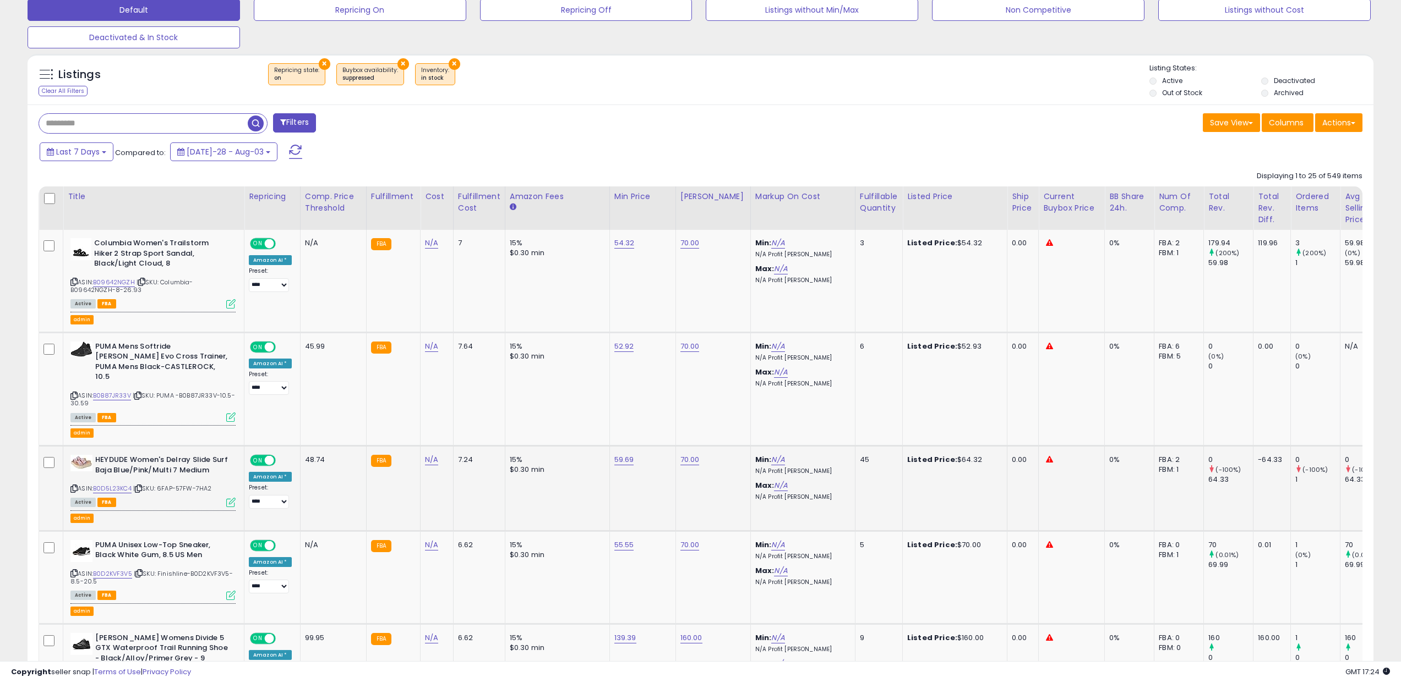
click at [856, 446] on td "45" at bounding box center [878, 488] width 47 height 85
drag, startPoint x: 861, startPoint y: 447, endPoint x: 838, endPoint y: 450, distance: 23.3
click at [855, 448] on td "45" at bounding box center [878, 488] width 47 height 85
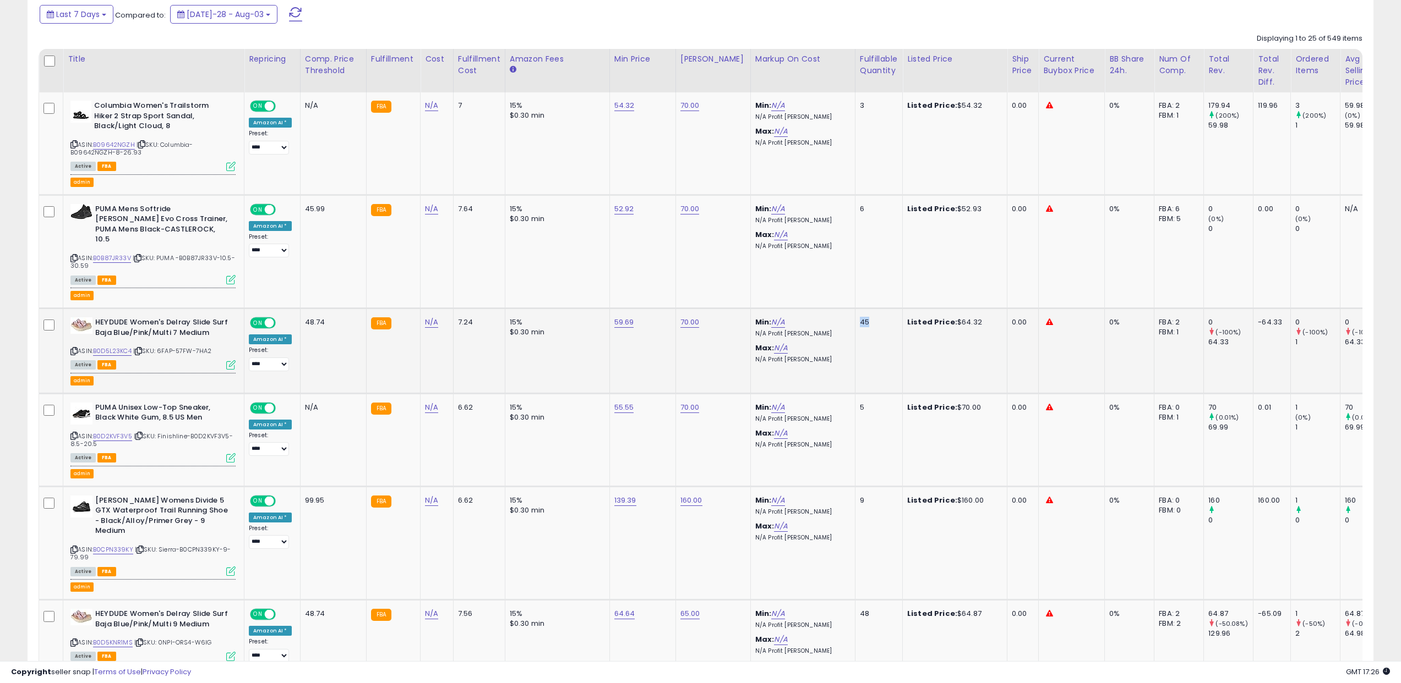
scroll to position [484, 0]
drag, startPoint x: 650, startPoint y: 210, endPoint x: 448, endPoint y: 207, distance: 201.4
drag, startPoint x: 307, startPoint y: 210, endPoint x: 322, endPoint y: 211, distance: 16.0
click at [322, 211] on div "45.99" at bounding box center [331, 211] width 53 height 10
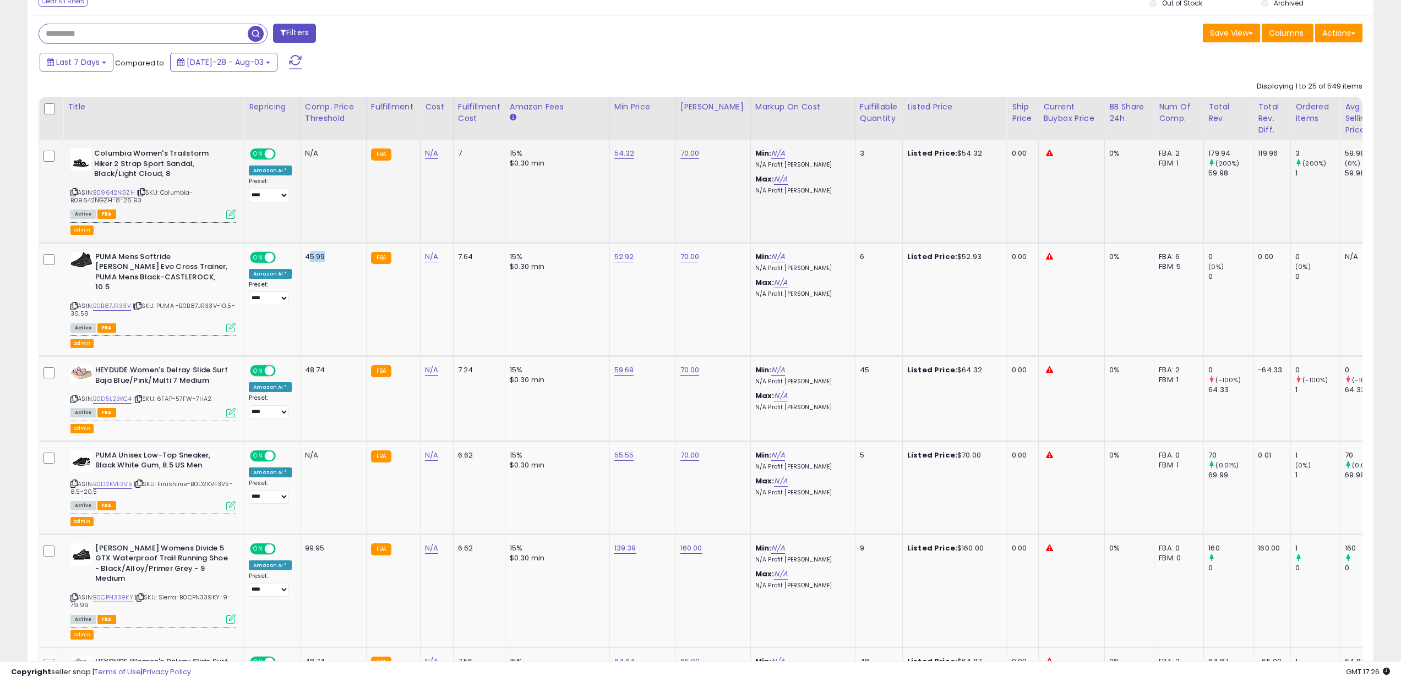
scroll to position [437, 0]
drag, startPoint x: 640, startPoint y: 155, endPoint x: 605, endPoint y: 156, distance: 35.2
click at [609, 156] on td "54.32" at bounding box center [642, 192] width 66 height 102
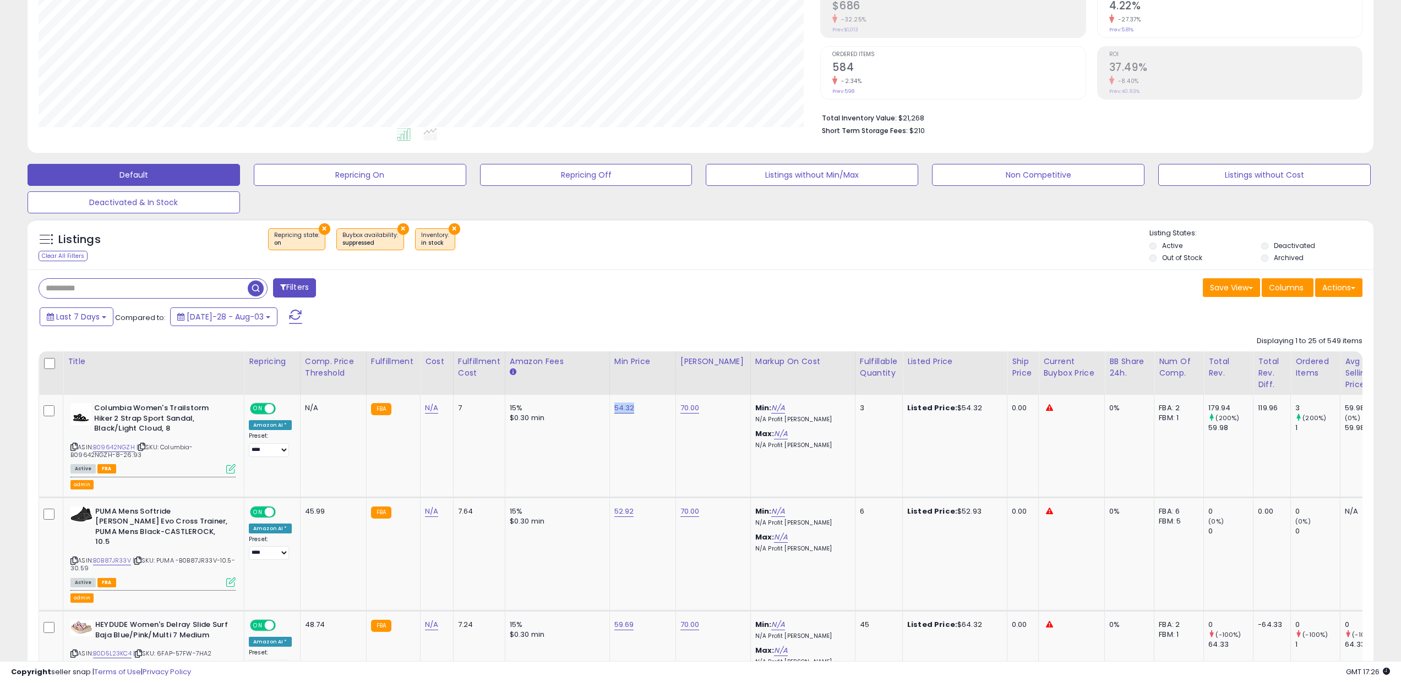
scroll to position [201, 0]
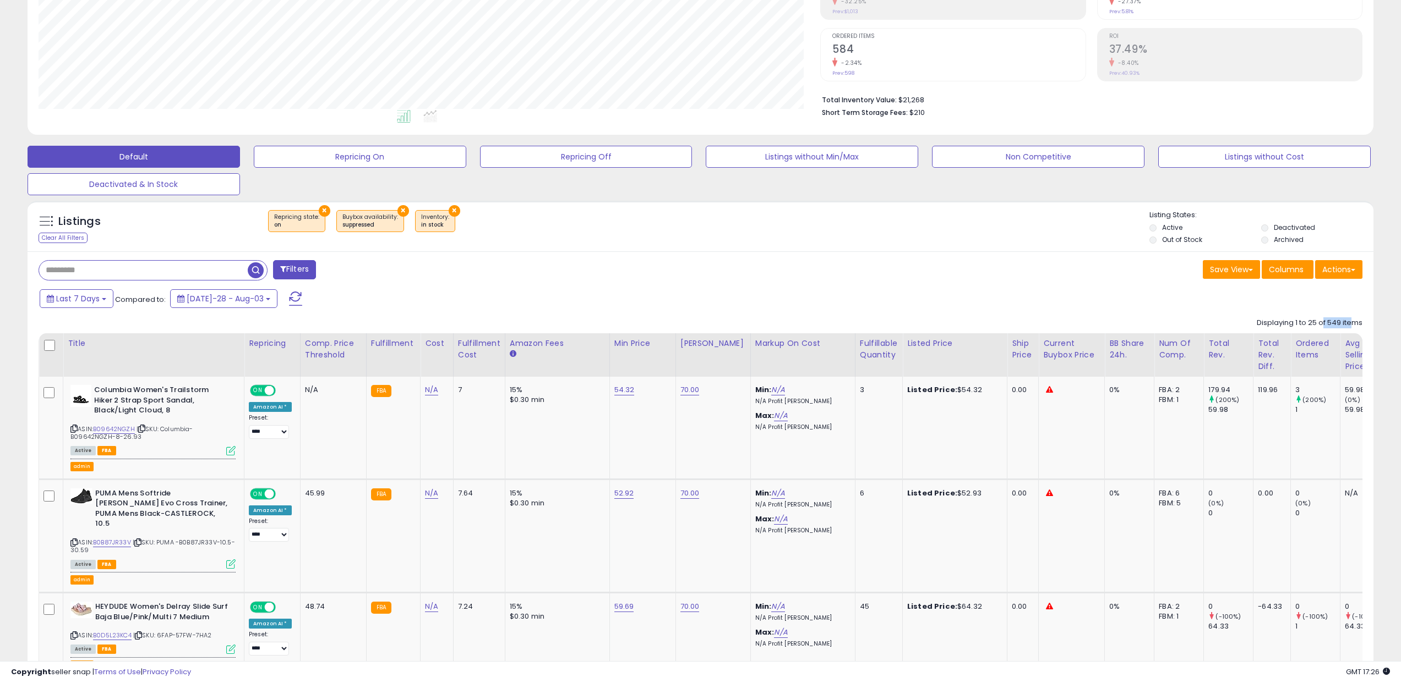
drag, startPoint x: 1332, startPoint y: 322, endPoint x: 1305, endPoint y: 316, distance: 27.5
click at [1349, 323] on div "Displaying 1 to 25 of 549 items" at bounding box center [1309, 323] width 106 height 10
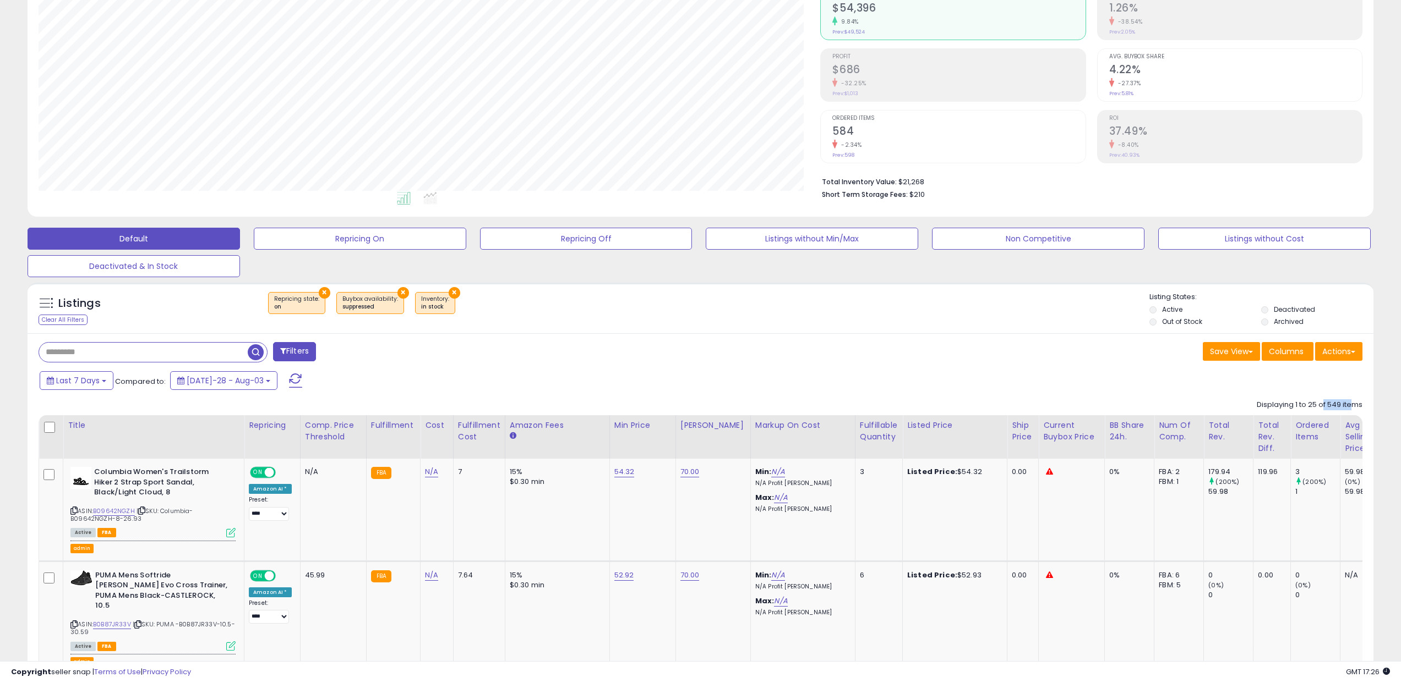
scroll to position [0, 0]
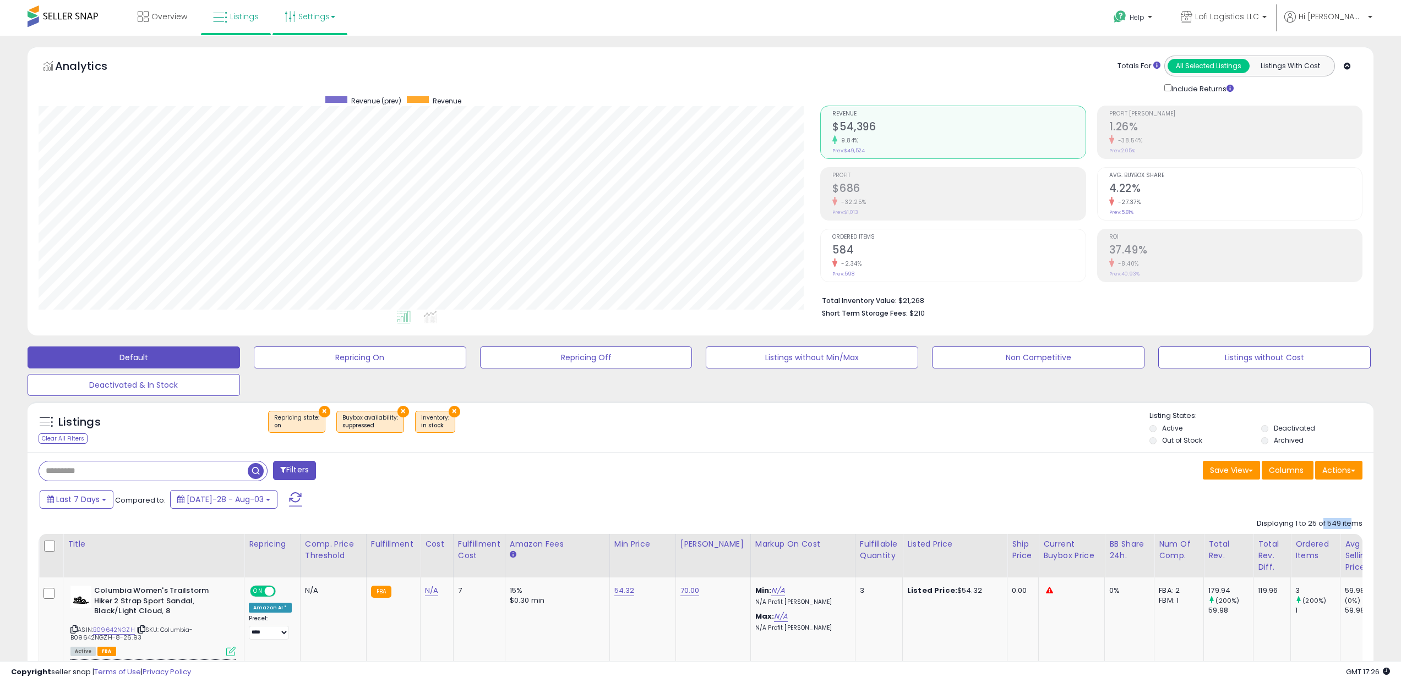
click at [319, 28] on link "Settings" at bounding box center [309, 16] width 67 height 33
click at [317, 58] on link "Store settings" at bounding box center [312, 56] width 50 height 10
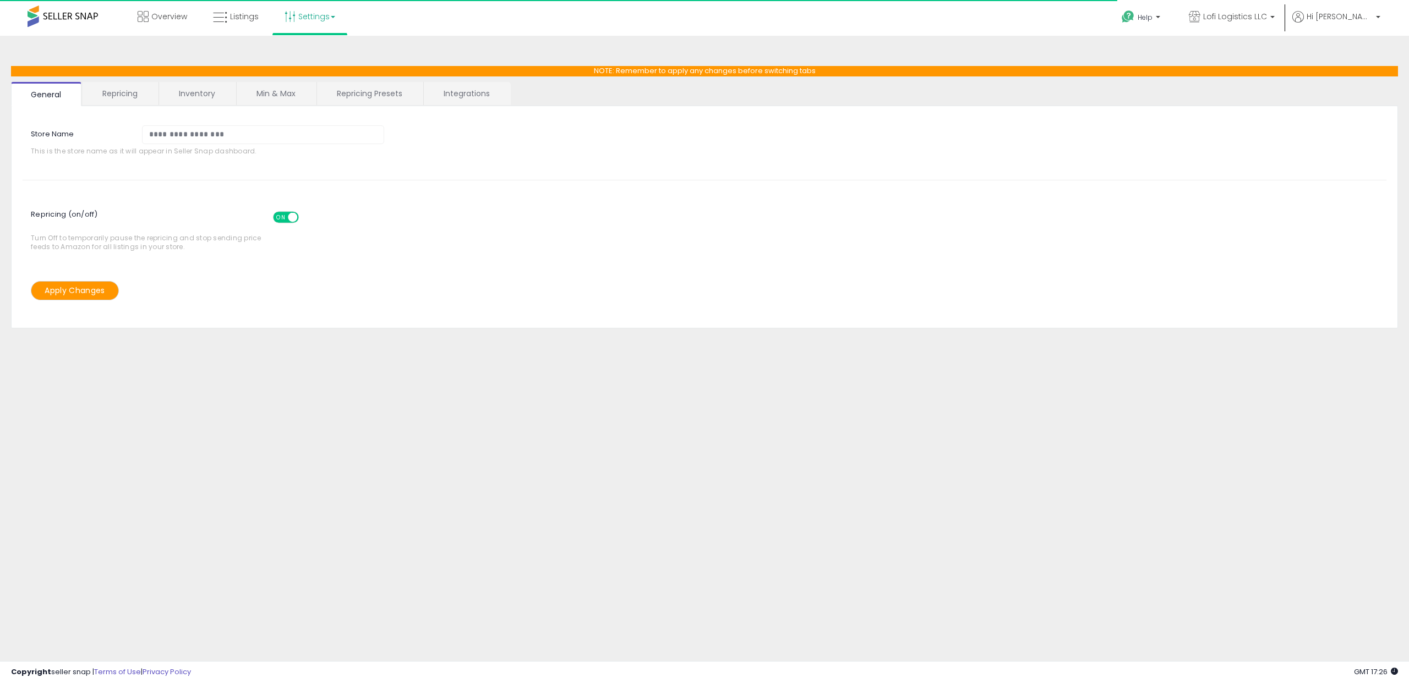
click at [340, 95] on link "Repricing Presets" at bounding box center [369, 93] width 105 height 23
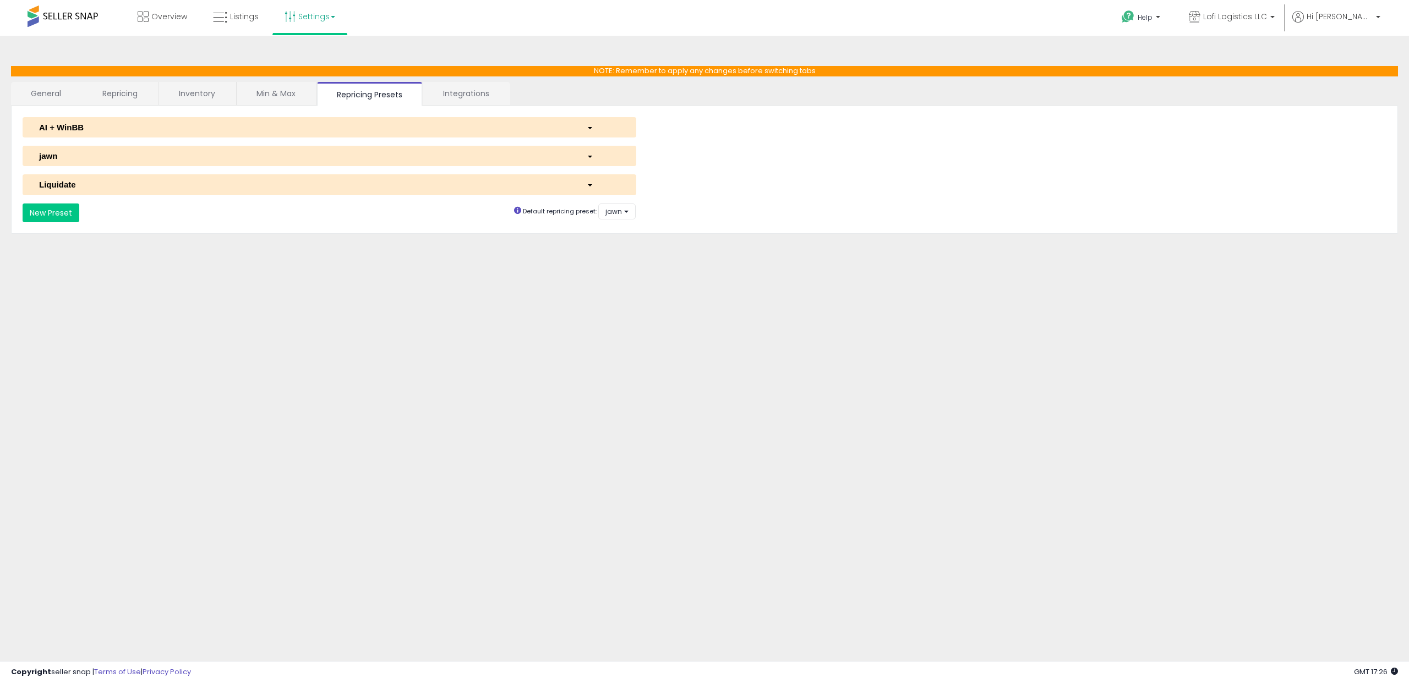
select select "*********"
click at [216, 156] on div "jawn" at bounding box center [305, 156] width 548 height 12
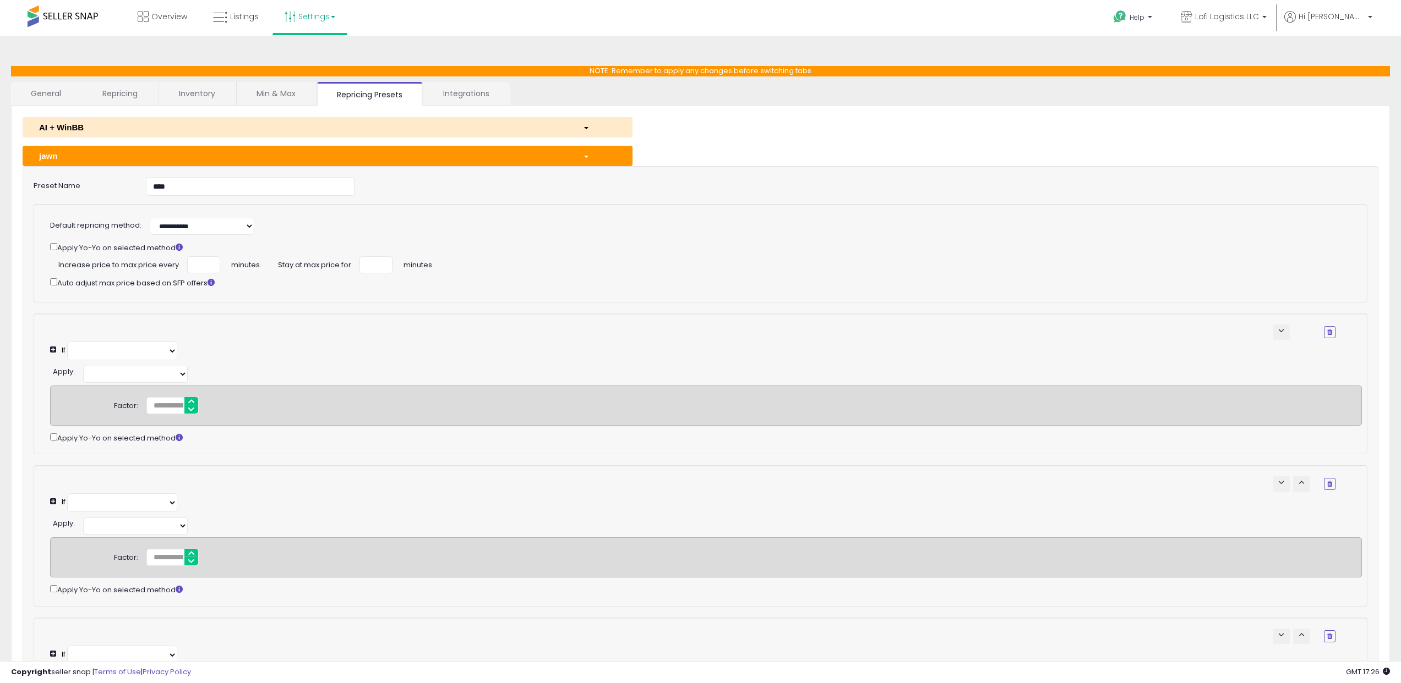
select select "**********"
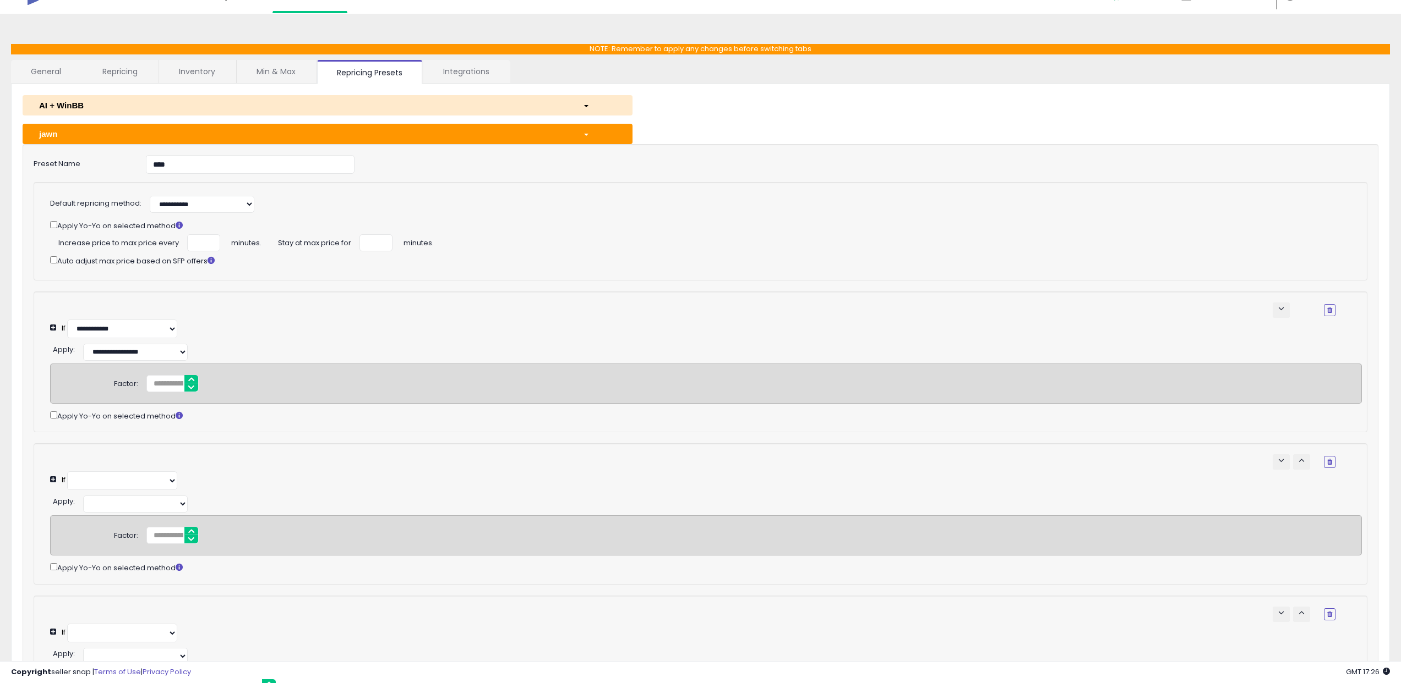
scroll to position [962, 0]
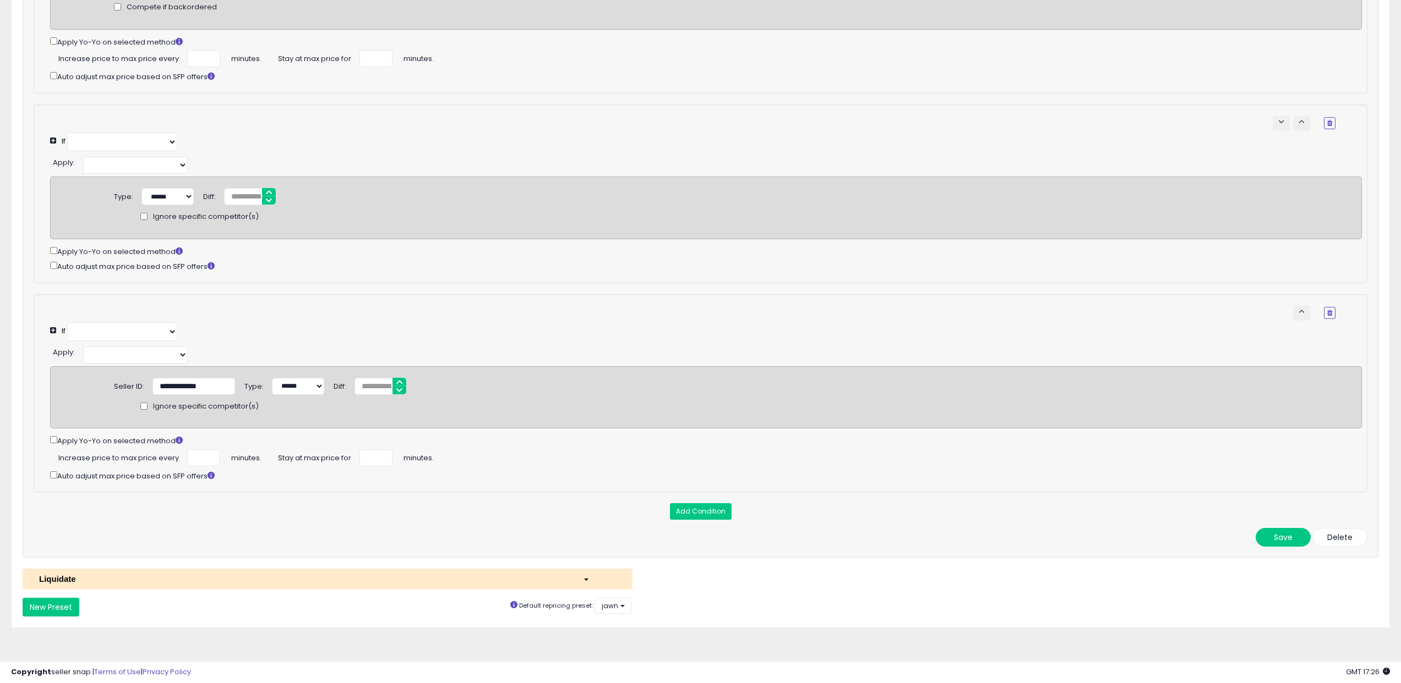
select select "**********"
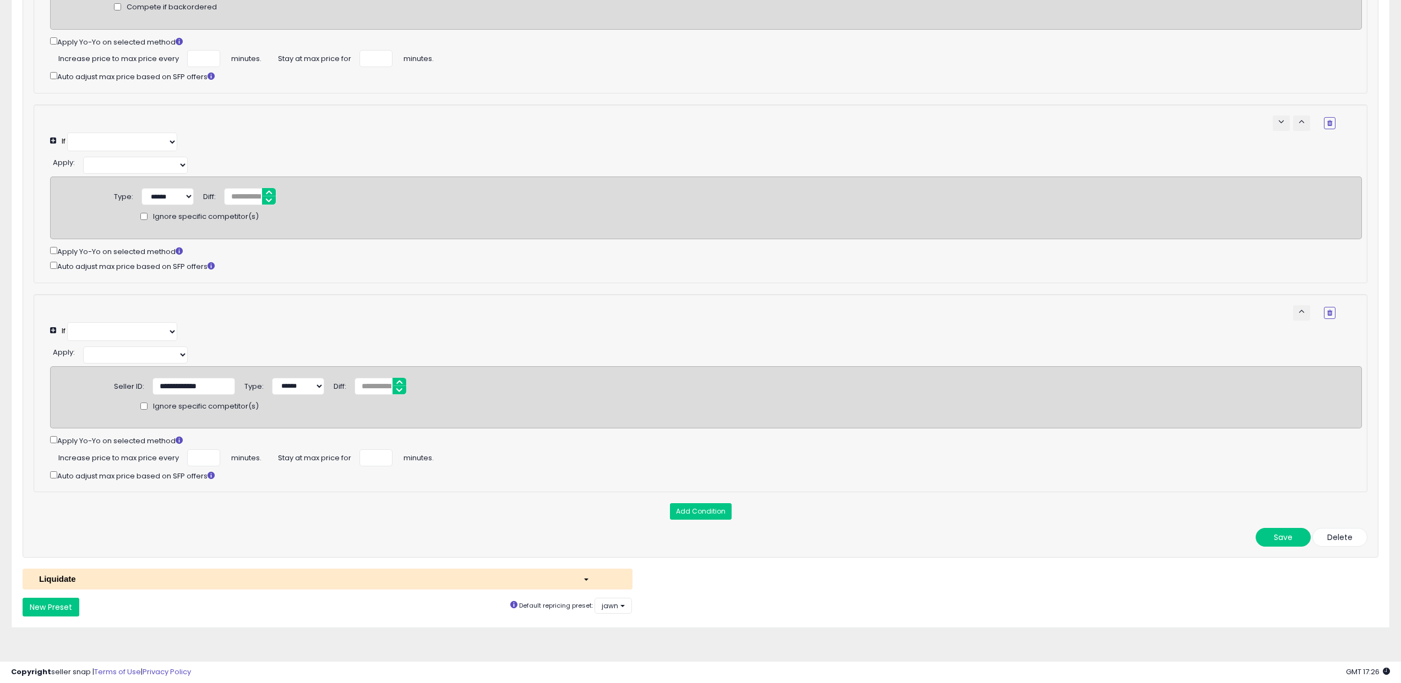
select select "******"
select select "**********"
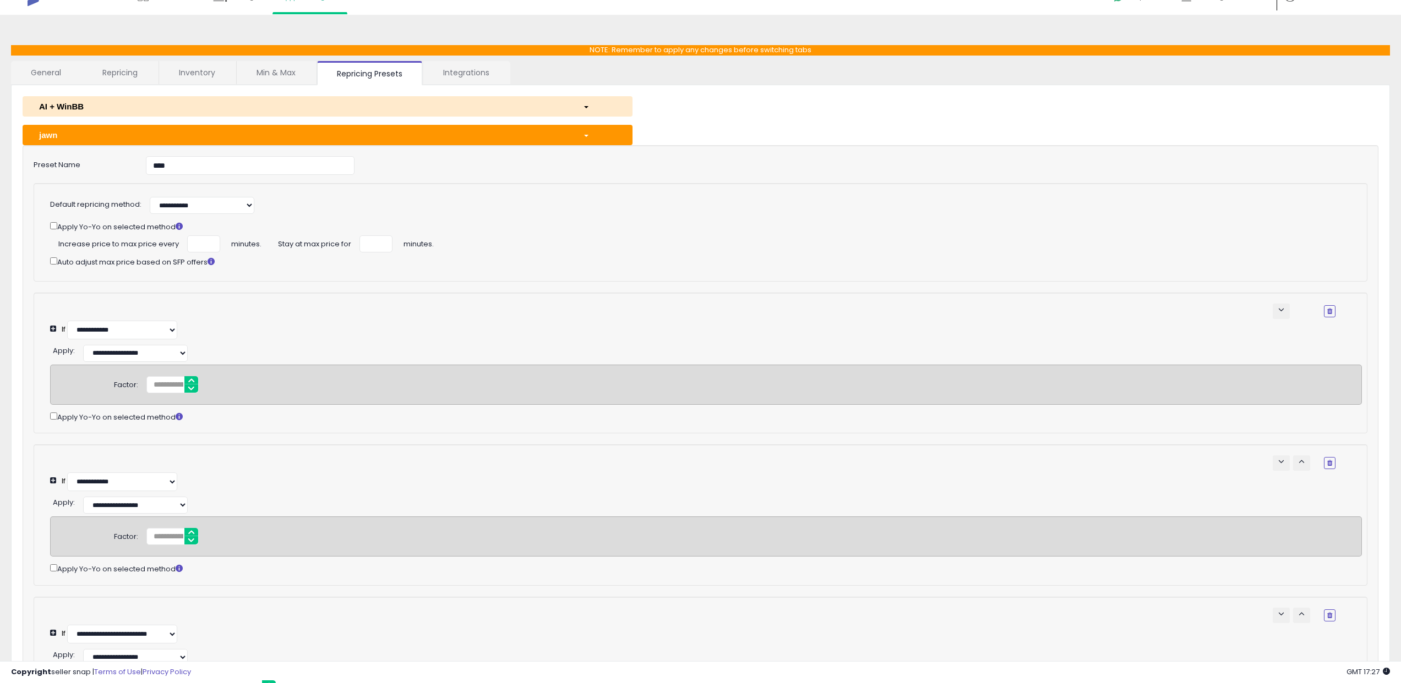
scroll to position [0, 0]
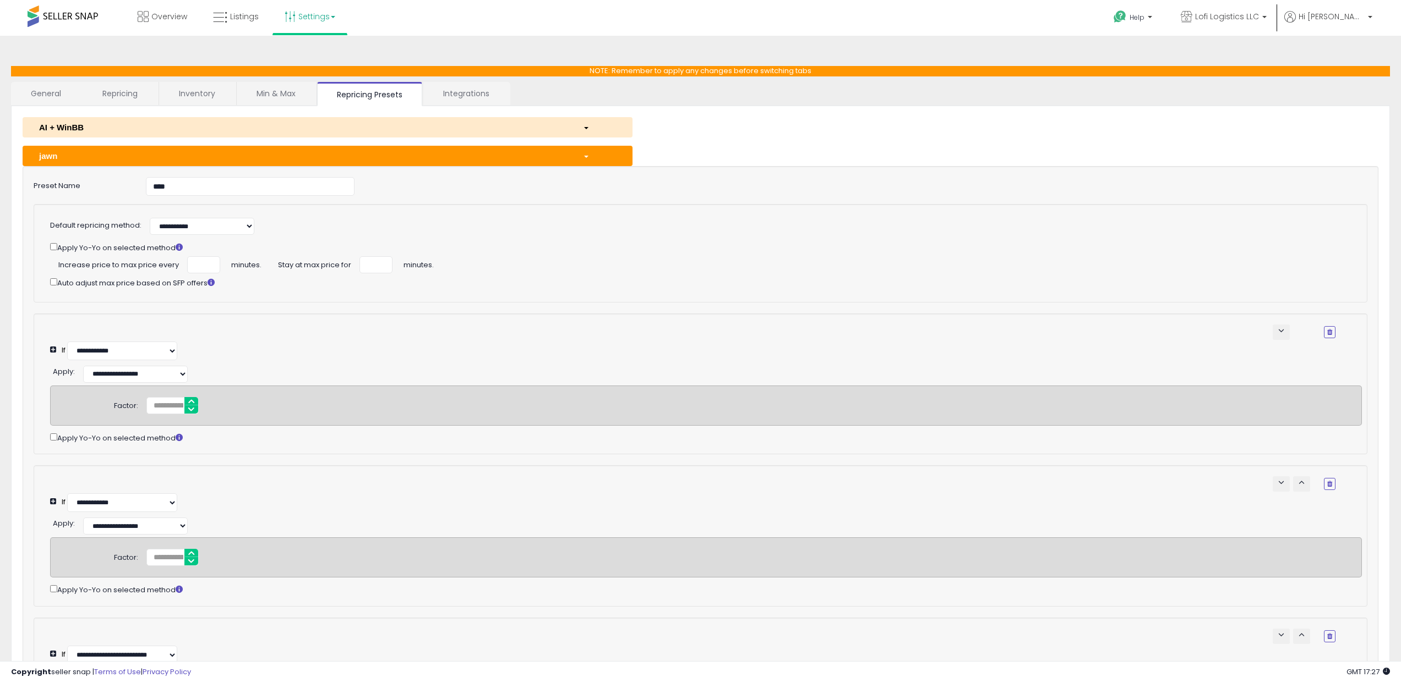
click at [297, 20] on link "Settings" at bounding box center [309, 16] width 67 height 33
click at [317, 7] on link "Settings" at bounding box center [309, 16] width 67 height 33
click at [236, 16] on span "Listings" at bounding box center [244, 16] width 29 height 11
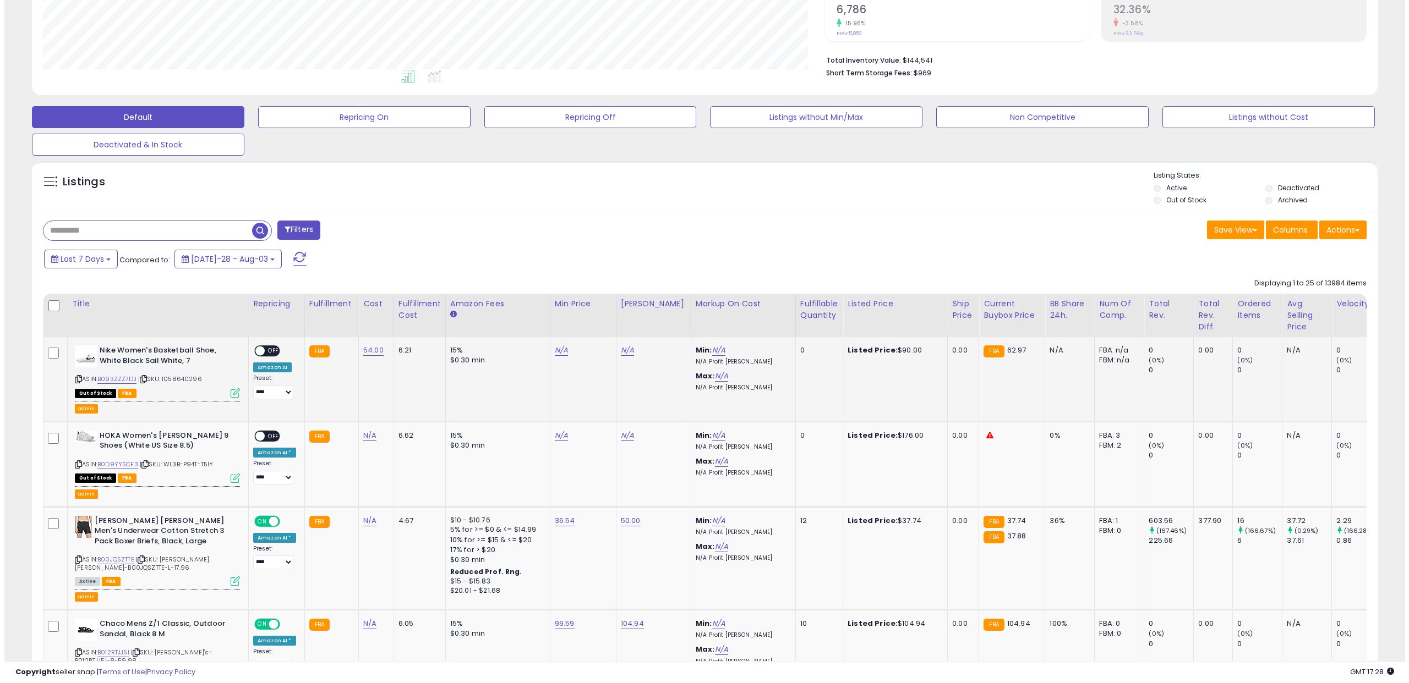
scroll to position [226, 782]
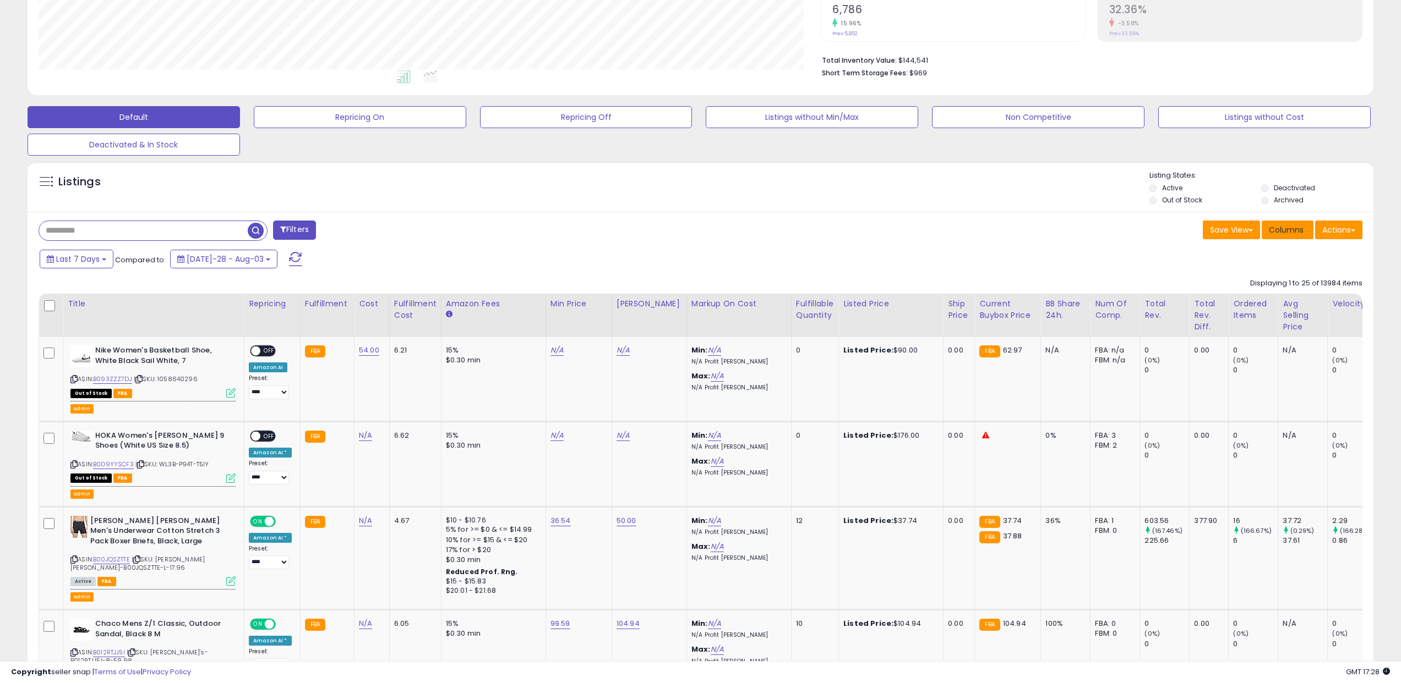
click at [1287, 228] on span "Columns" at bounding box center [1285, 230] width 35 height 11
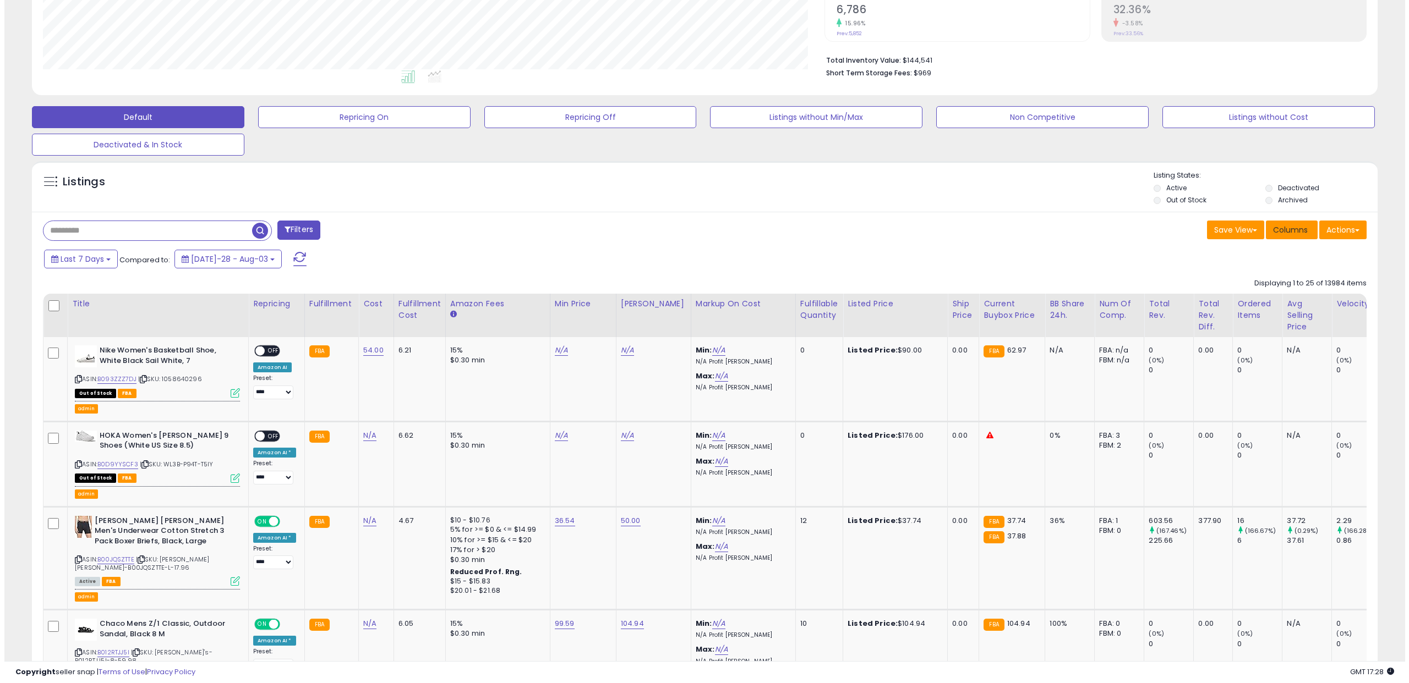
scroll to position [226, 786]
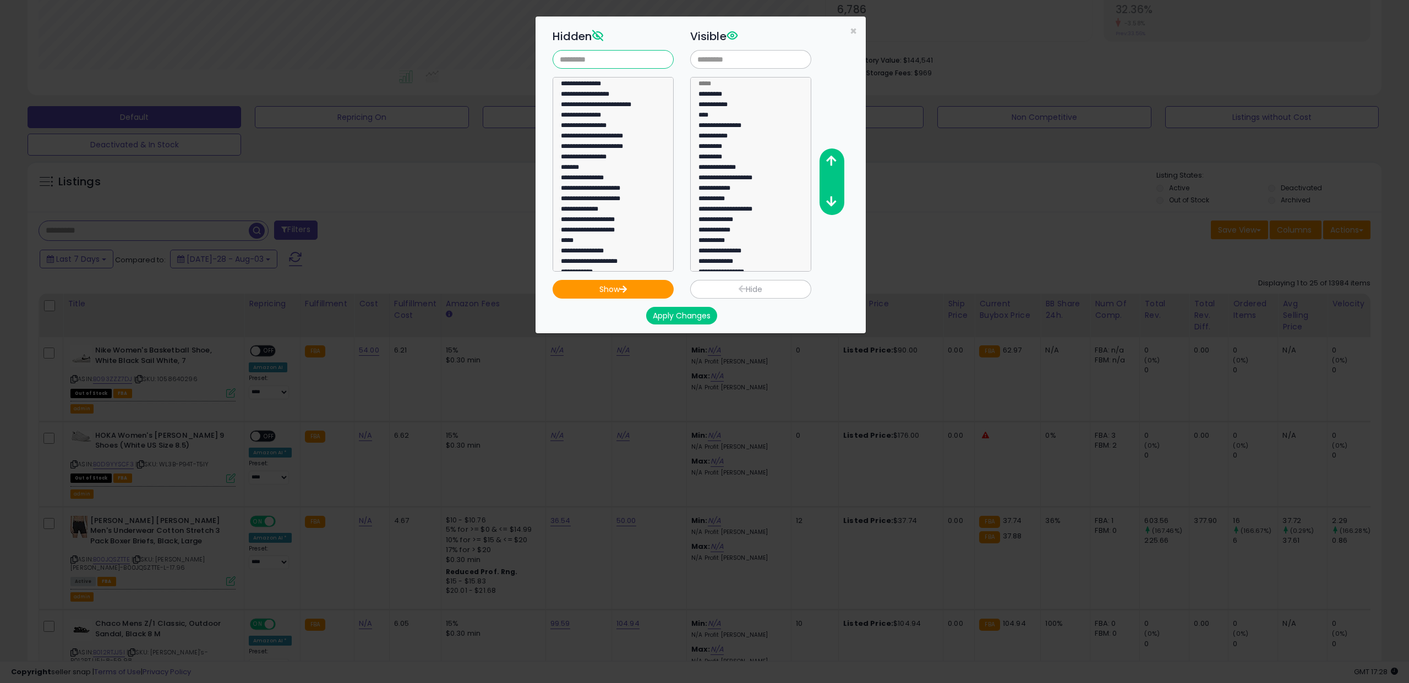
click at [600, 63] on input "text" at bounding box center [613, 59] width 121 height 19
type input "****"
select select "**********"
click at [605, 86] on option "**********" at bounding box center [609, 85] width 99 height 10
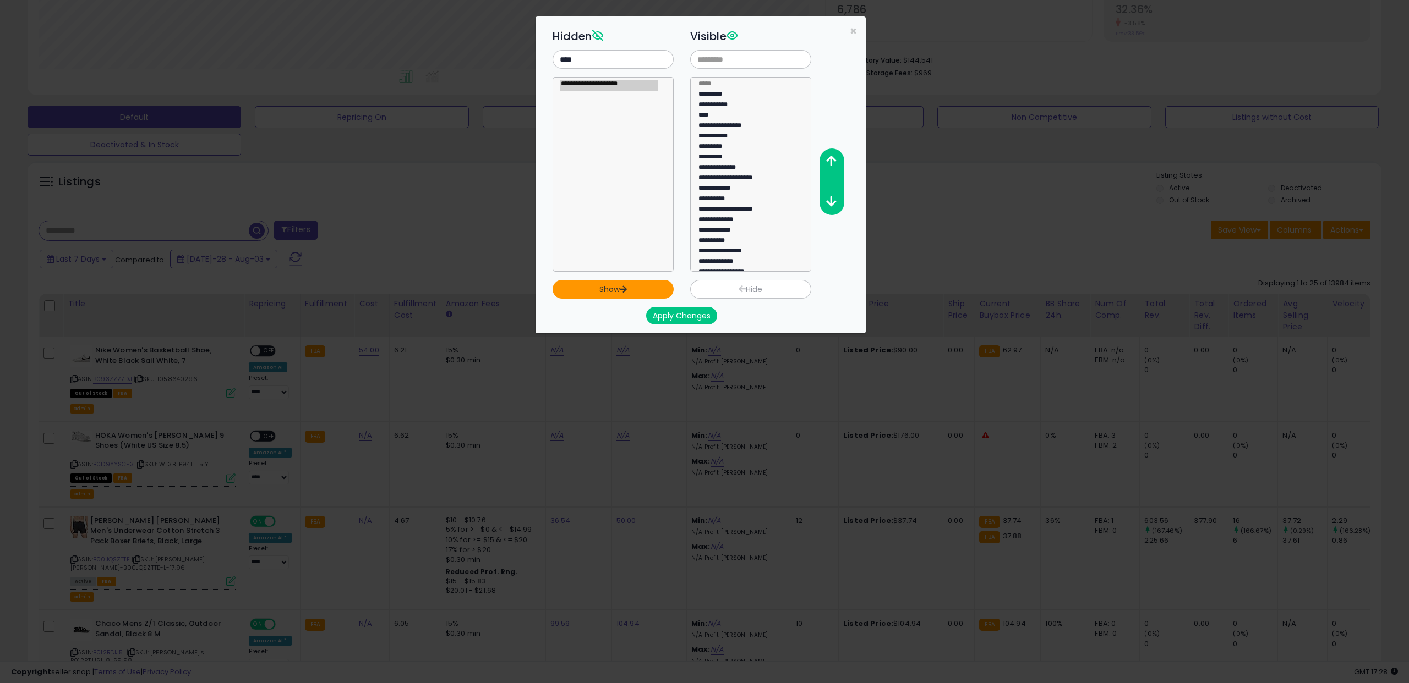
click at [625, 288] on icon "button" at bounding box center [623, 289] width 8 height 7
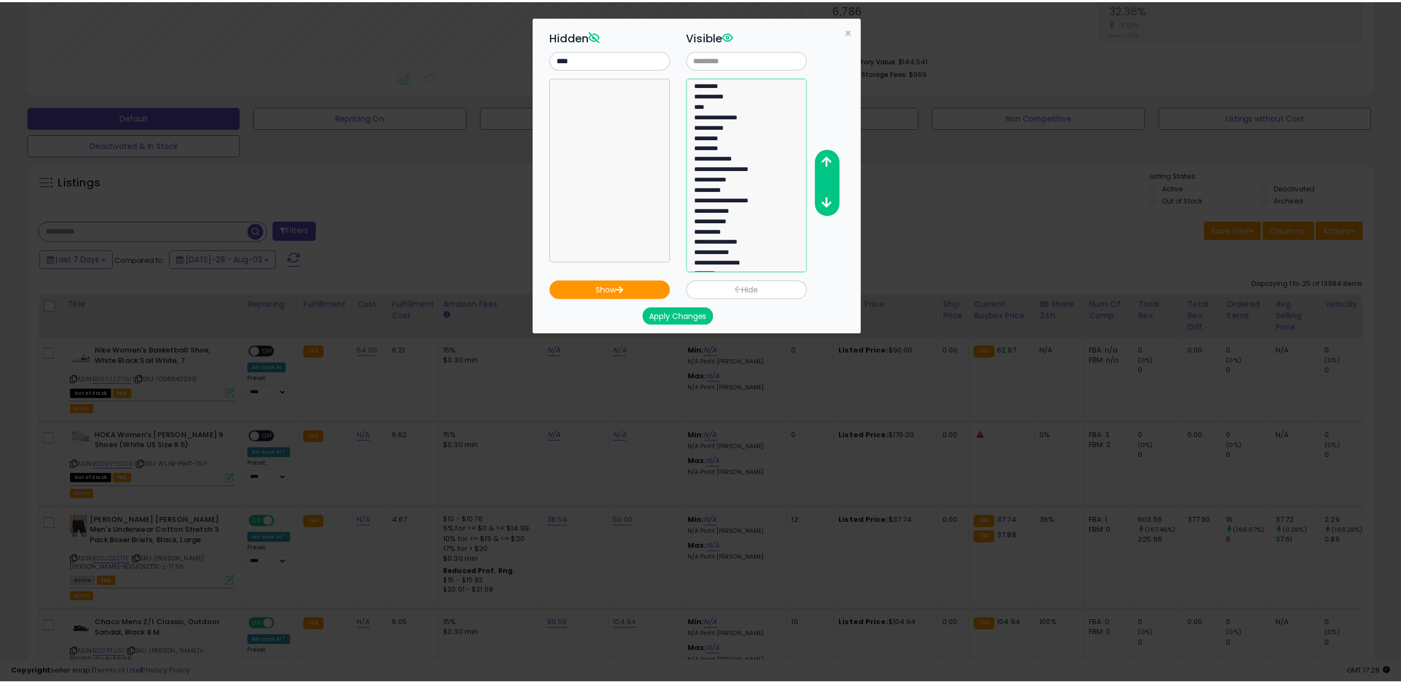
scroll to position [0, 0]
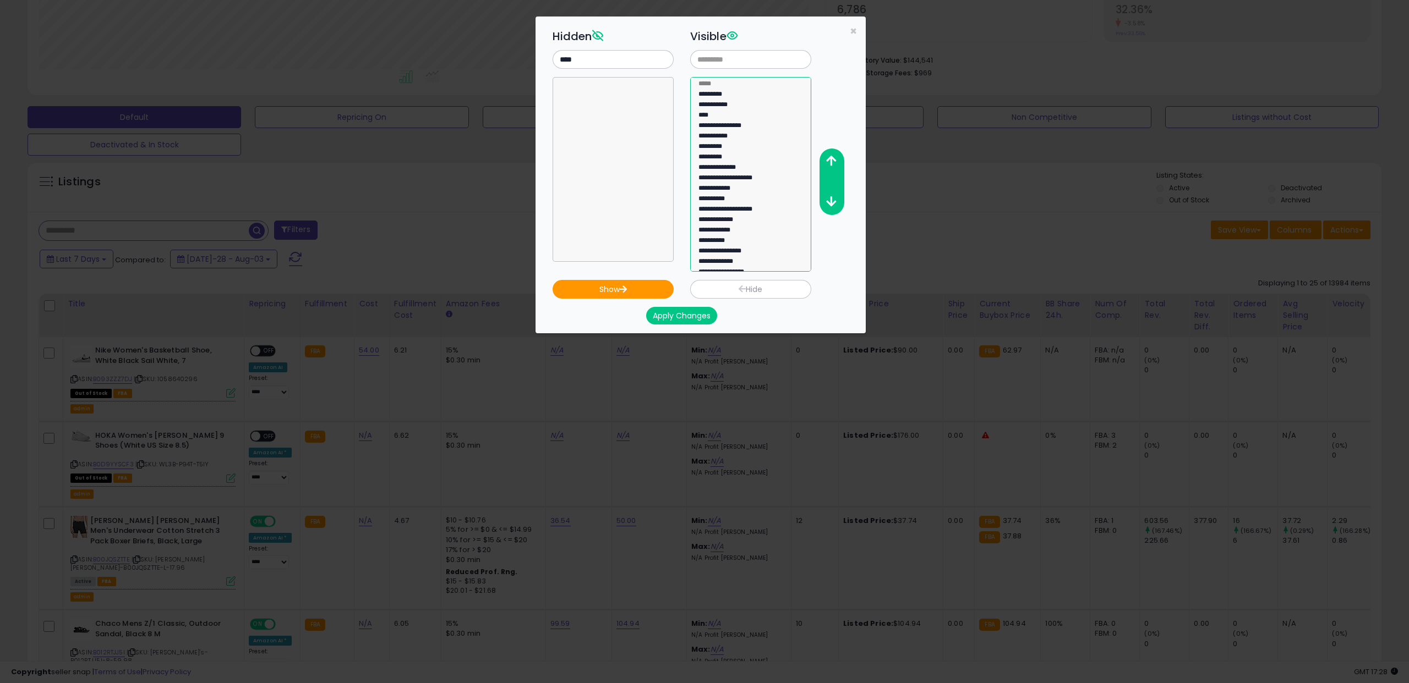
drag, startPoint x: 726, startPoint y: 254, endPoint x: 746, endPoint y: 95, distance: 160.7
click at [746, 95] on select "**********" at bounding box center [750, 174] width 121 height 195
click at [832, 201] on icon "button" at bounding box center [831, 202] width 10 height 12
select select "**********"
click at [742, 112] on option "**********" at bounding box center [746, 117] width 99 height 10
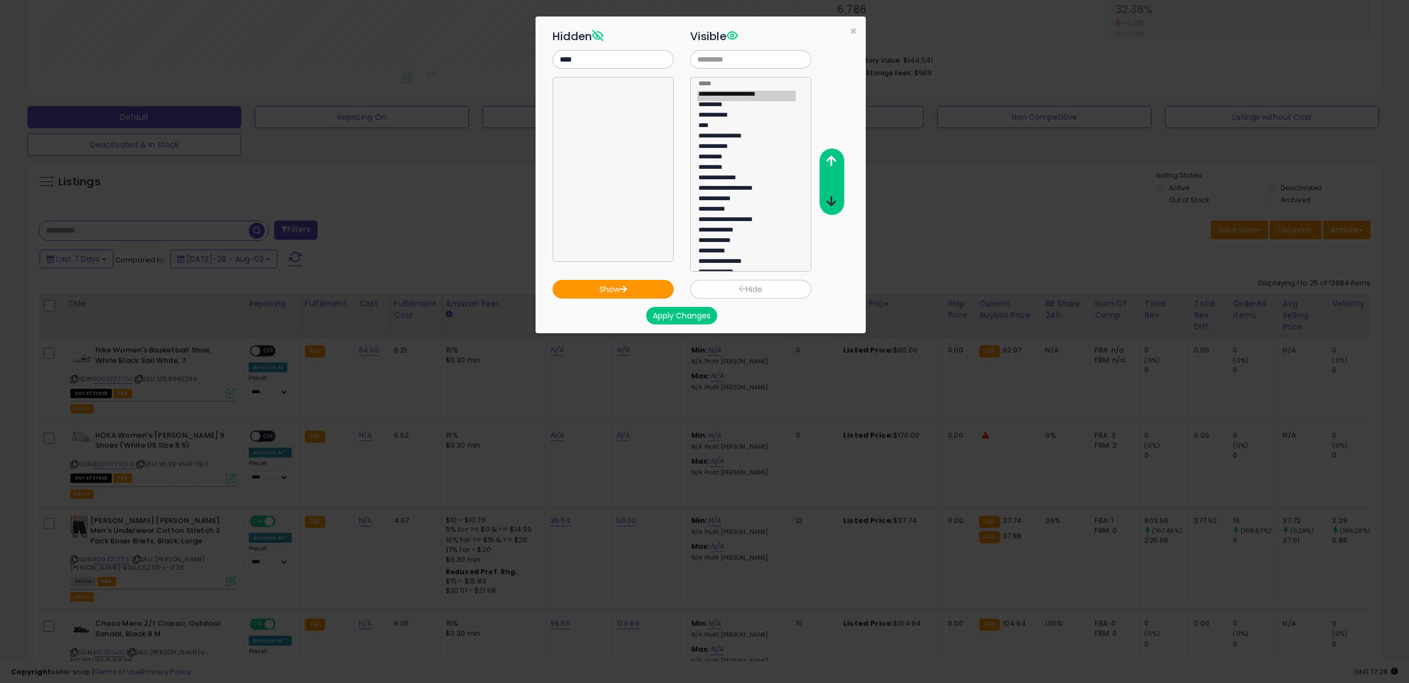
click at [838, 206] on button "button" at bounding box center [831, 202] width 25 height 20
click at [851, 30] on span "×" at bounding box center [853, 31] width 7 height 16
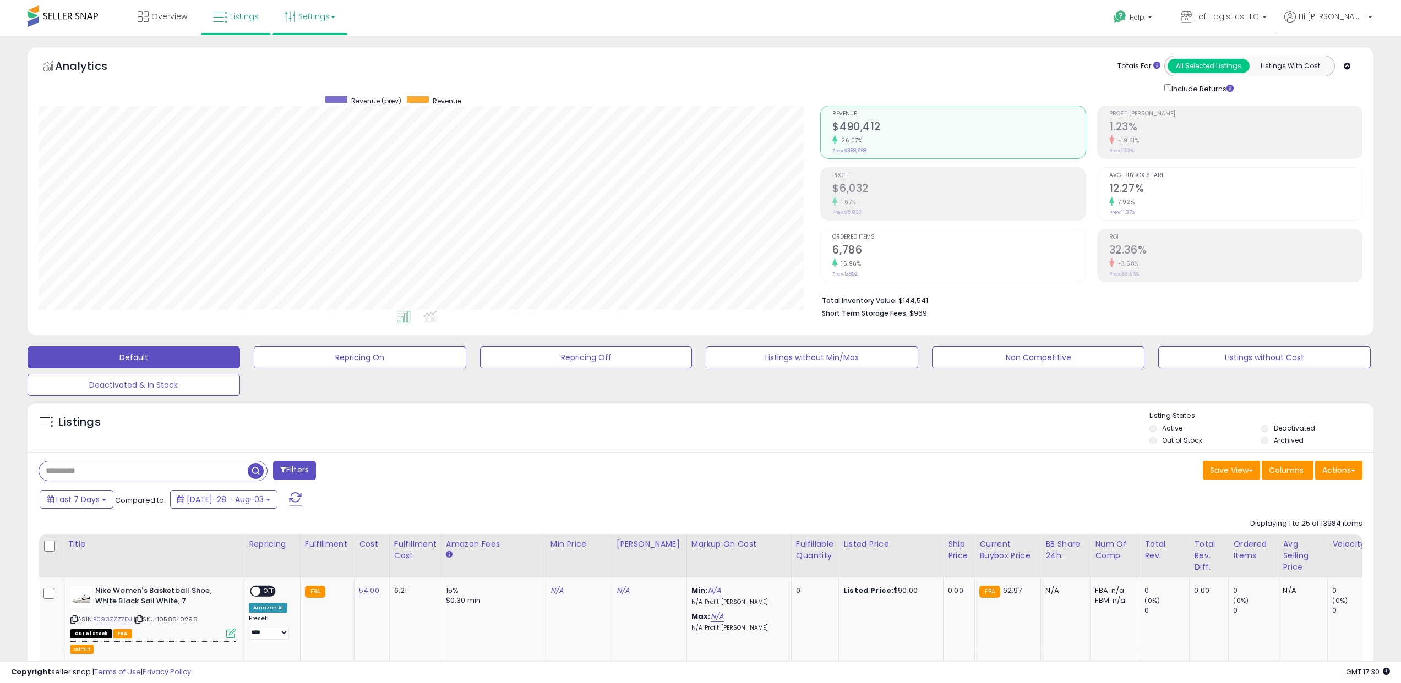
click at [315, 24] on link "Settings" at bounding box center [309, 16] width 67 height 33
click at [318, 58] on link "Store settings" at bounding box center [312, 56] width 50 height 10
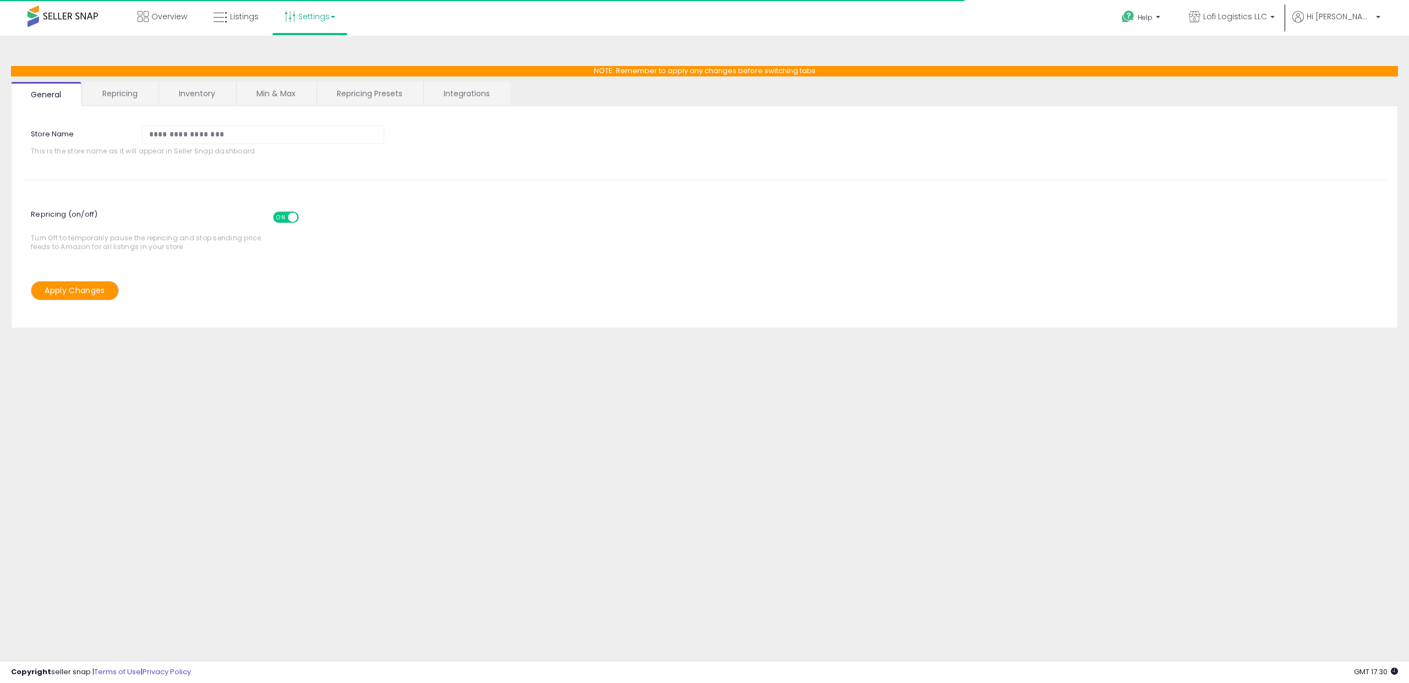
click at [131, 102] on link "Repricing" at bounding box center [120, 93] width 75 height 23
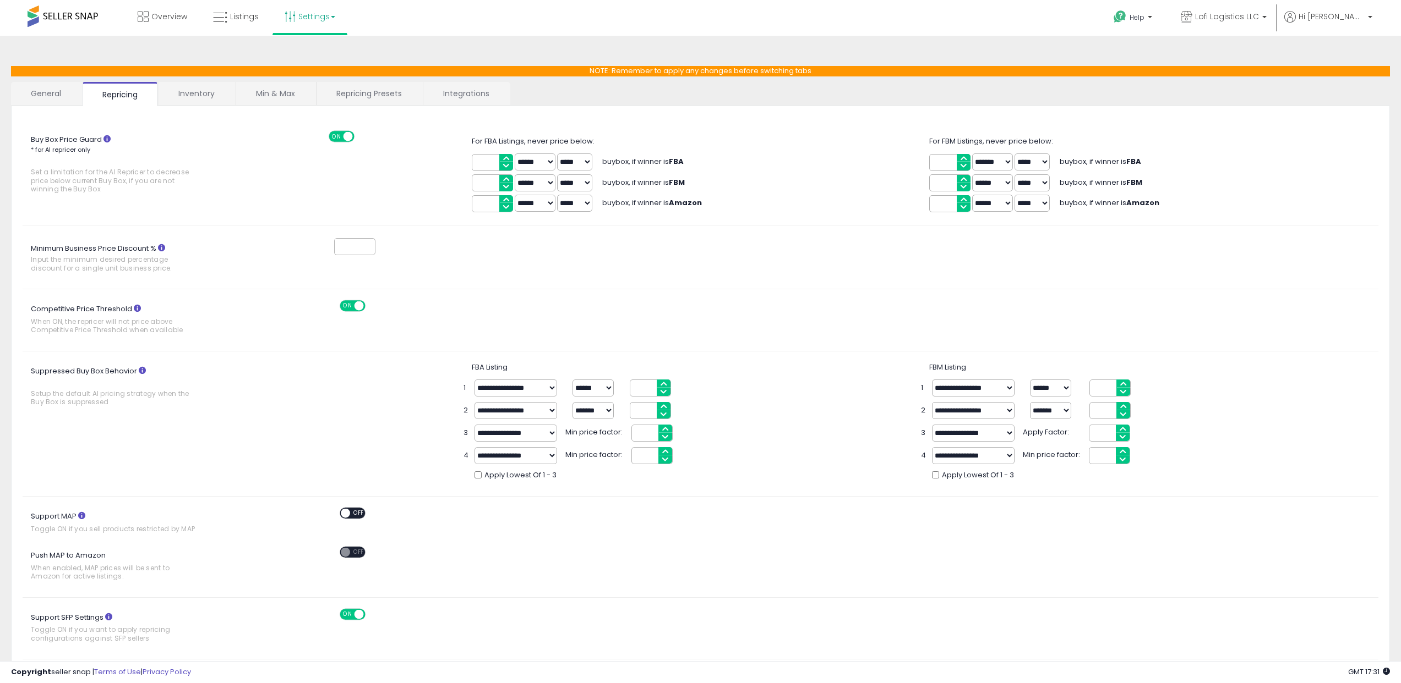
click at [486, 139] on span "For FBA Listings, never price below:" at bounding box center [533, 141] width 123 height 10
drag, startPoint x: 472, startPoint y: 141, endPoint x: 576, endPoint y: 140, distance: 103.5
click at [576, 140] on span "For FBA Listings, never price below:" at bounding box center [533, 141] width 123 height 10
drag, startPoint x: 518, startPoint y: 143, endPoint x: 488, endPoint y: 141, distance: 29.8
click at [518, 143] on span "For FBA Listings, never price below:" at bounding box center [533, 141] width 123 height 10
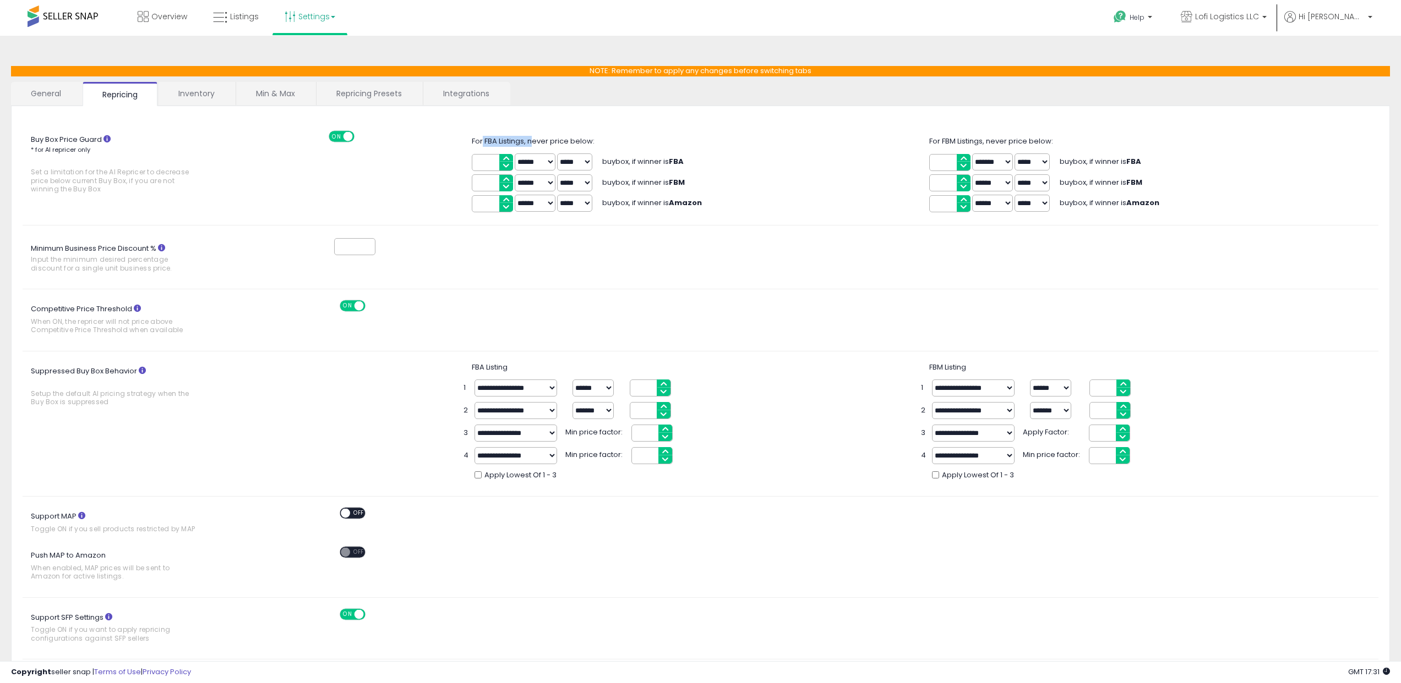
drag, startPoint x: 482, startPoint y: 141, endPoint x: 534, endPoint y: 140, distance: 52.3
click at [534, 140] on span "For FBA Listings, never price below:" at bounding box center [533, 141] width 123 height 10
click at [496, 141] on span "For FBA Listings, never price below:" at bounding box center [533, 141] width 123 height 10
drag, startPoint x: 489, startPoint y: 141, endPoint x: 593, endPoint y: 142, distance: 104.0
click at [593, 142] on span "For FBA Listings, never price below:" at bounding box center [533, 141] width 123 height 10
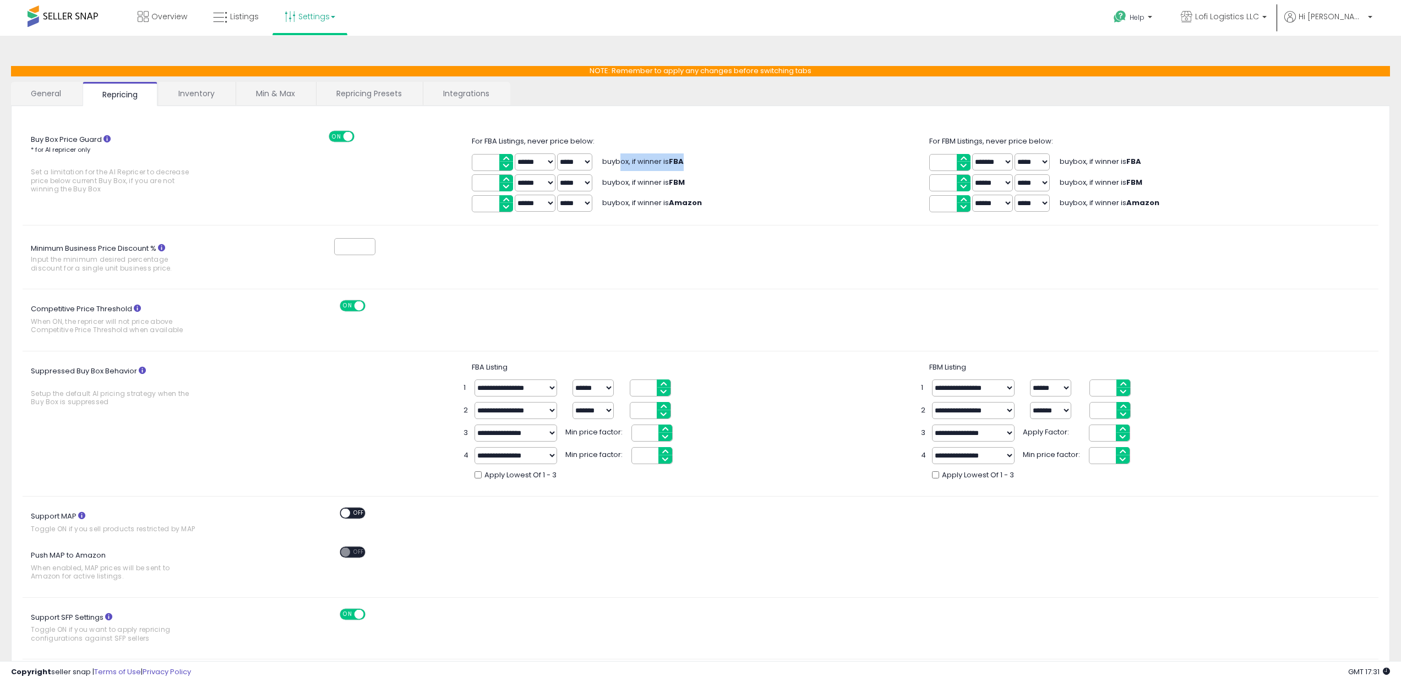
drag, startPoint x: 620, startPoint y: 163, endPoint x: 697, endPoint y: 161, distance: 77.6
click at [695, 161] on div "**** ****** ******* ***** ***** buybox, if winner is FBA" at bounding box center [700, 162] width 457 height 21
